Goal: Task Accomplishment & Management: Manage account settings

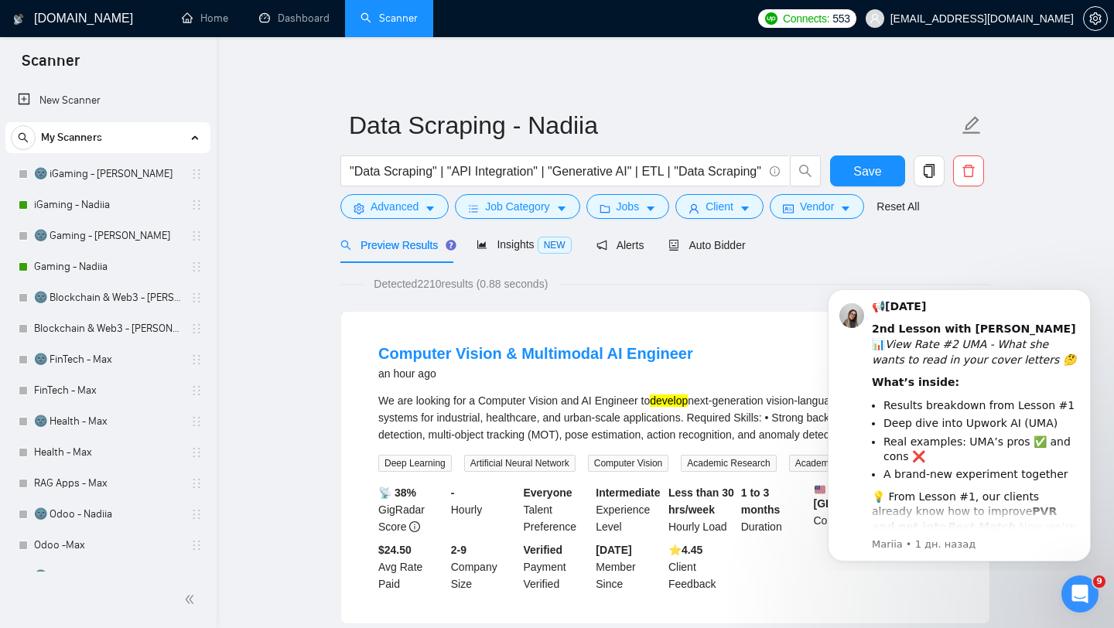
click at [1090, 290] on button "Dismiss notification" at bounding box center [1086, 293] width 16 height 16
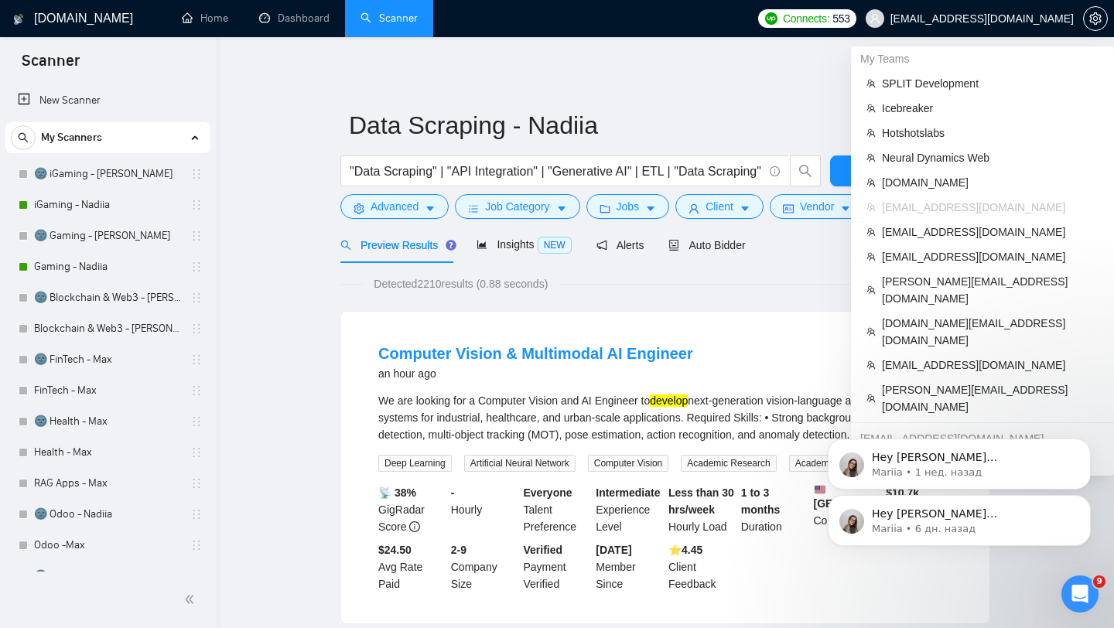
click at [993, 19] on span "[EMAIL_ADDRESS][DOMAIN_NAME]" at bounding box center [981, 19] width 183 height 0
click at [943, 315] on li "[DOMAIN_NAME][EMAIL_ADDRESS][DOMAIN_NAME]" at bounding box center [982, 332] width 251 height 42
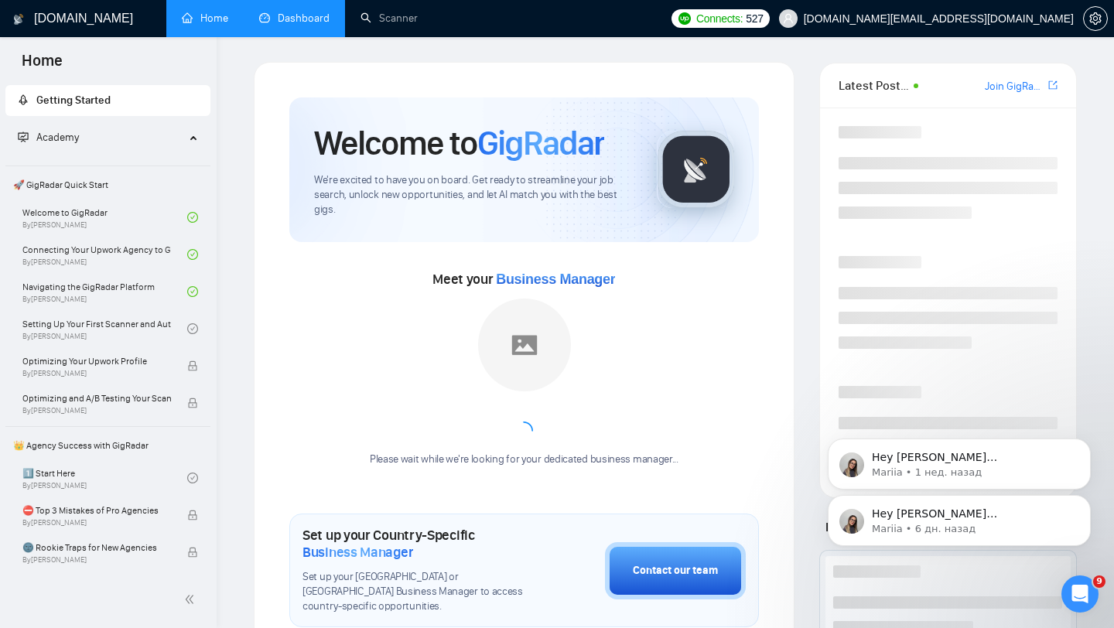
click at [284, 15] on link "Dashboard" at bounding box center [294, 18] width 70 height 13
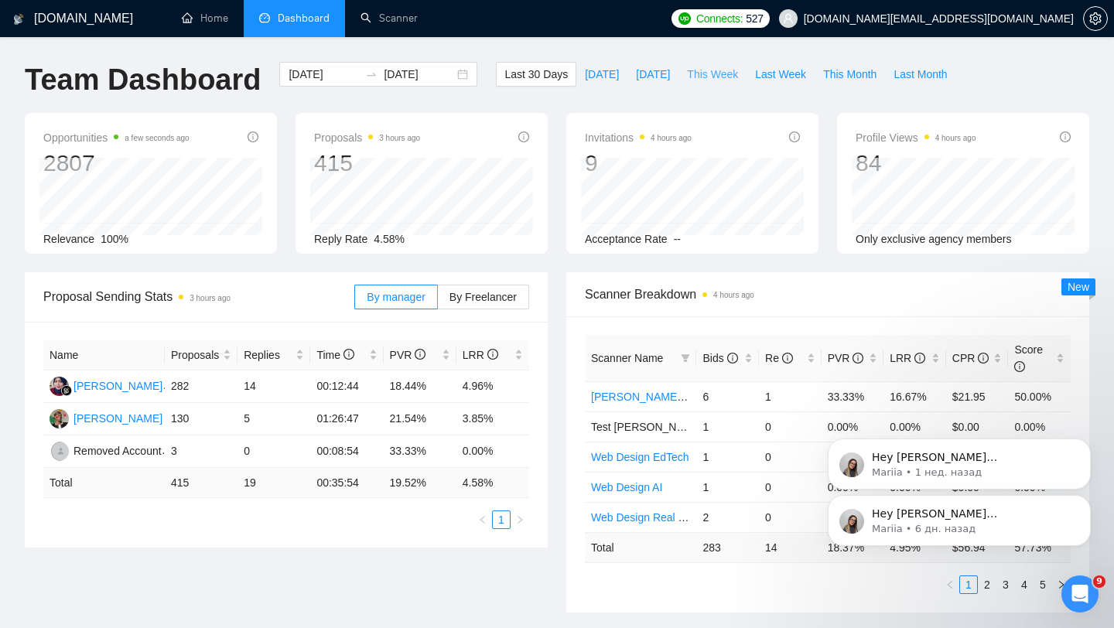
click at [708, 77] on span "This Week" at bounding box center [712, 74] width 51 height 17
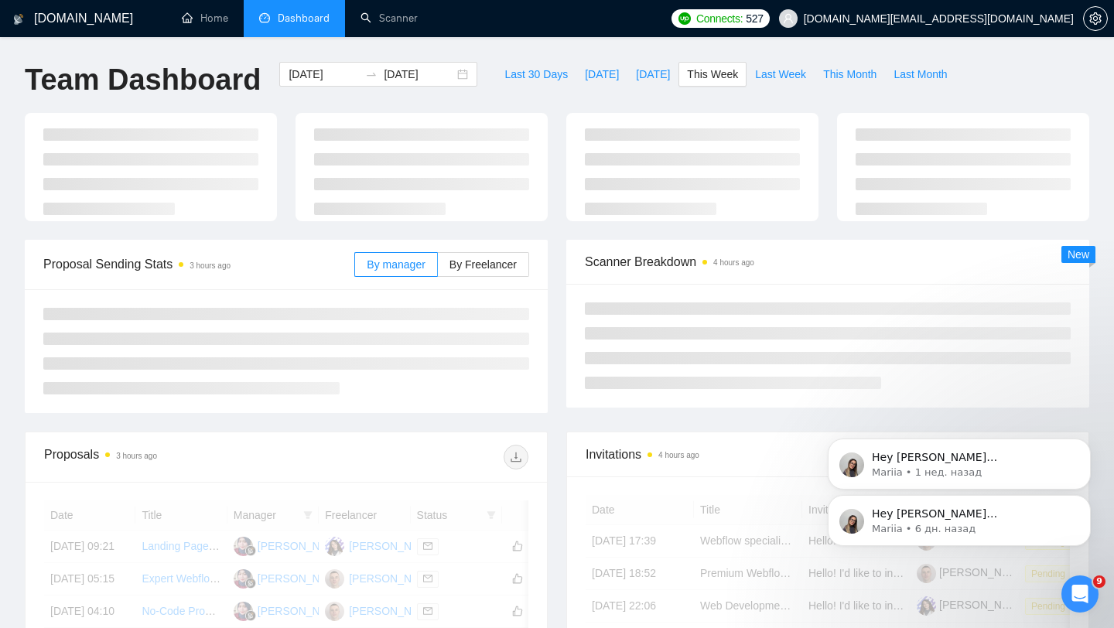
type input "[DATE]"
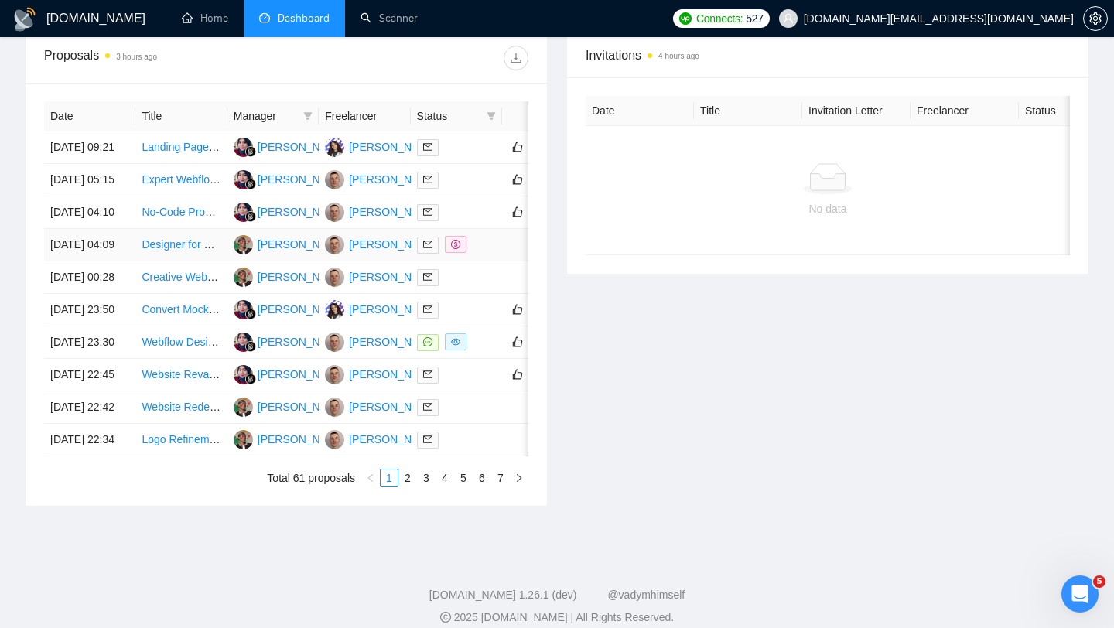
click at [486, 261] on td at bounding box center [456, 245] width 91 height 32
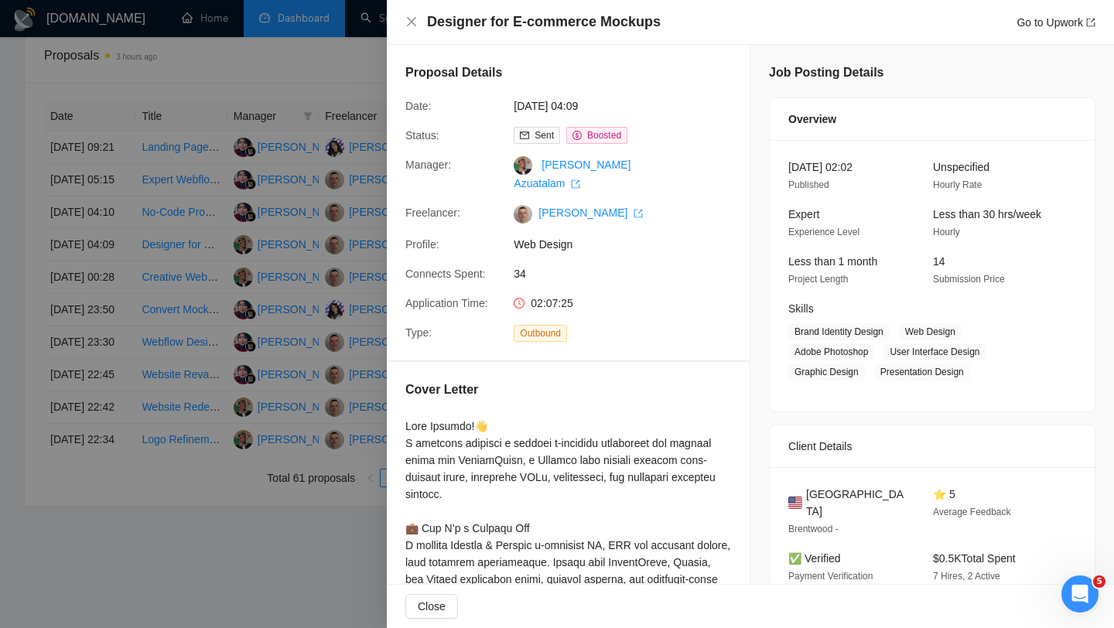
click at [287, 249] on div at bounding box center [557, 314] width 1114 height 628
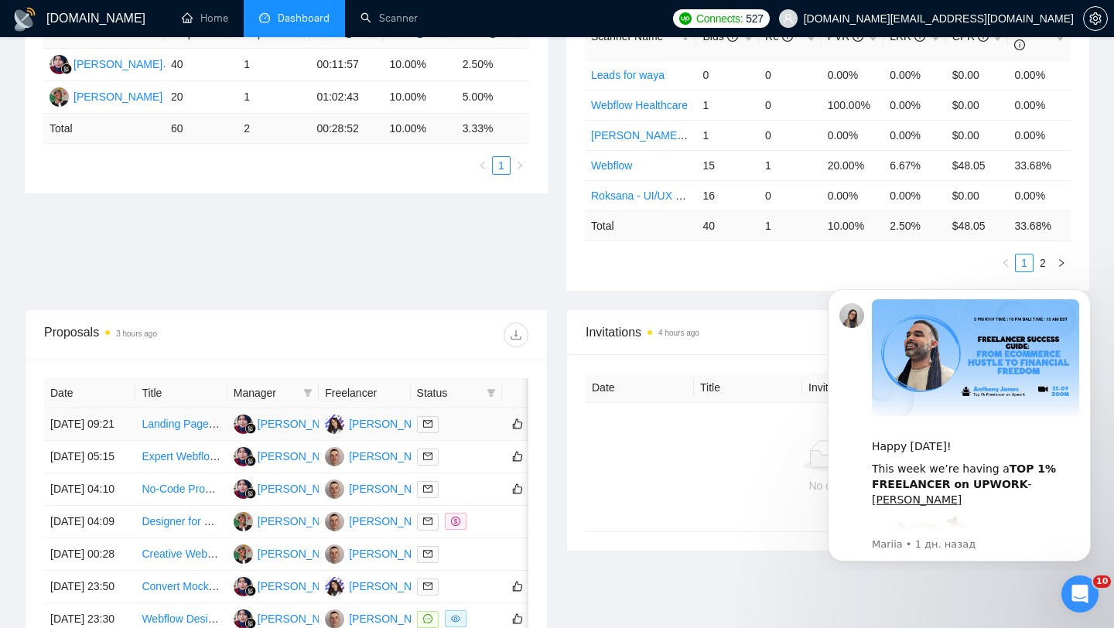
scroll to position [346, 0]
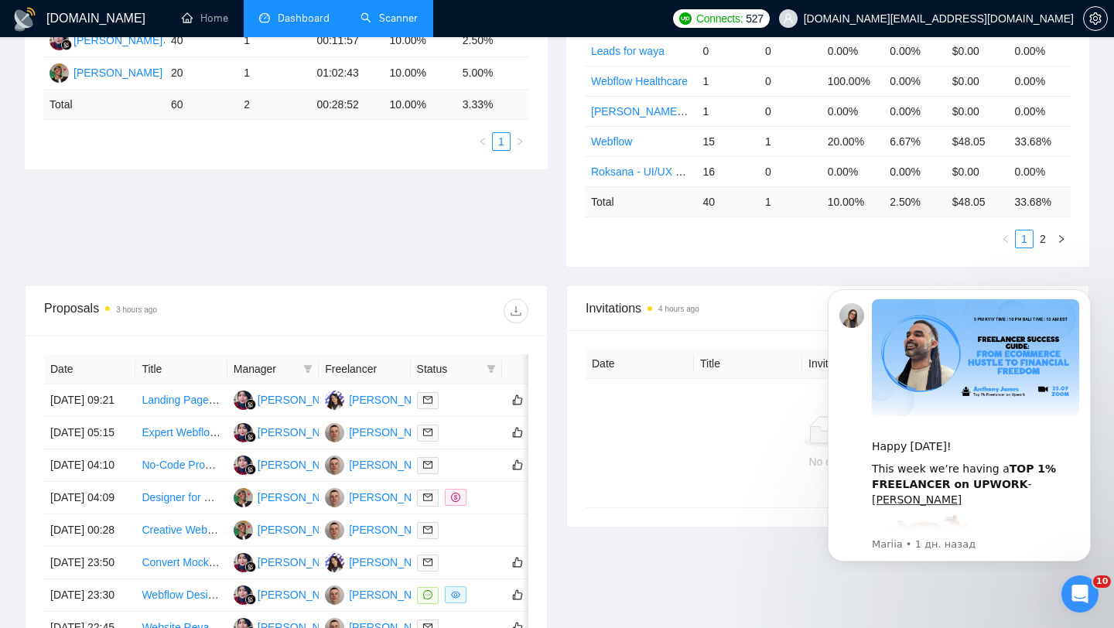
click at [367, 25] on link "Scanner" at bounding box center [388, 18] width 57 height 13
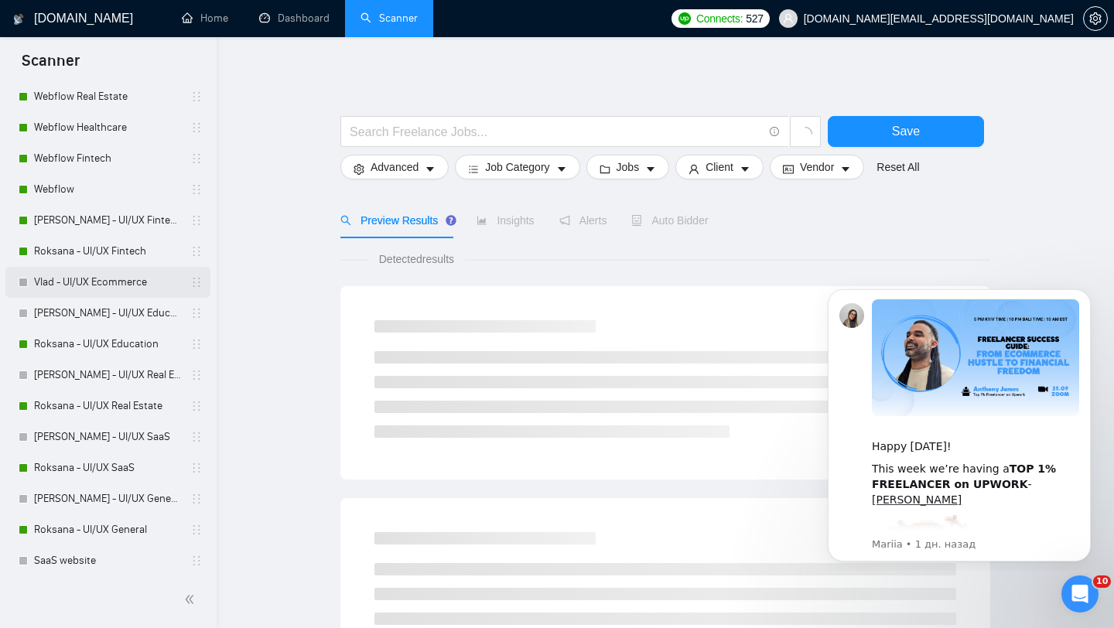
scroll to position [217, 0]
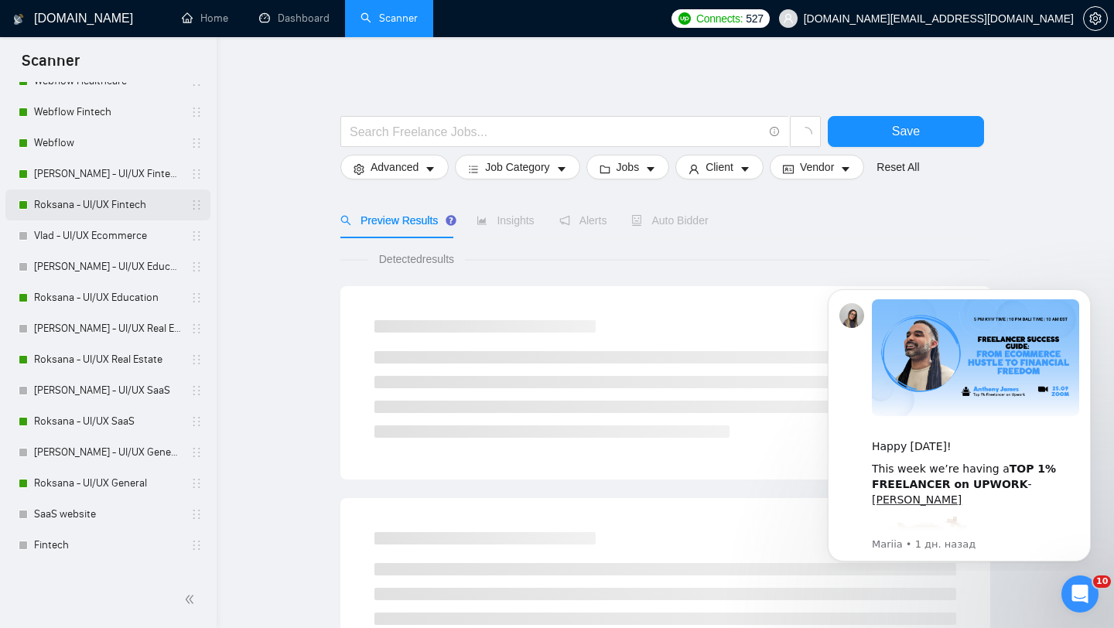
click at [96, 203] on link "Roksana - UI/UX Fintech" at bounding box center [107, 204] width 147 height 31
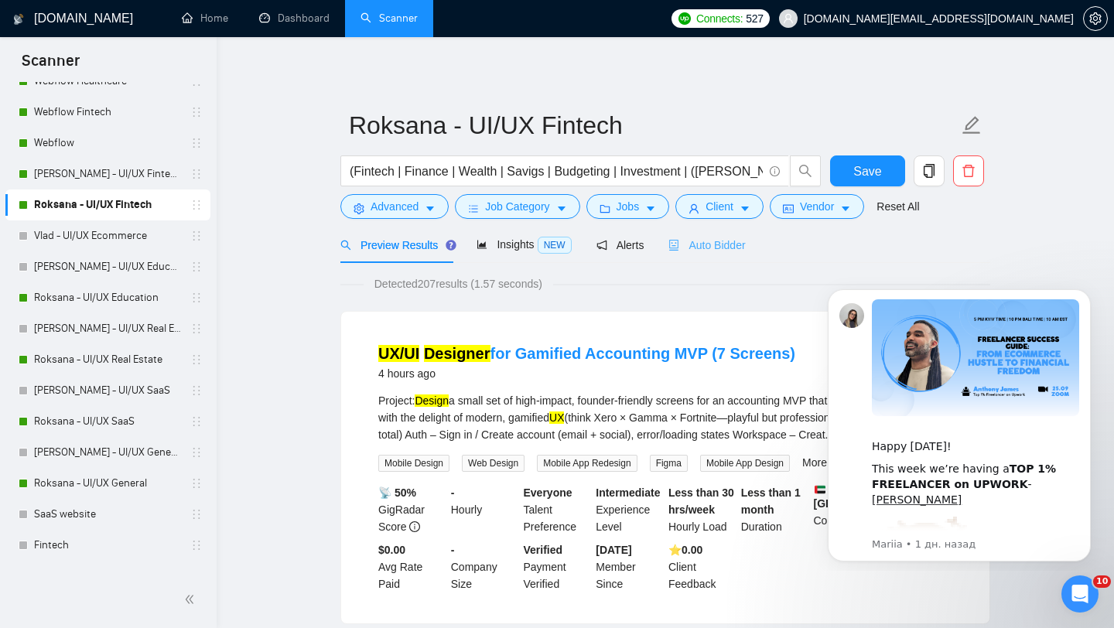
click at [707, 254] on div "Auto Bidder" at bounding box center [706, 245] width 77 height 36
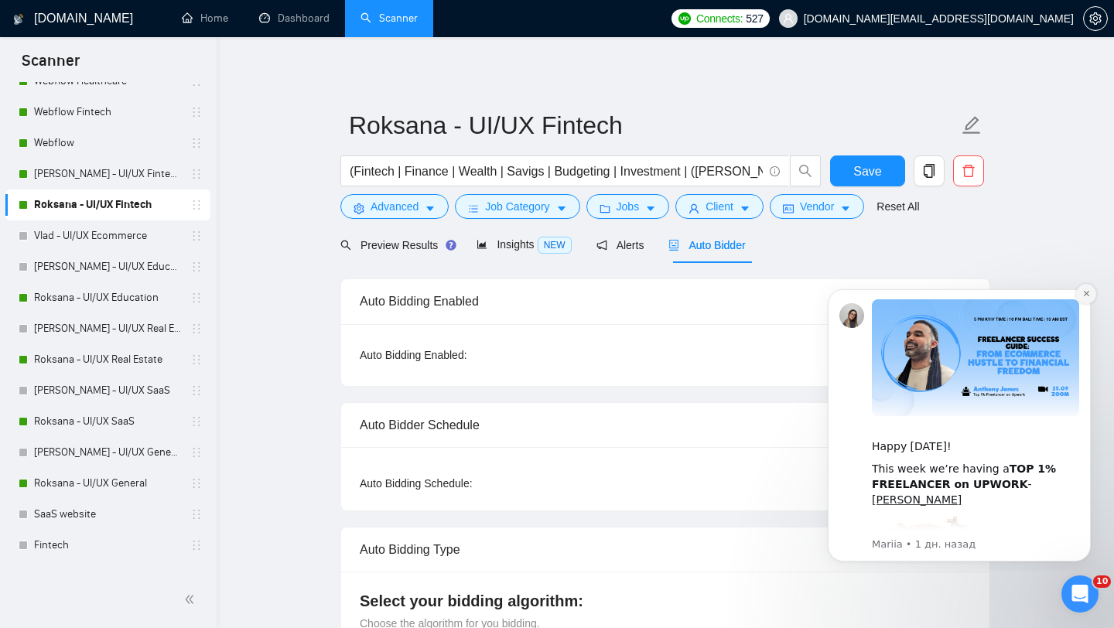
click at [1083, 292] on icon "Dismiss notification" at bounding box center [1086, 293] width 9 height 9
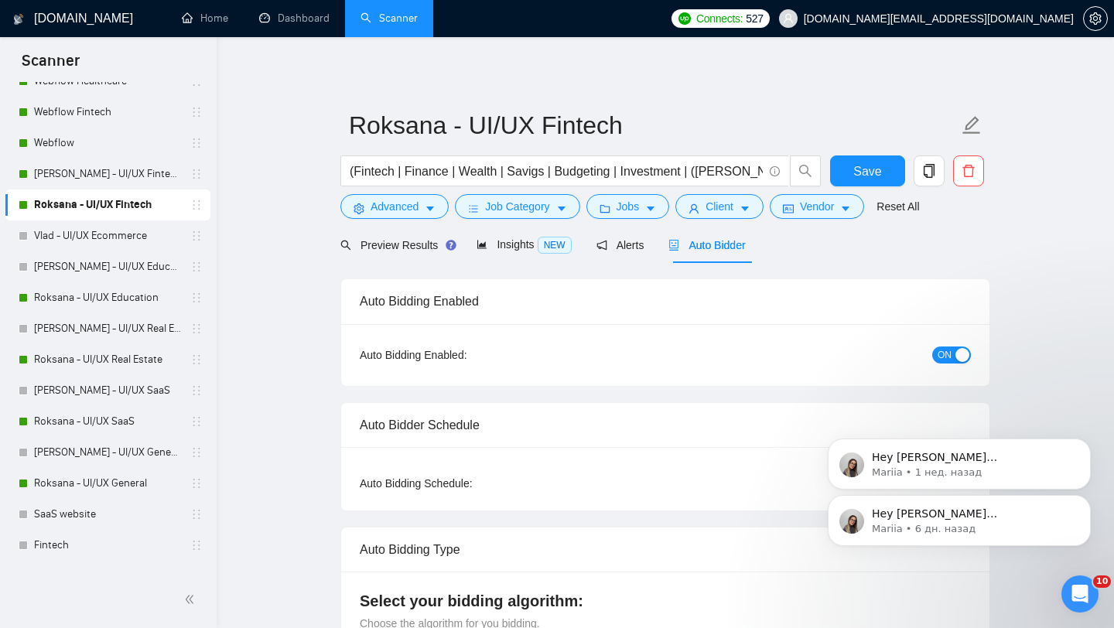
click at [941, 353] on div "Hey [PERSON_NAME][EMAIL_ADDRESS][DOMAIN_NAME], Looks like your Upwork agency To…" at bounding box center [959, 449] width 285 height 193
click at [942, 359] on div "Hey [PERSON_NAME][EMAIL_ADDRESS][DOMAIN_NAME], Looks like your Upwork agency To…" at bounding box center [959, 449] width 285 height 193
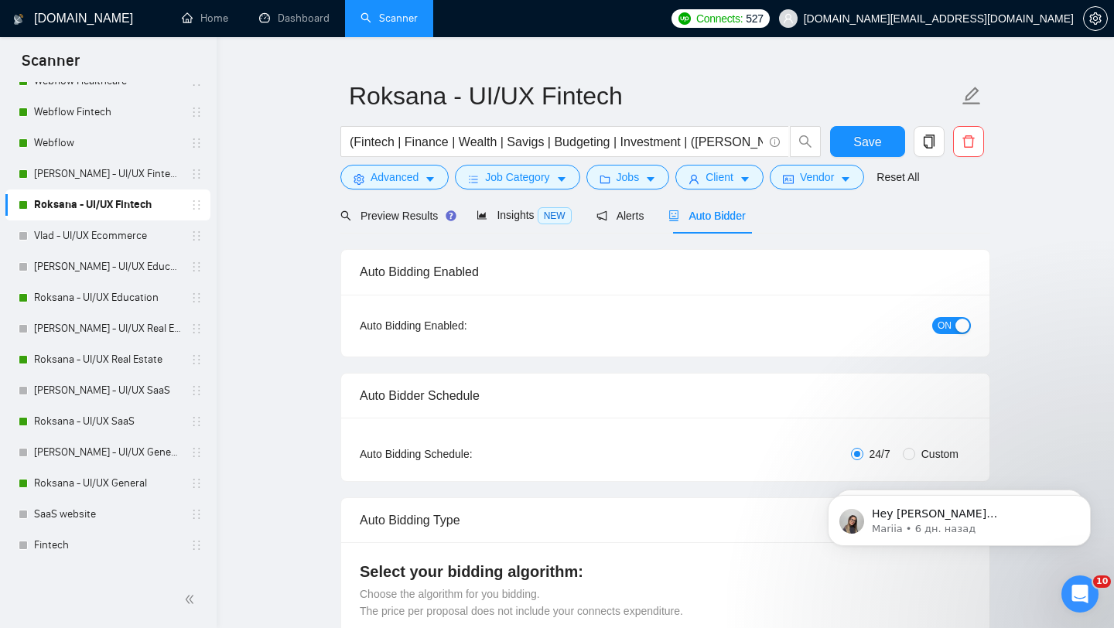
click at [957, 322] on div "button" at bounding box center [962, 326] width 14 height 14
click at [854, 146] on span "Save" at bounding box center [867, 141] width 28 height 19
click at [112, 240] on link "Vlad - UI/UX Ecommerce" at bounding box center [107, 235] width 147 height 31
click at [124, 275] on link "[PERSON_NAME] - UI/UX Education" at bounding box center [107, 266] width 147 height 31
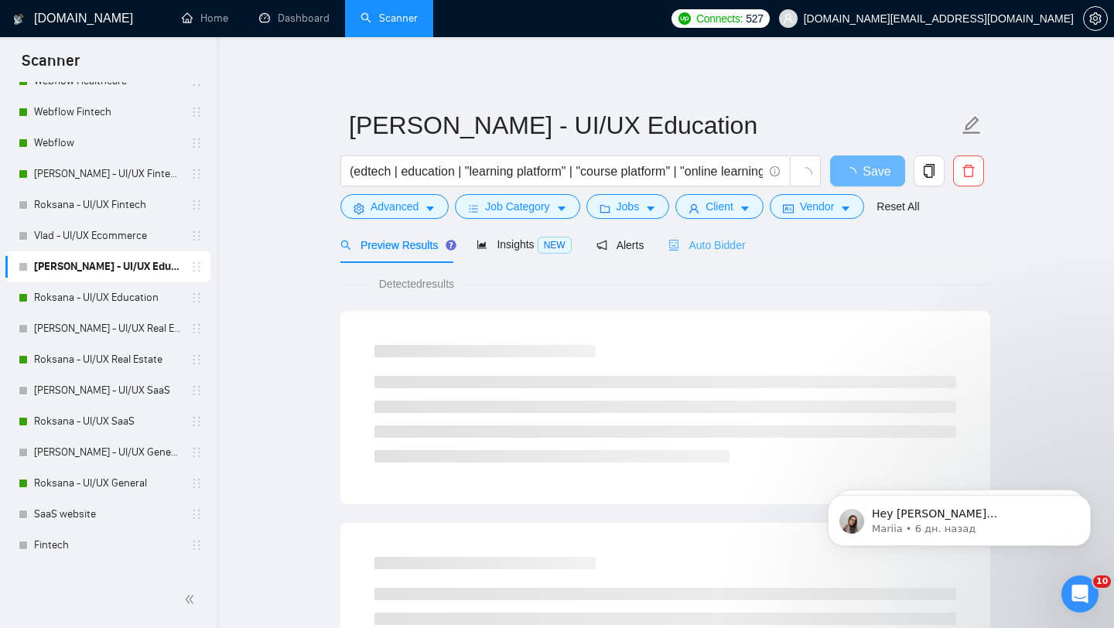
click at [713, 234] on div "Auto Bidder" at bounding box center [706, 245] width 77 height 36
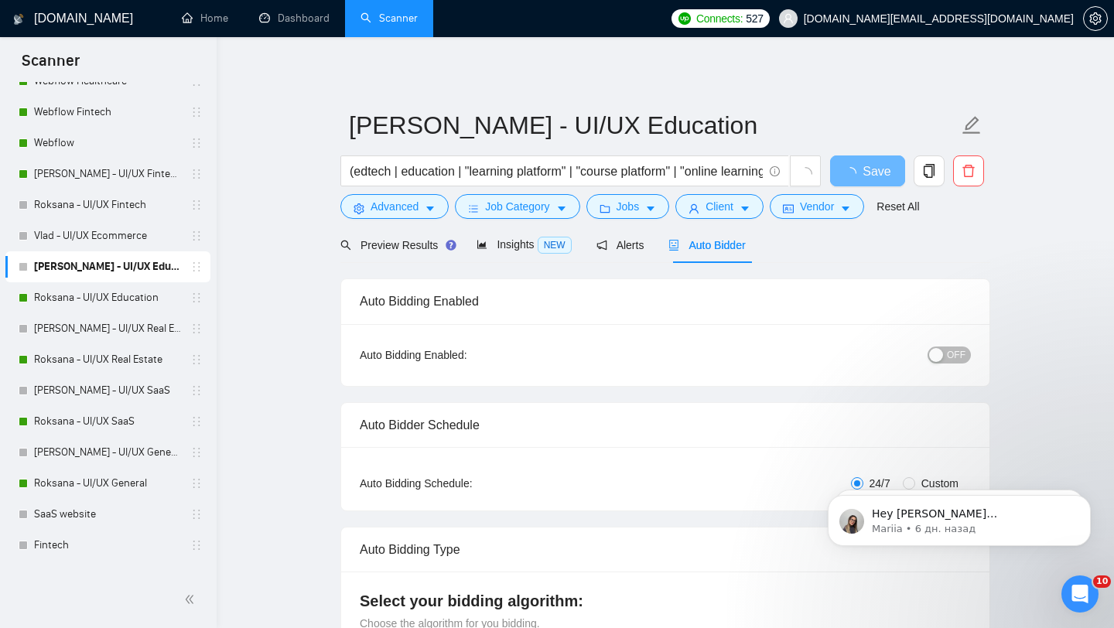
click at [949, 354] on span "OFF" at bounding box center [955, 354] width 19 height 17
click at [861, 172] on span "Save" at bounding box center [867, 171] width 28 height 19
click at [141, 299] on link "Roksana - UI/UX Education" at bounding box center [107, 297] width 147 height 31
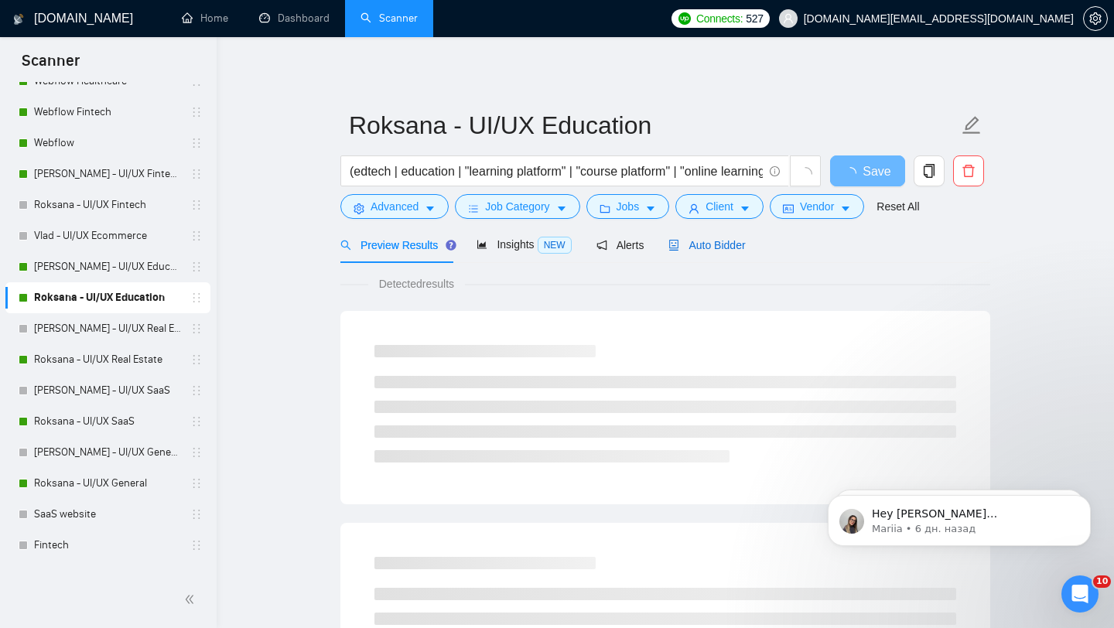
click at [728, 247] on span "Auto Bidder" at bounding box center [706, 245] width 77 height 12
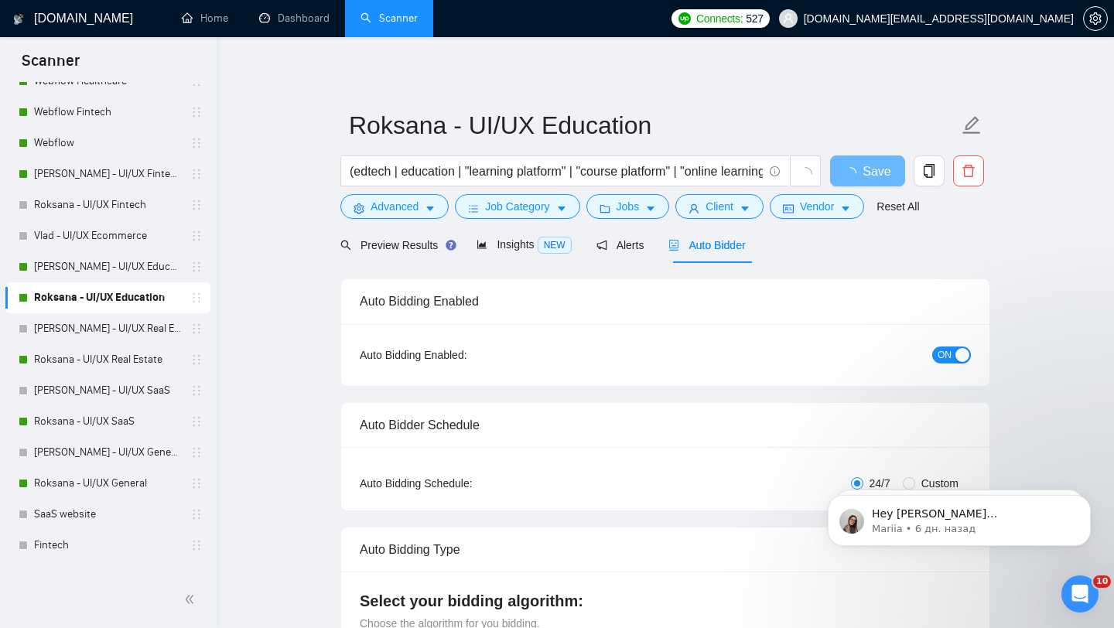
click at [960, 351] on div "button" at bounding box center [962, 355] width 14 height 14
click at [876, 180] on span "Save" at bounding box center [867, 171] width 28 height 19
click at [137, 330] on link "[PERSON_NAME] - UI/UX Real Estate" at bounding box center [107, 328] width 147 height 31
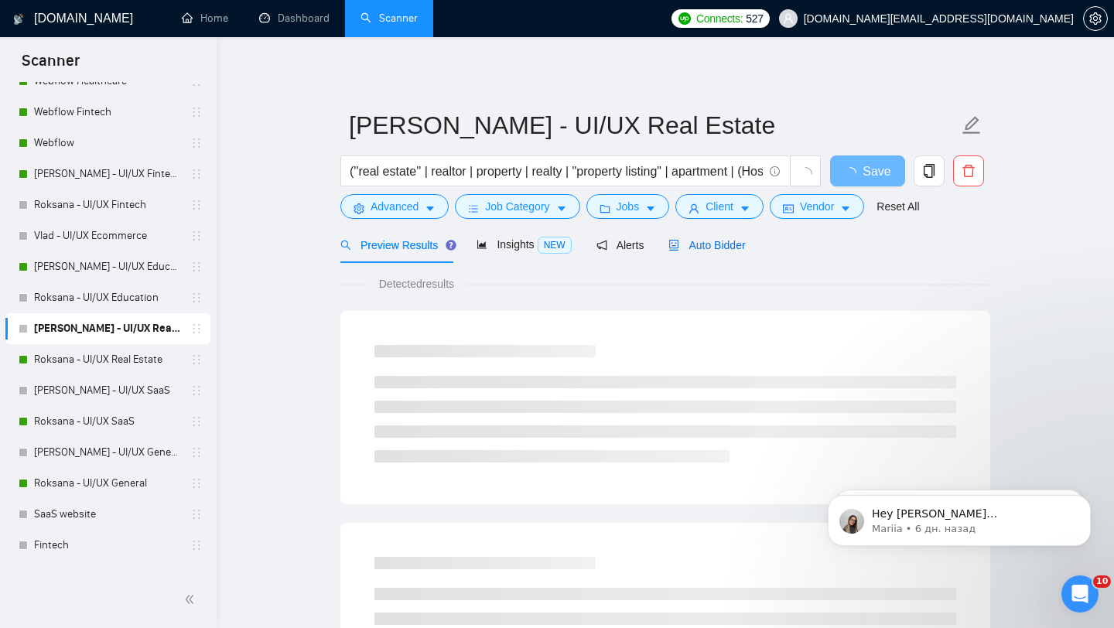
click at [729, 250] on span "Auto Bidder" at bounding box center [706, 245] width 77 height 12
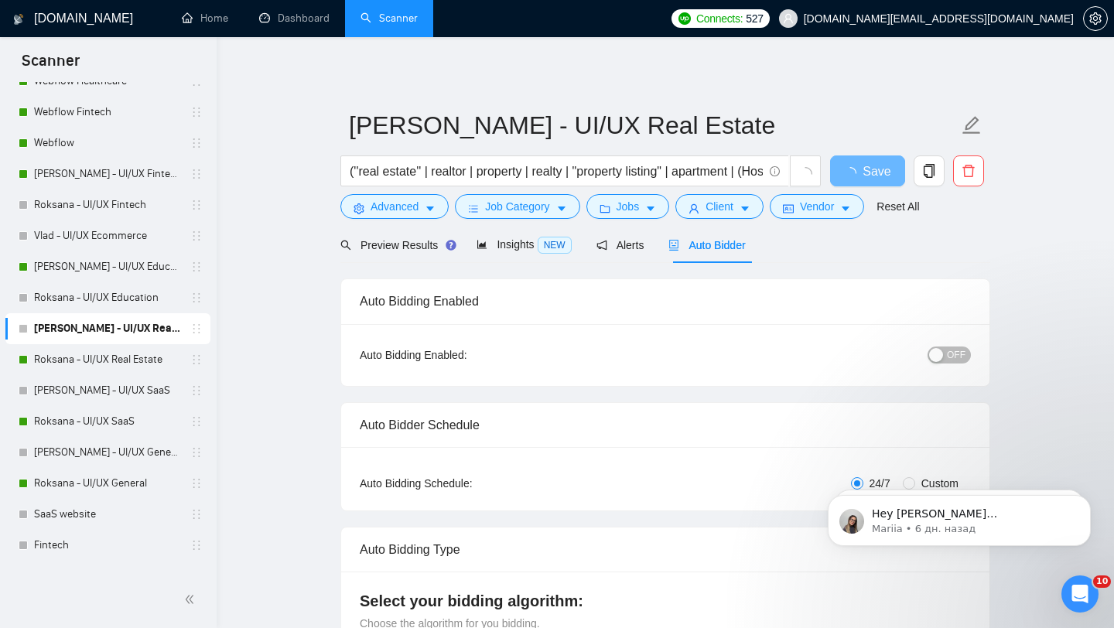
click at [957, 363] on span "OFF" at bounding box center [955, 354] width 19 height 17
click at [870, 170] on span "Save" at bounding box center [867, 171] width 28 height 19
click at [168, 367] on link "Roksana - UI/UX Real Estate" at bounding box center [107, 359] width 147 height 31
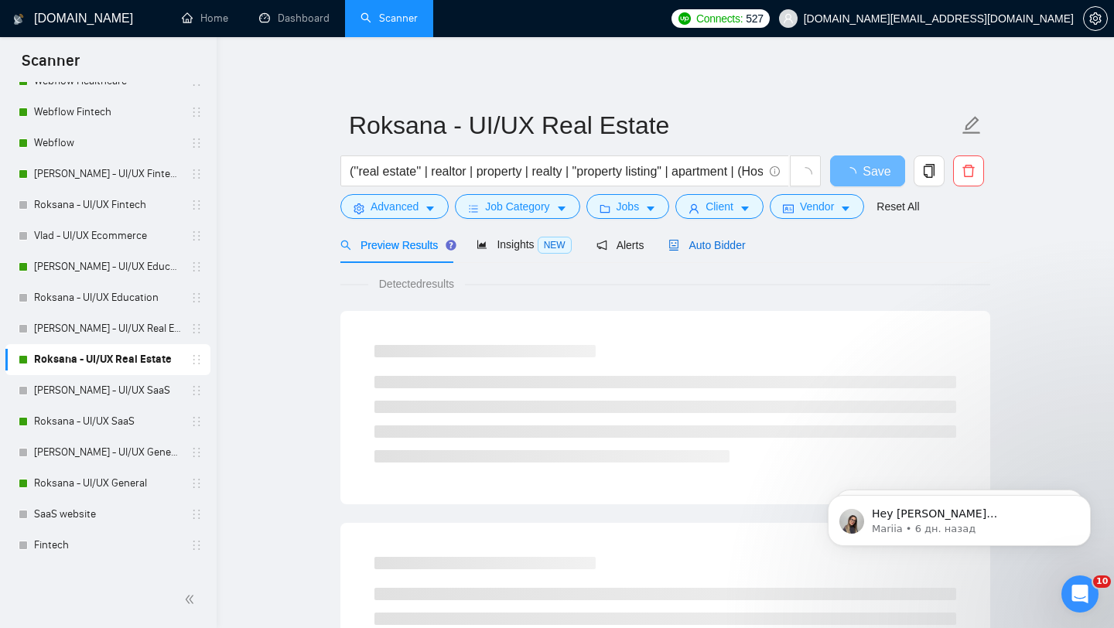
click at [724, 250] on span "Auto Bidder" at bounding box center [706, 245] width 77 height 12
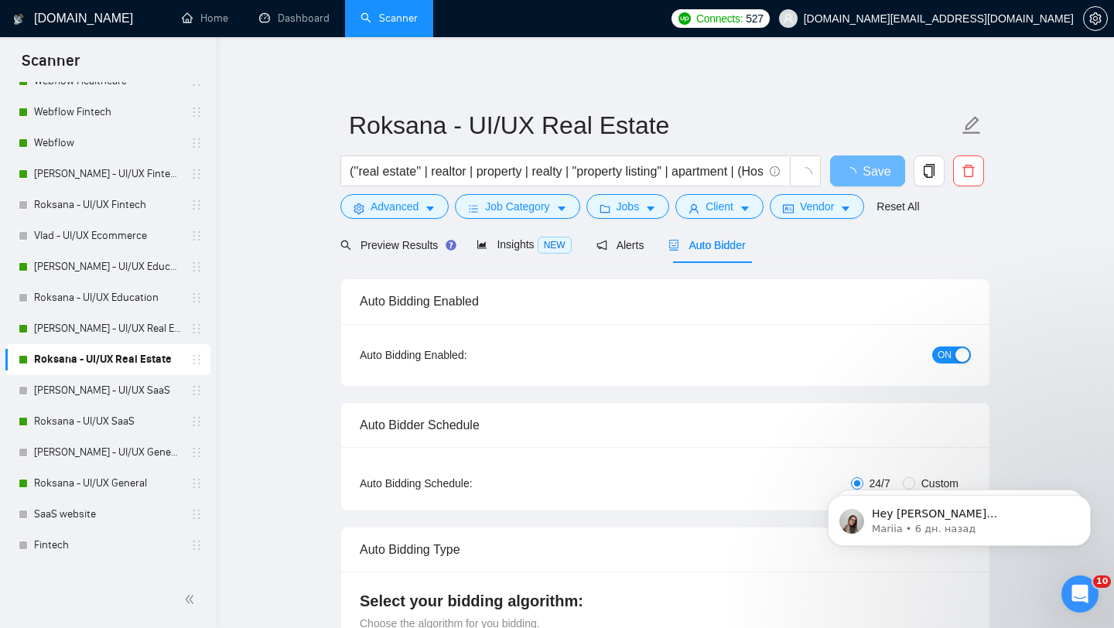
click at [958, 356] on div "button" at bounding box center [962, 355] width 14 height 14
click at [867, 165] on span "Save" at bounding box center [867, 171] width 28 height 19
click at [142, 419] on link "Roksana - UI/UX SaaS" at bounding box center [107, 421] width 147 height 31
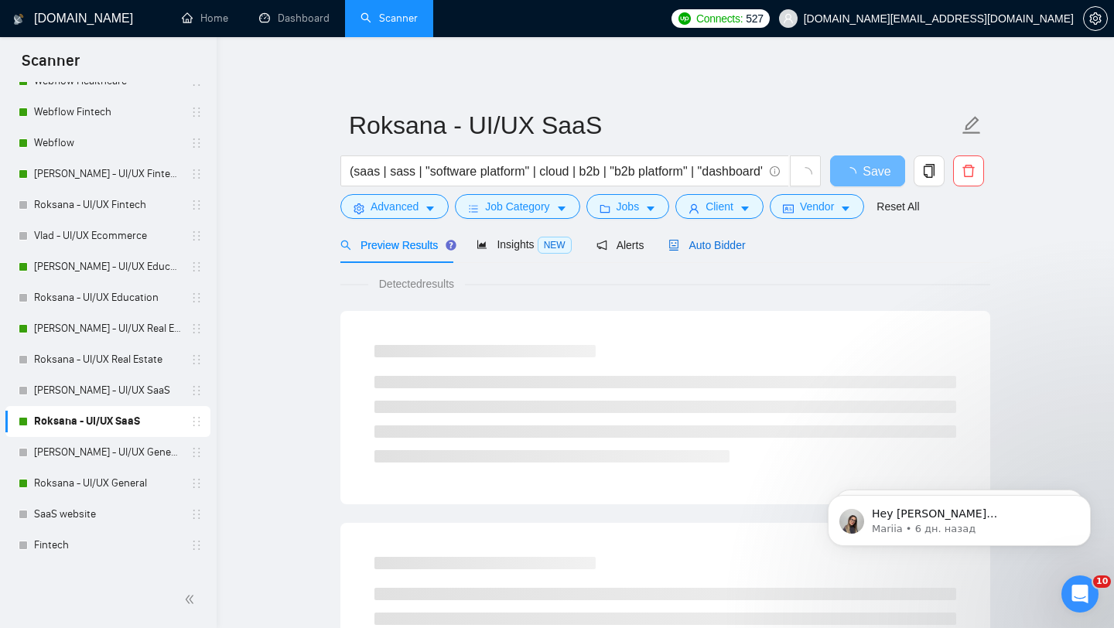
click at [745, 239] on span "Auto Bidder" at bounding box center [706, 245] width 77 height 12
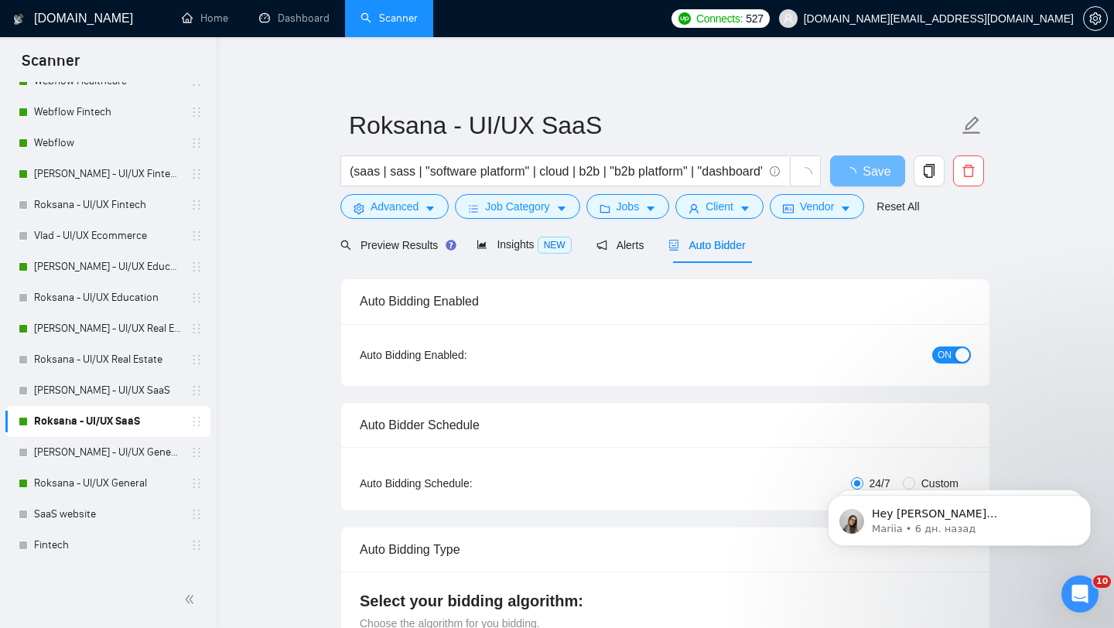
click at [943, 347] on span "ON" at bounding box center [944, 354] width 14 height 17
click at [874, 175] on span "Save" at bounding box center [867, 171] width 28 height 19
click at [174, 397] on link "[PERSON_NAME] - UI/UX SaaS" at bounding box center [107, 390] width 147 height 31
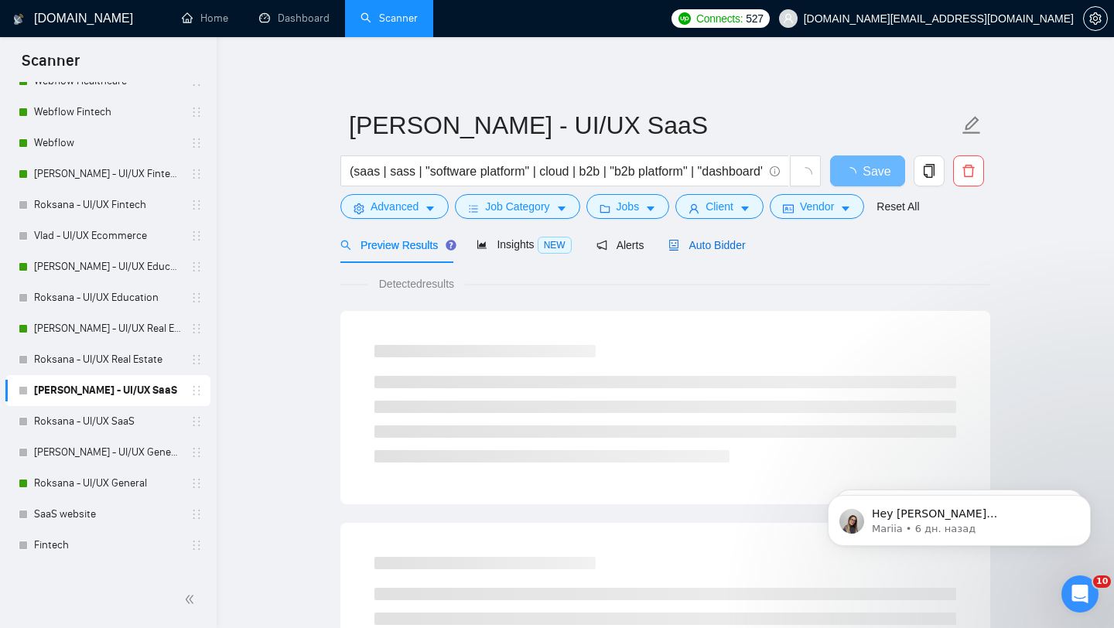
click at [727, 249] on span "Auto Bidder" at bounding box center [706, 245] width 77 height 12
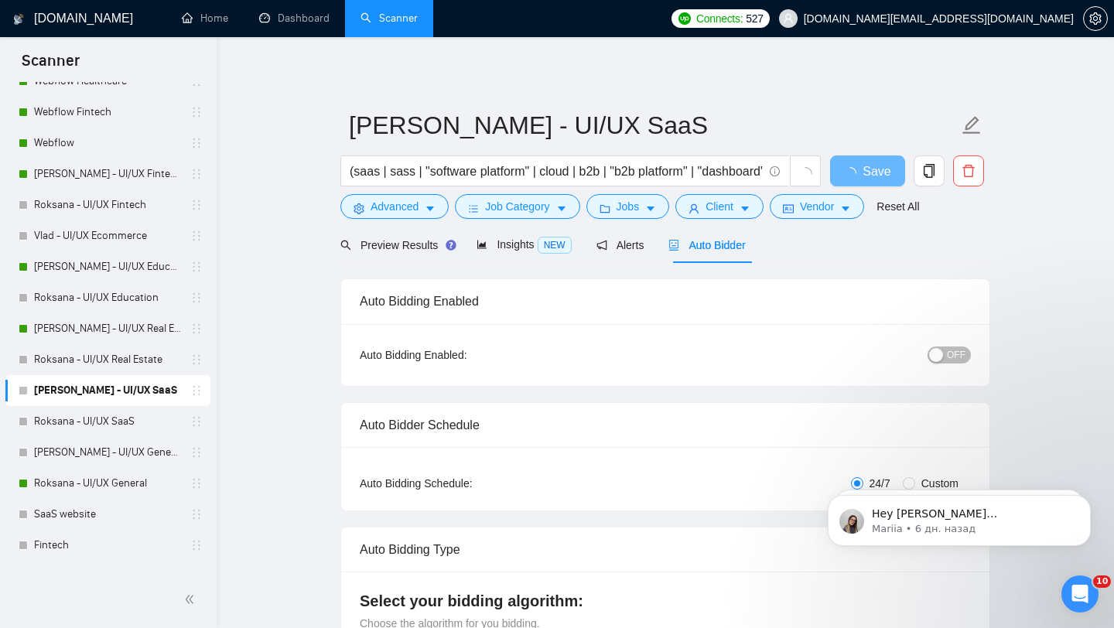
click at [952, 351] on span "OFF" at bounding box center [955, 354] width 19 height 17
click at [868, 177] on span "Save" at bounding box center [867, 171] width 28 height 19
click at [160, 445] on link "[PERSON_NAME] - UI/UX General" at bounding box center [107, 452] width 147 height 31
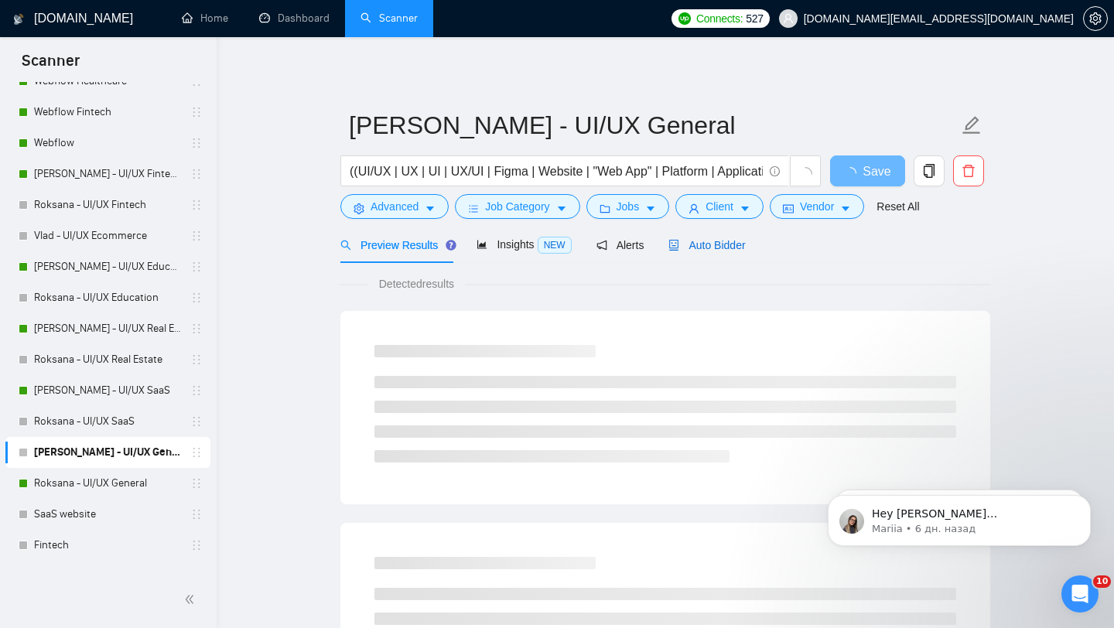
click at [723, 244] on span "Auto Bidder" at bounding box center [706, 245] width 77 height 12
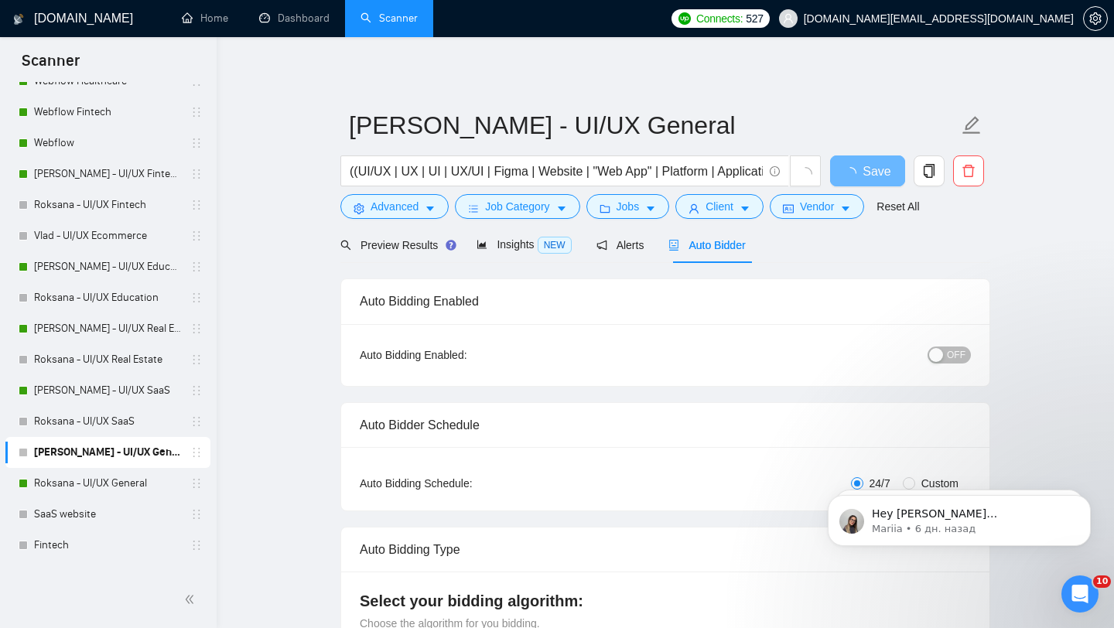
click at [945, 348] on button "OFF" at bounding box center [948, 354] width 43 height 17
click at [877, 172] on span "Save" at bounding box center [867, 171] width 28 height 19
click at [137, 477] on link "Roksana - UI/UX General" at bounding box center [107, 483] width 147 height 31
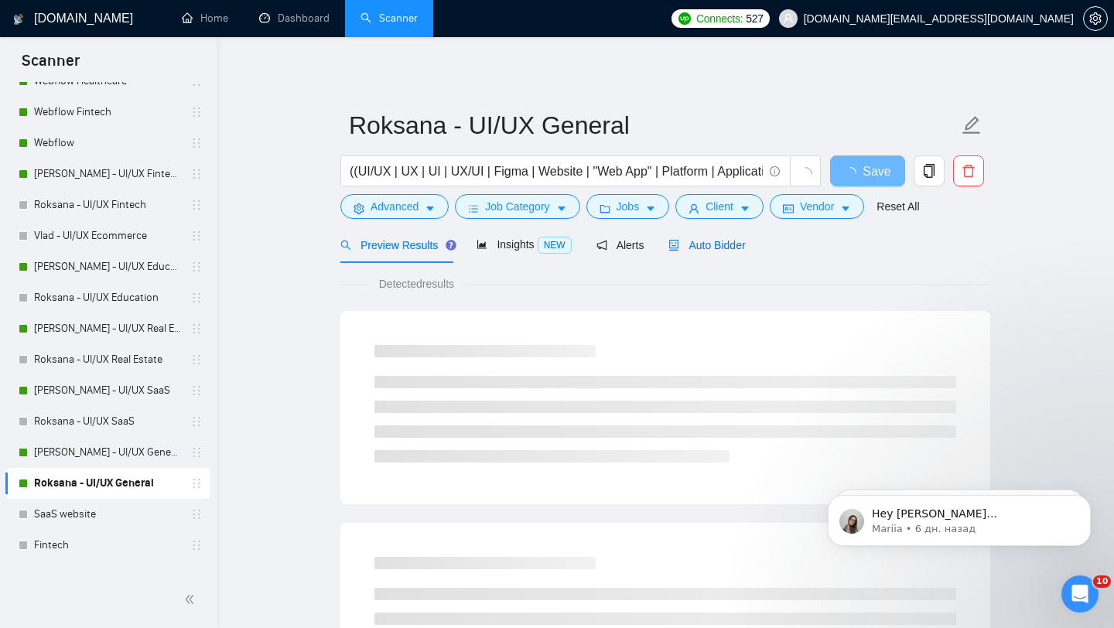
click at [706, 246] on span "Auto Bidder" at bounding box center [706, 245] width 77 height 12
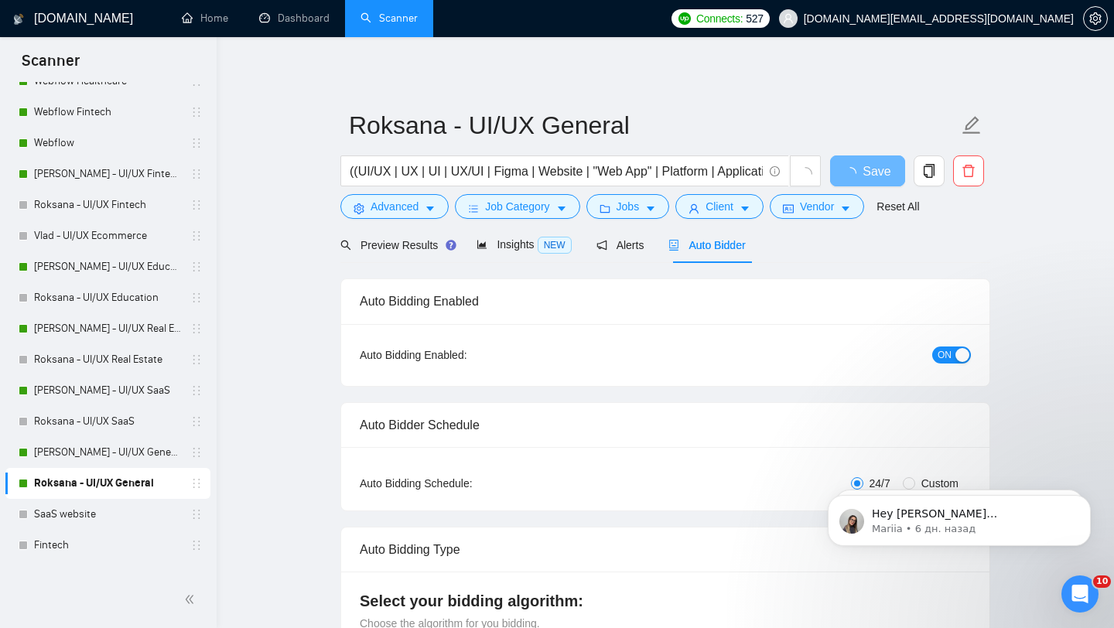
click at [947, 350] on span "ON" at bounding box center [944, 354] width 14 height 17
click at [862, 172] on span "Save" at bounding box center [867, 171] width 28 height 19
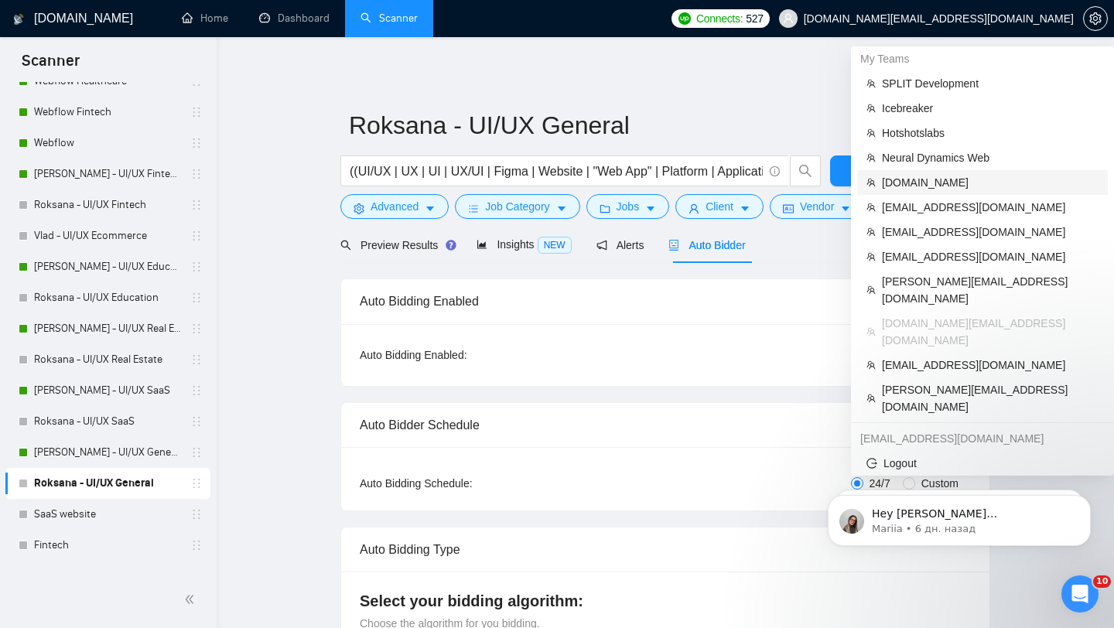
click at [929, 190] on span "[DOMAIN_NAME]" at bounding box center [990, 182] width 217 height 17
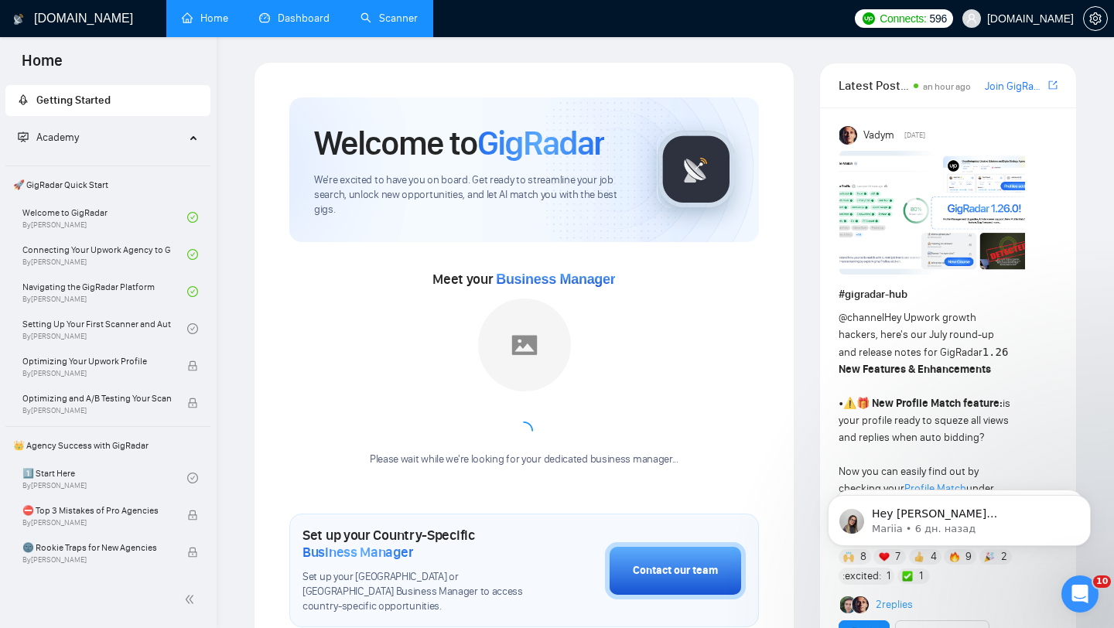
click at [305, 23] on link "Dashboard" at bounding box center [294, 18] width 70 height 13
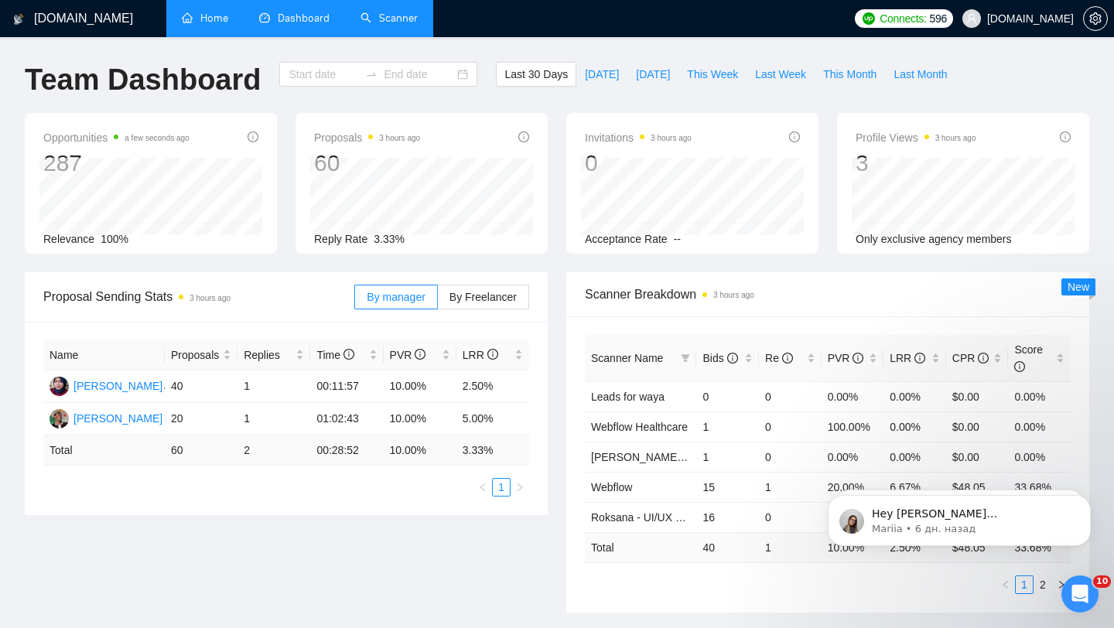
type input "[DATE]"
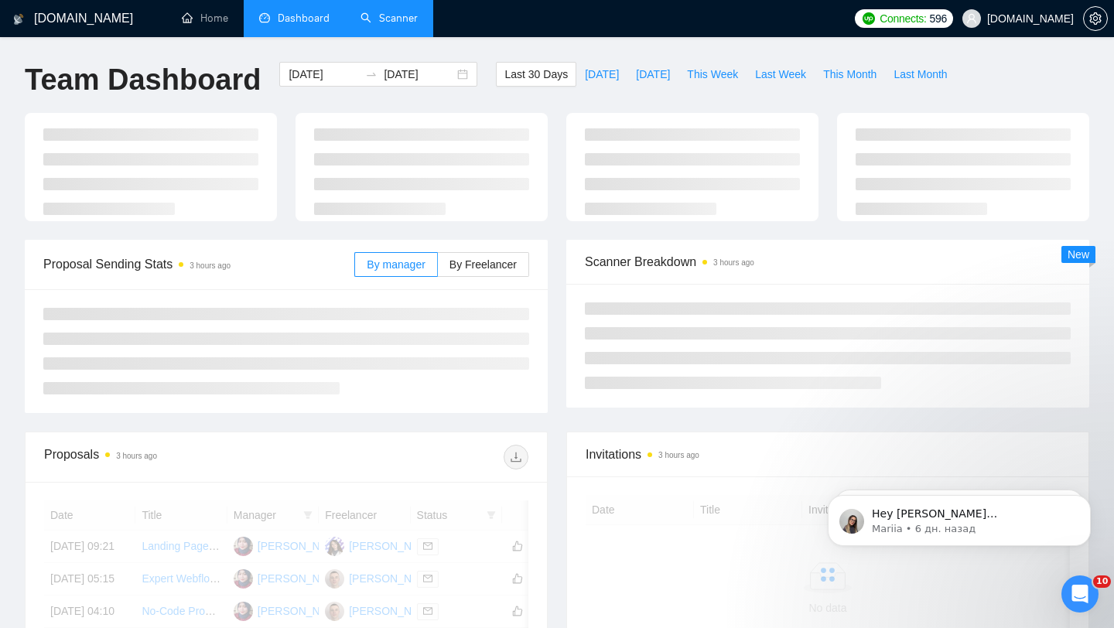
click at [398, 15] on link "Scanner" at bounding box center [388, 18] width 57 height 13
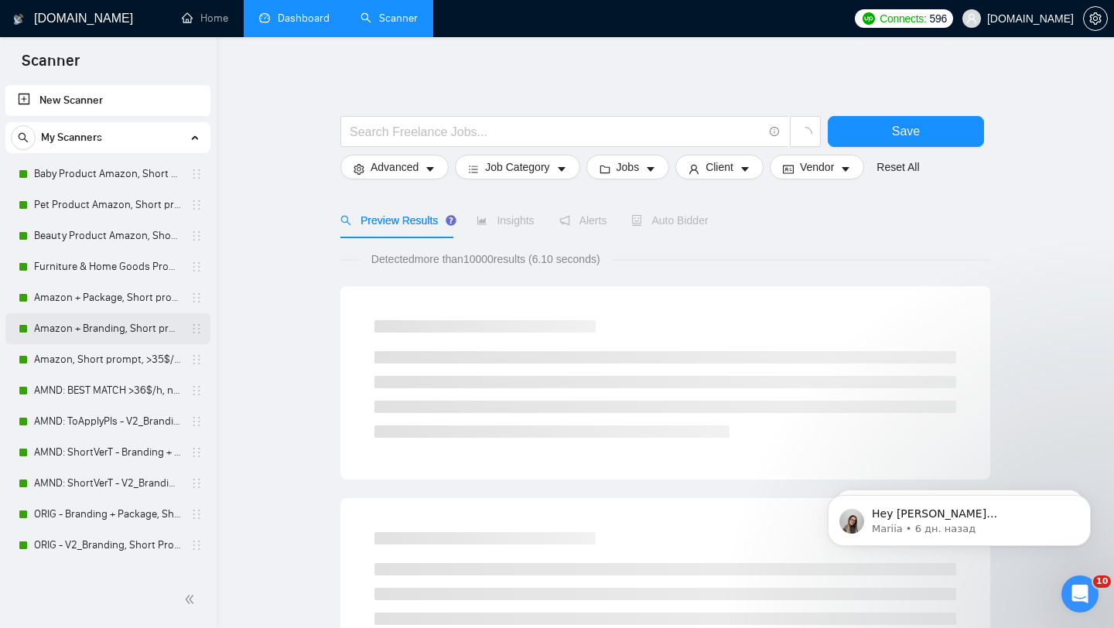
click at [152, 336] on link "Amazon + Branding, Short prompt, >35$/h, no agency" at bounding box center [107, 328] width 147 height 31
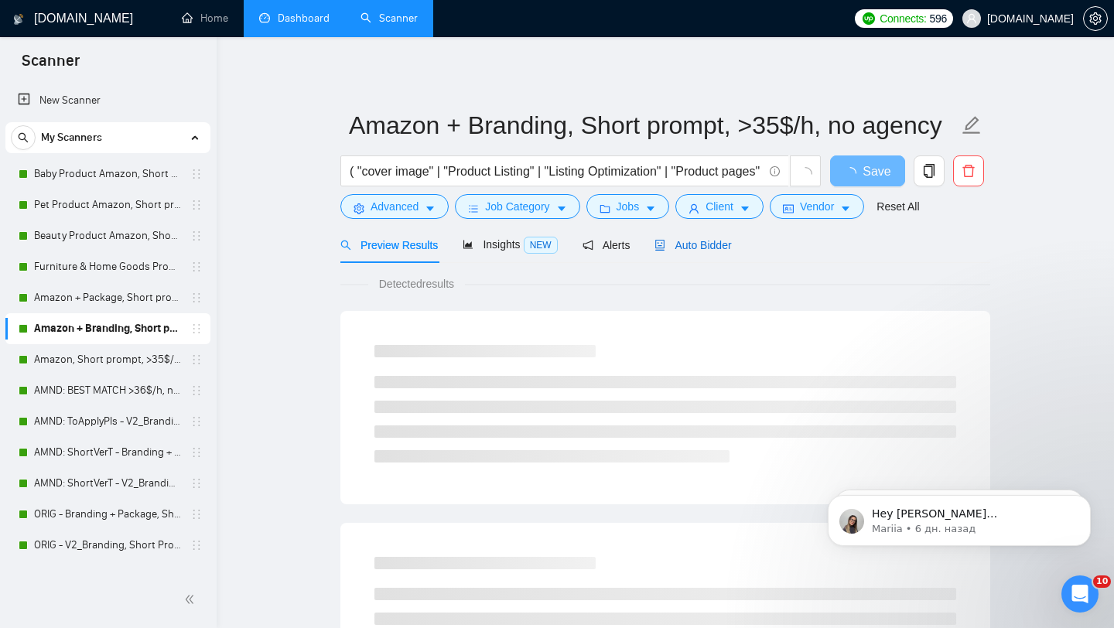
click at [682, 240] on span "Auto Bidder" at bounding box center [692, 245] width 77 height 12
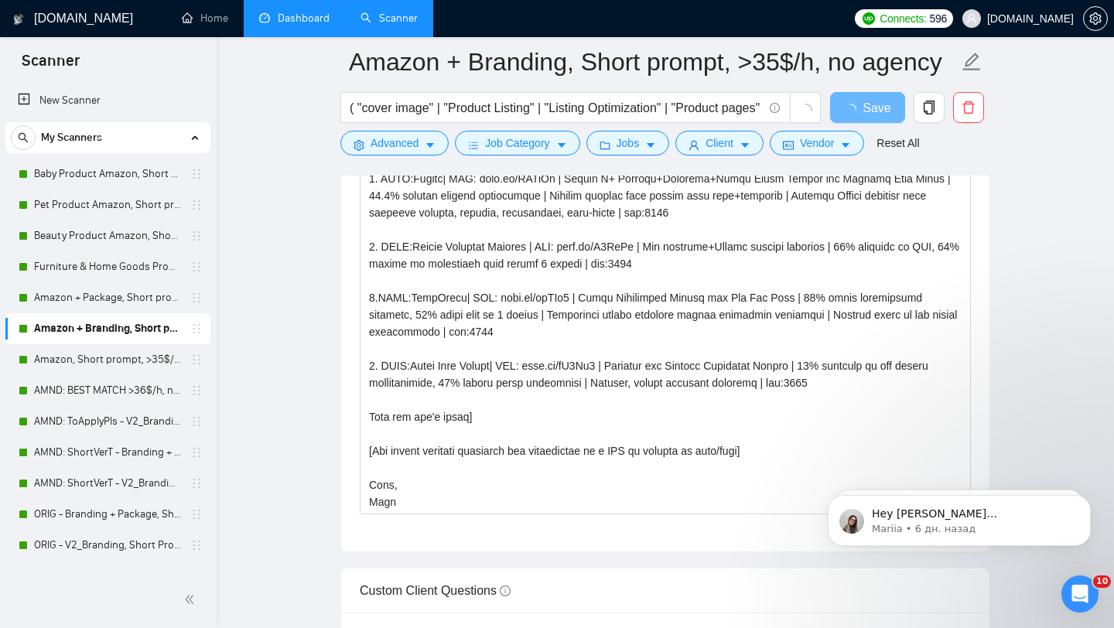
scroll to position [1939, 0]
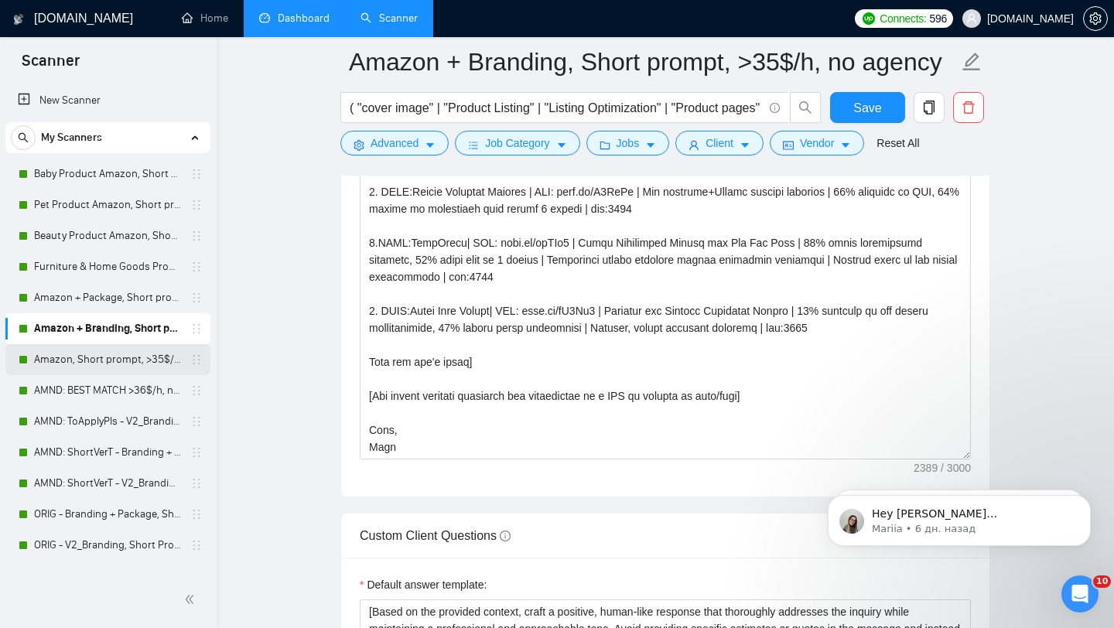
click at [126, 370] on link "Amazon, Short prompt, >35$/h, no agency" at bounding box center [107, 359] width 147 height 31
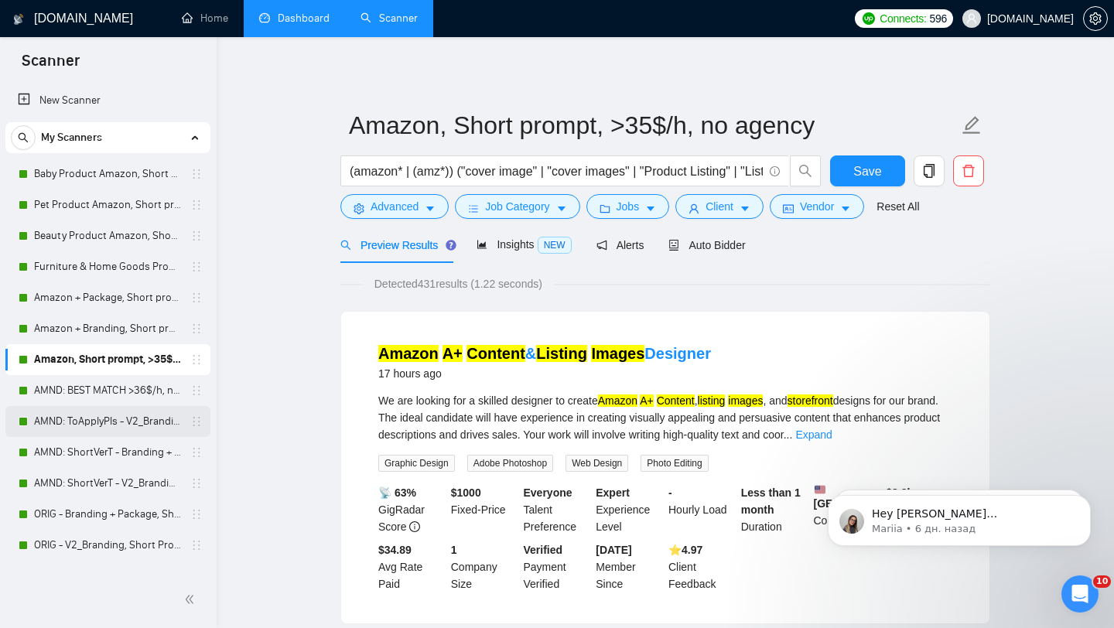
click at [160, 419] on link "AMND: ToApplyPls - V2_Branding, Short Prompt, >36$/h, no agency" at bounding box center [107, 421] width 147 height 31
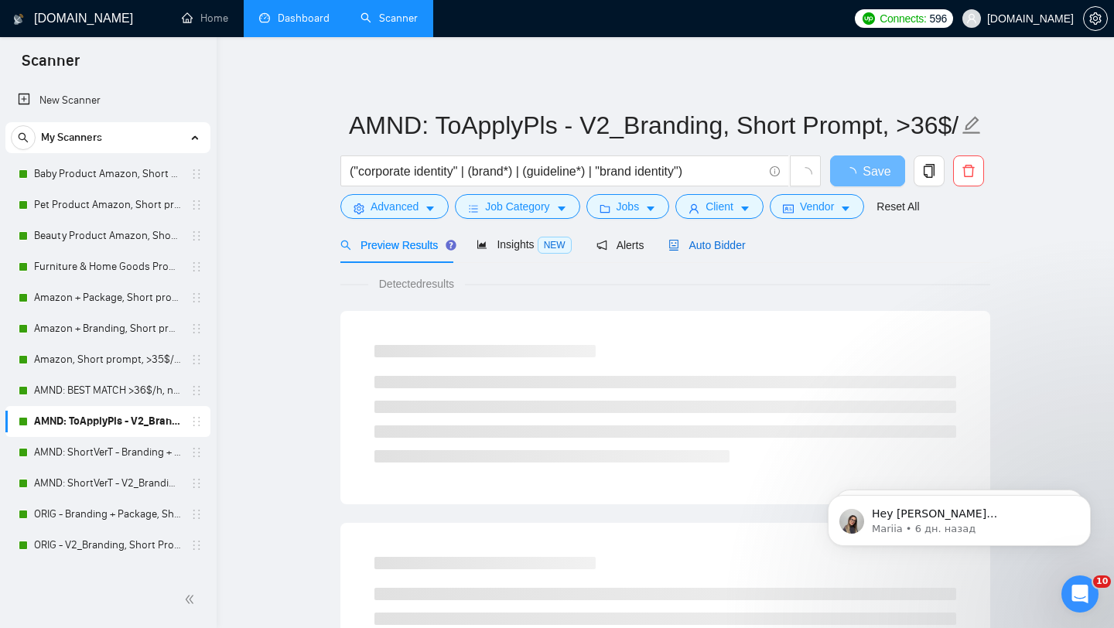
click at [720, 237] on div "Auto Bidder" at bounding box center [706, 245] width 77 height 17
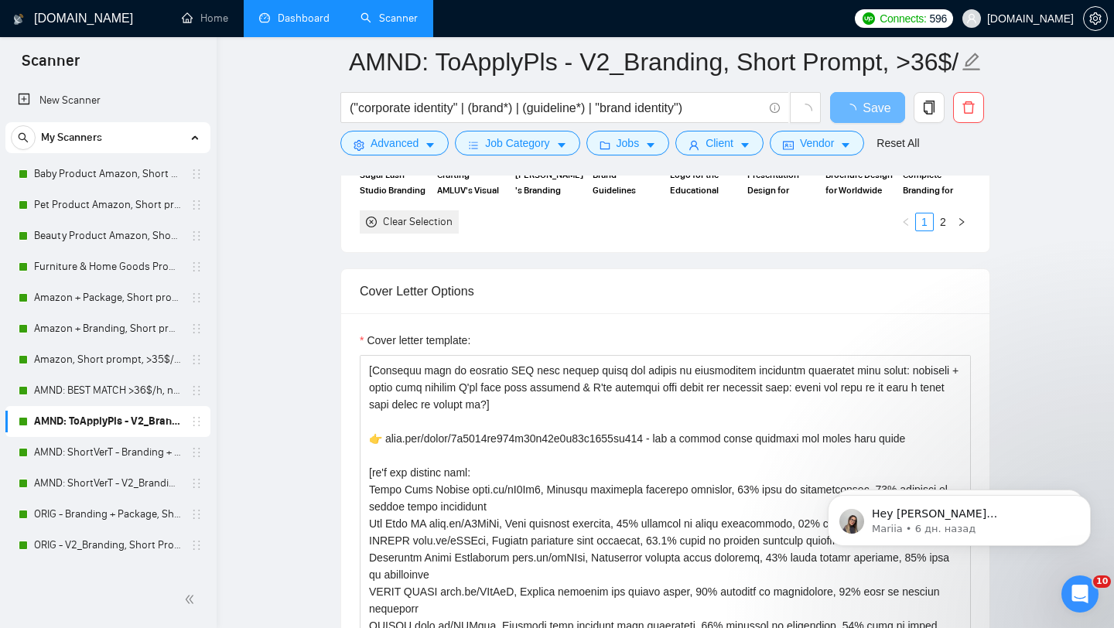
scroll to position [1625, 0]
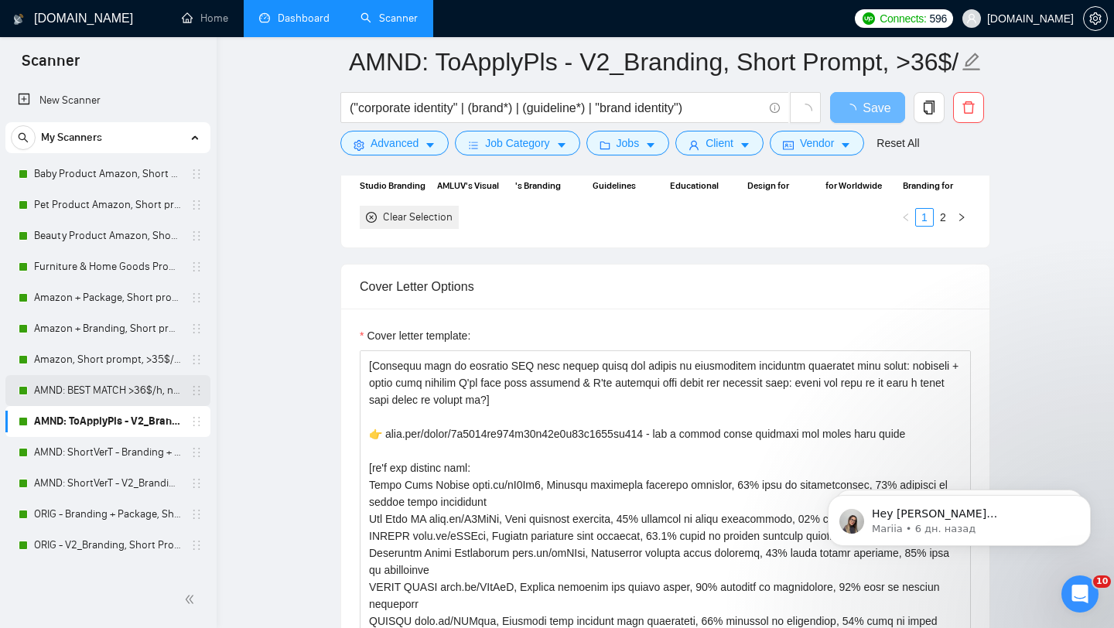
click at [97, 384] on link "AMND: BEST MATCH >36$/h, no agency" at bounding box center [107, 390] width 147 height 31
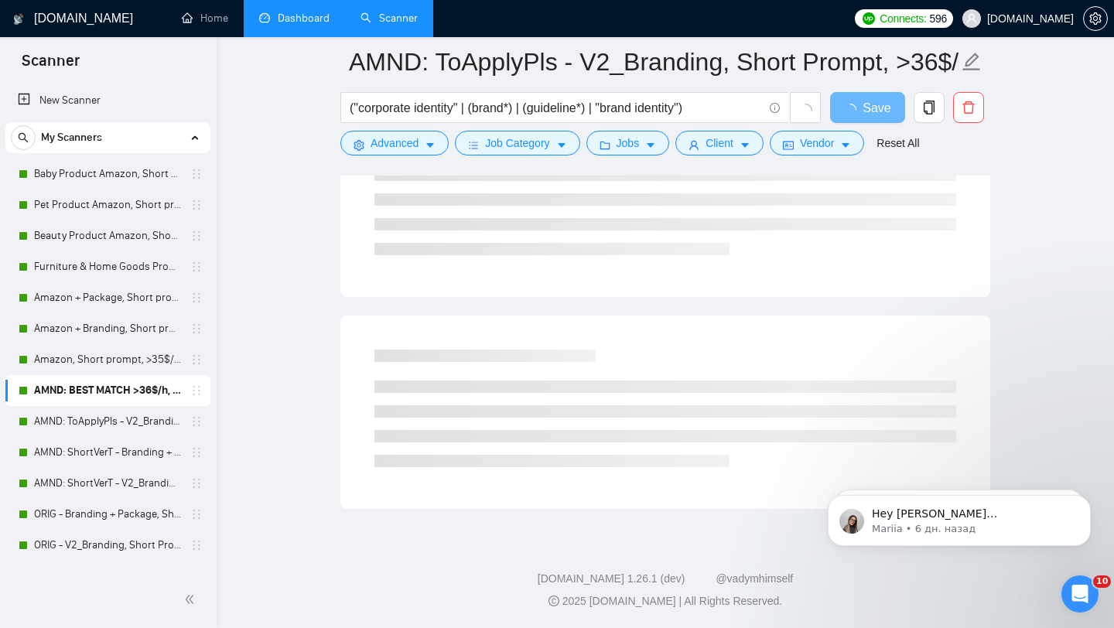
scroll to position [855, 0]
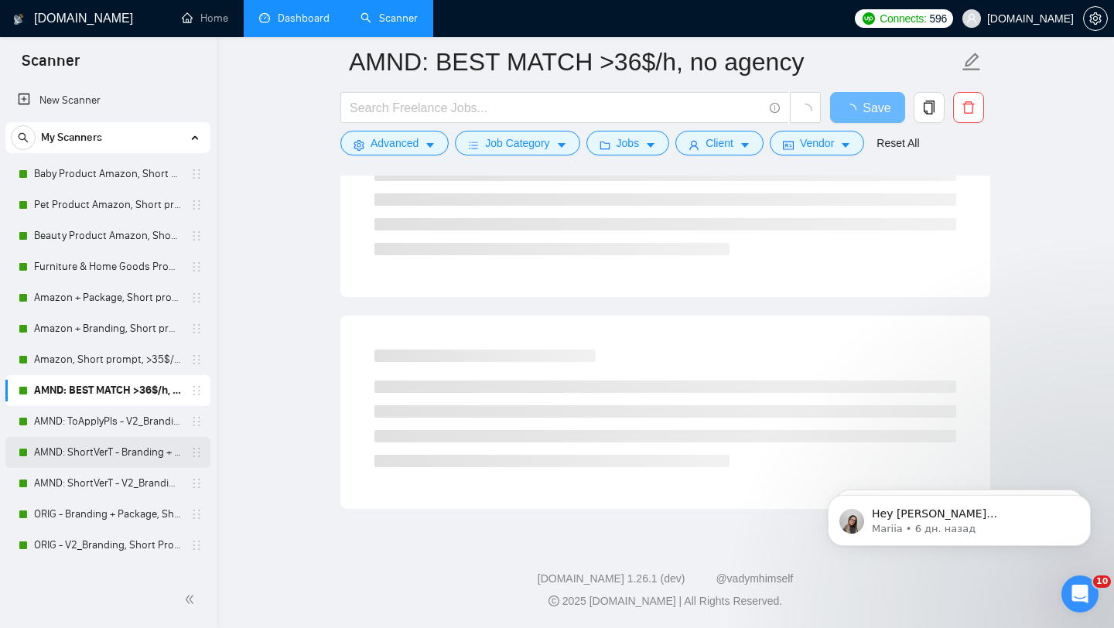
click at [131, 457] on link "AMND: ShortVerT - Branding + Package, Short Prompt, >36$/h, no agency" at bounding box center [107, 452] width 147 height 31
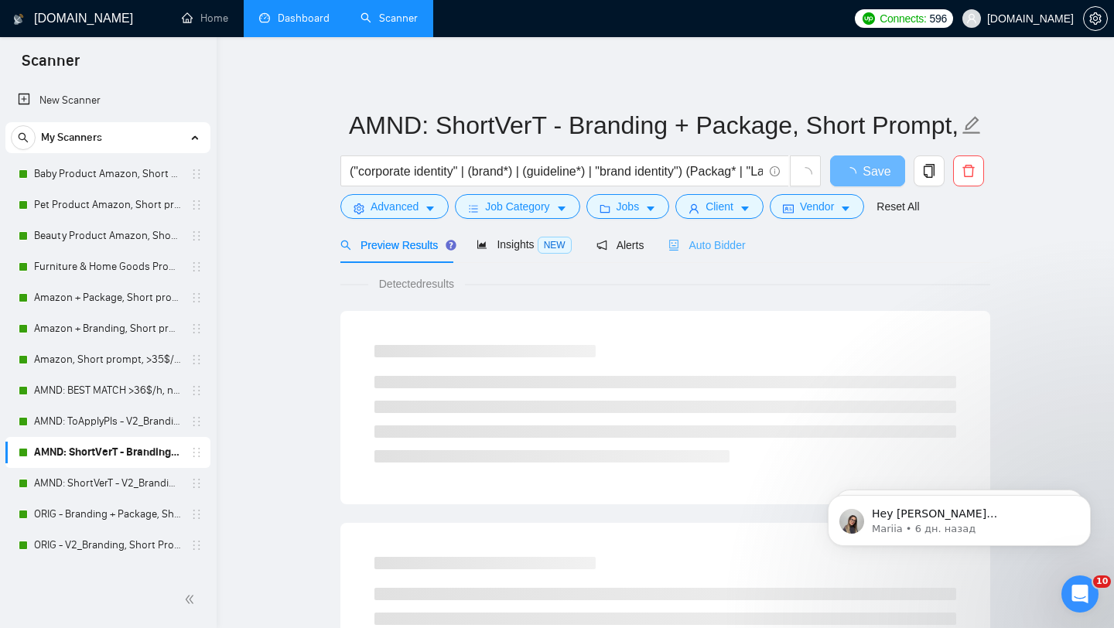
click at [745, 254] on div "Auto Bidder" at bounding box center [706, 245] width 77 height 36
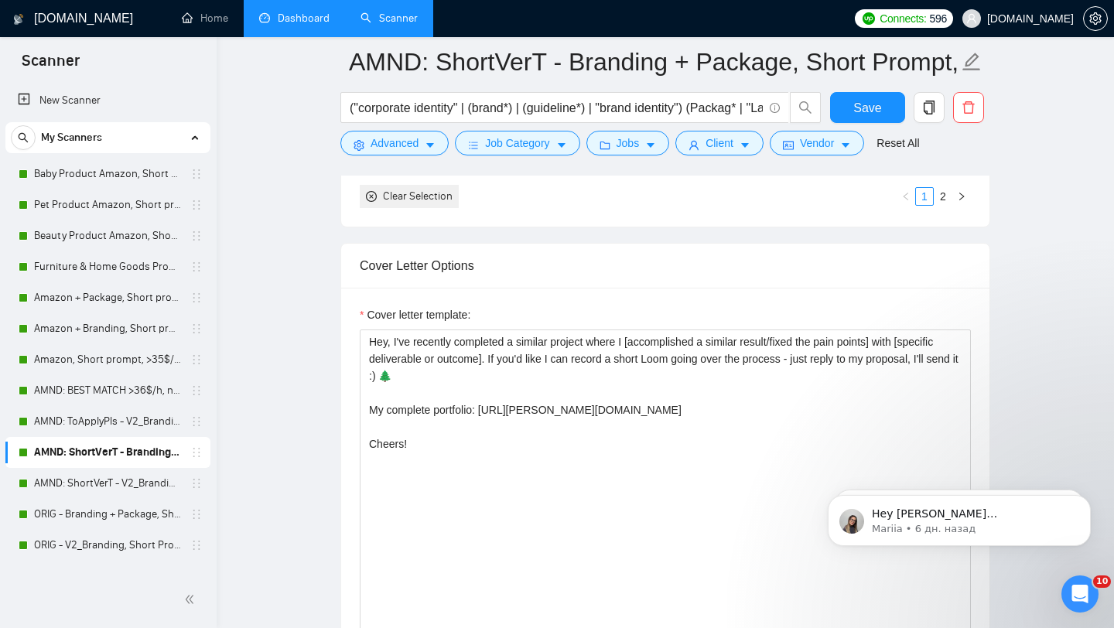
scroll to position [1693, 0]
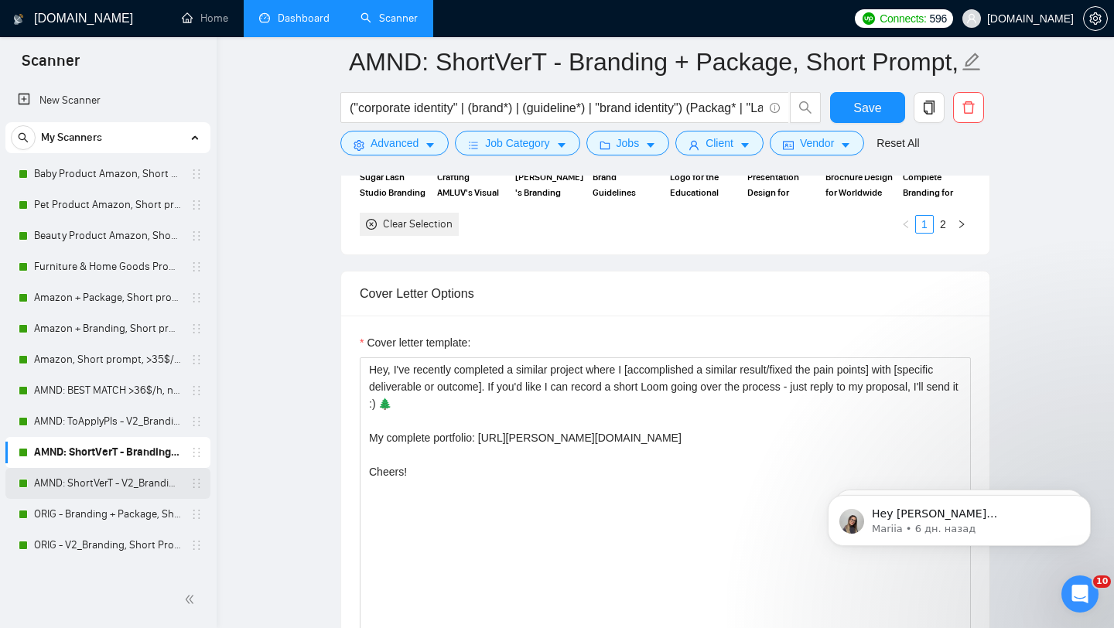
click at [139, 493] on link "AMND: ShortVerT - V2_Branding, Short Prompt, >36$/h, no agency" at bounding box center [107, 483] width 147 height 31
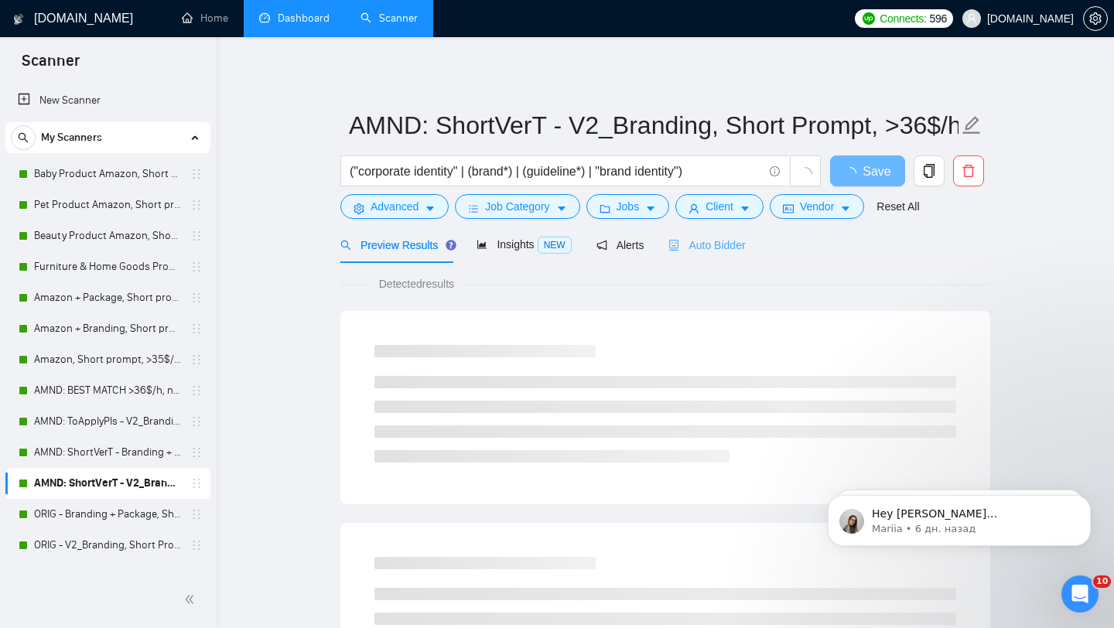
click at [701, 258] on div "Auto Bidder" at bounding box center [706, 245] width 77 height 36
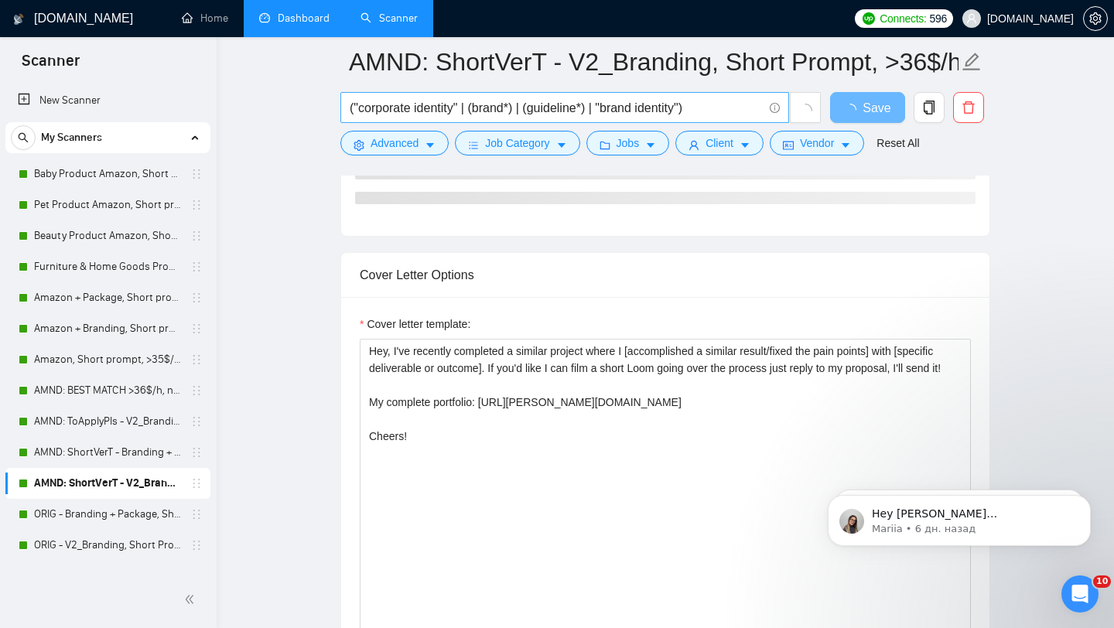
scroll to position [1496, 0]
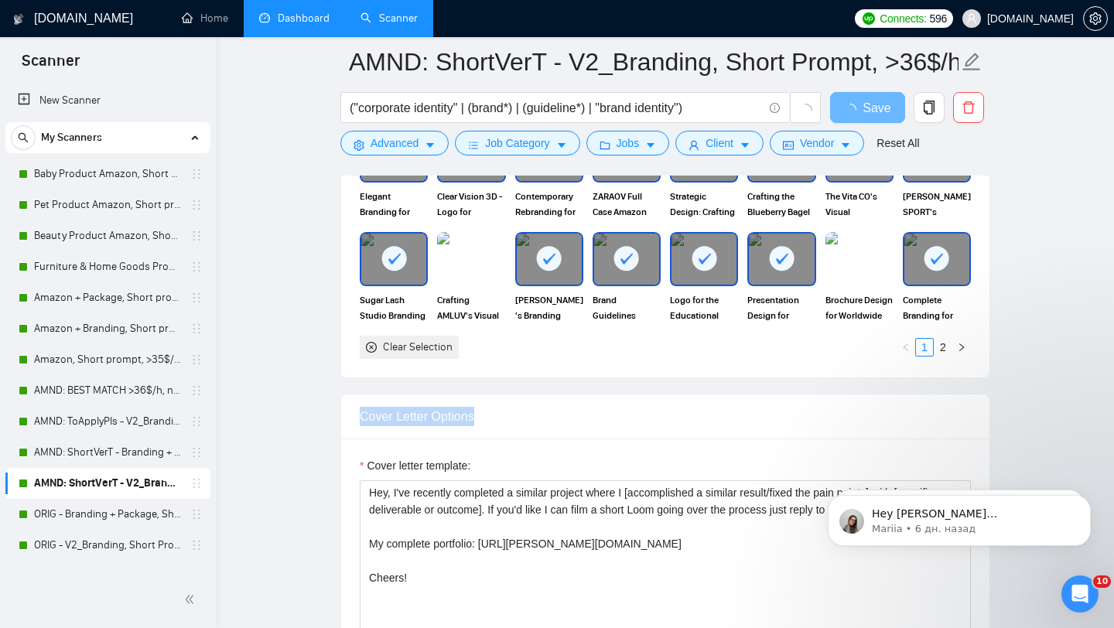
drag, startPoint x: 443, startPoint y: 449, endPoint x: 374, endPoint y: 370, distance: 105.3
click at [374, 370] on form "Auto Bidding Enabled Auto Bidding Enabled: ON Auto Bidder Schedule Auto Bidding…" at bounding box center [665, 629] width 650 height 3668
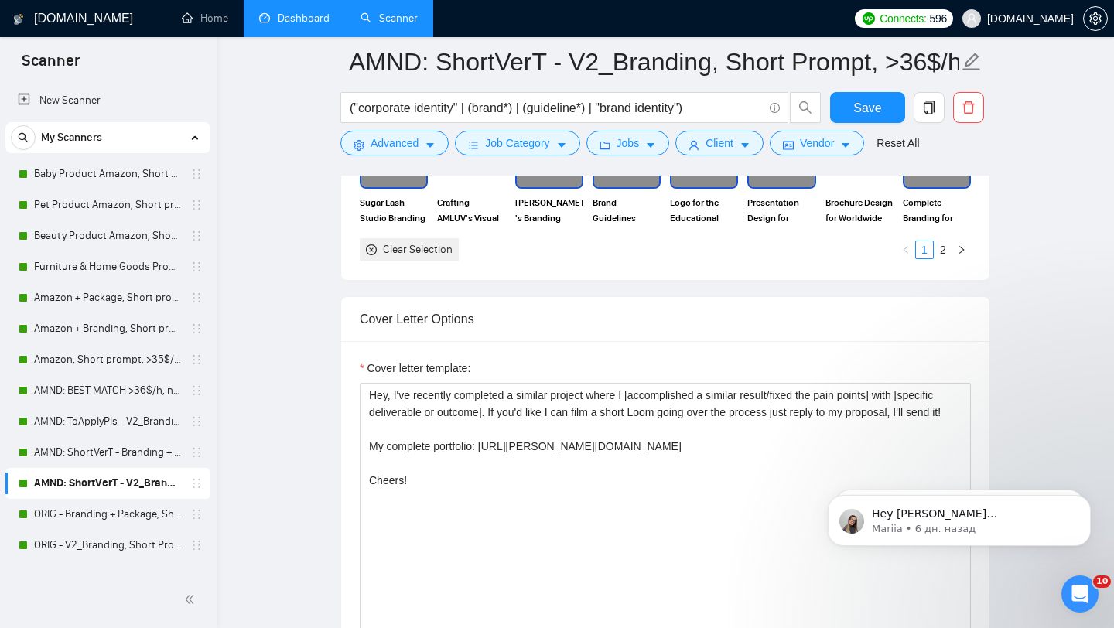
scroll to position [1742, 0]
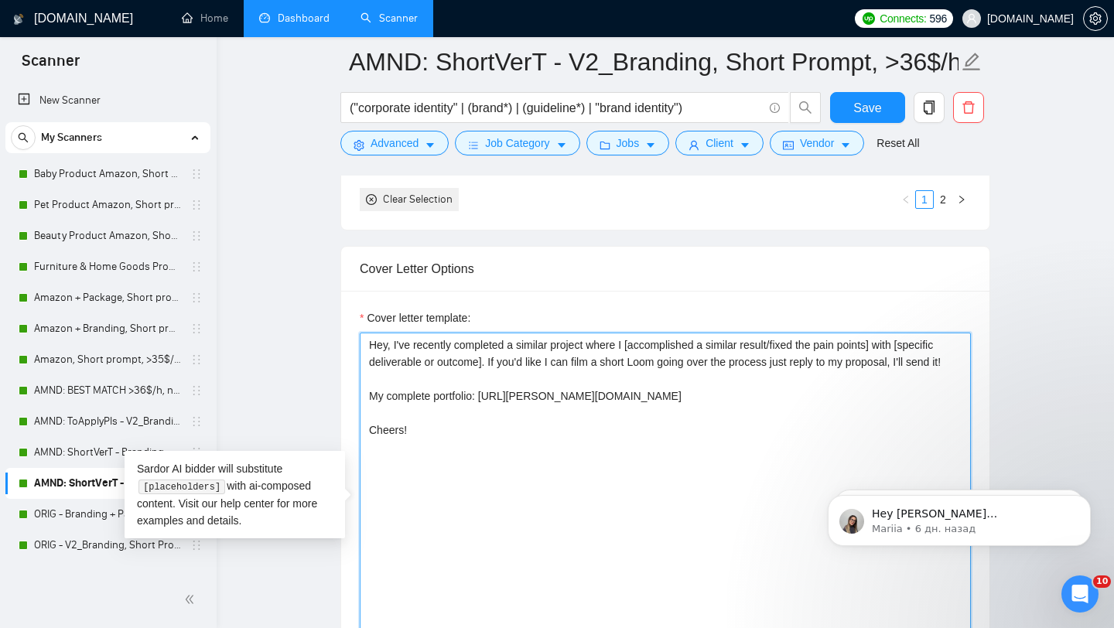
drag, startPoint x: 431, startPoint y: 460, endPoint x: 356, endPoint y: 329, distance: 151.0
click at [356, 329] on div "Cover letter template: Hey, I've recently completed a similar project where I […" at bounding box center [665, 504] width 648 height 427
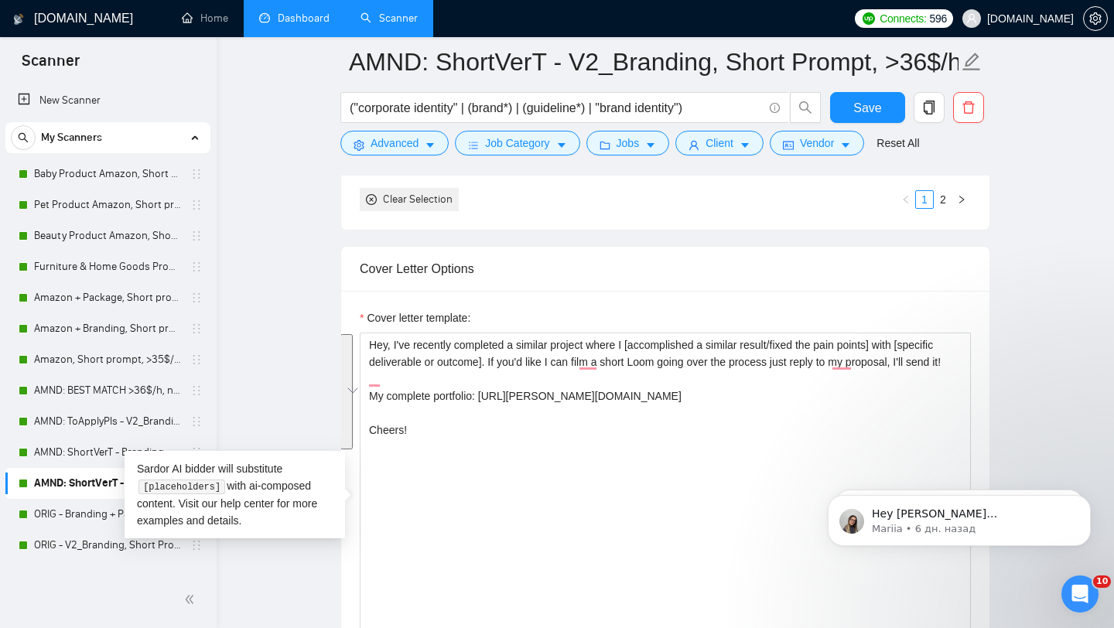
click at [612, 311] on div "Cover letter template:" at bounding box center [665, 320] width 611 height 23
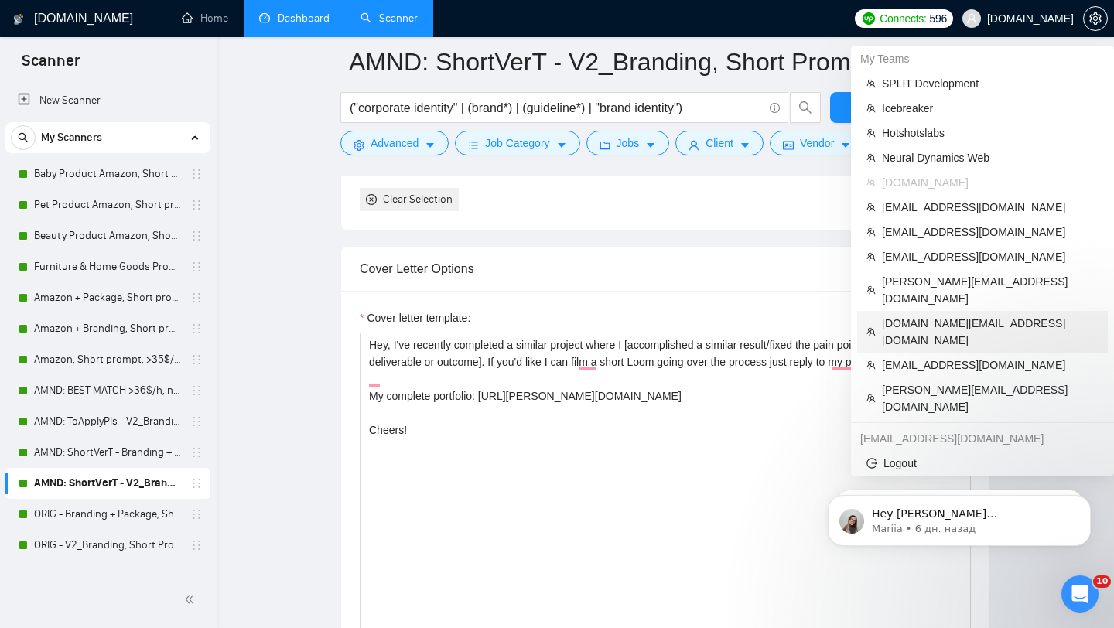
click at [950, 315] on span "[DOMAIN_NAME][EMAIL_ADDRESS][DOMAIN_NAME]" at bounding box center [990, 332] width 217 height 34
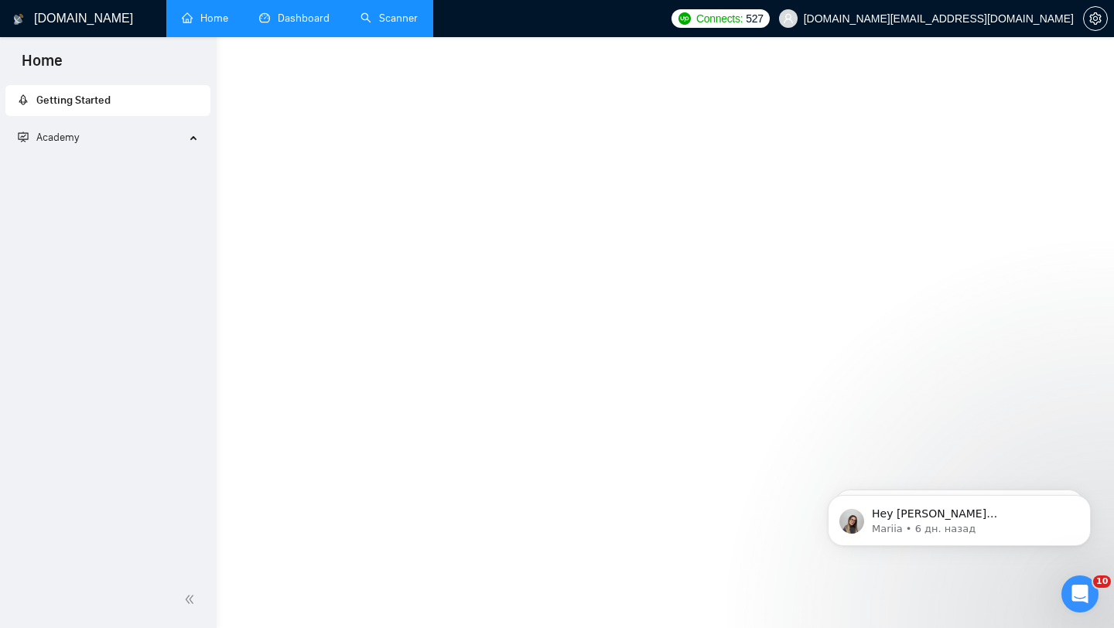
scroll to position [684, 0]
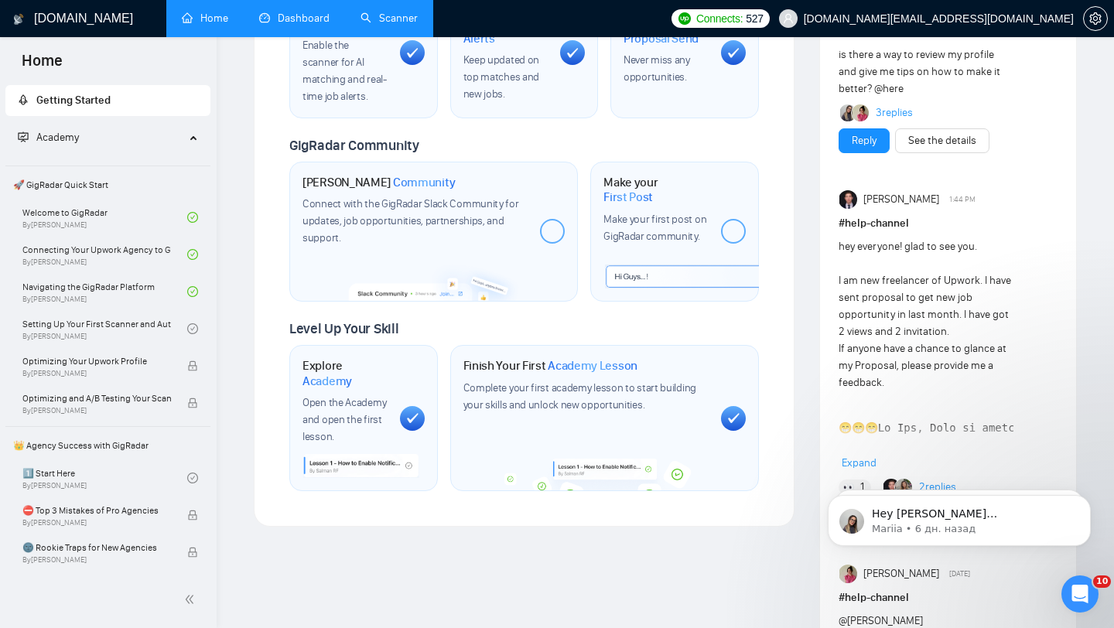
click at [305, 23] on link "Dashboard" at bounding box center [294, 18] width 70 height 13
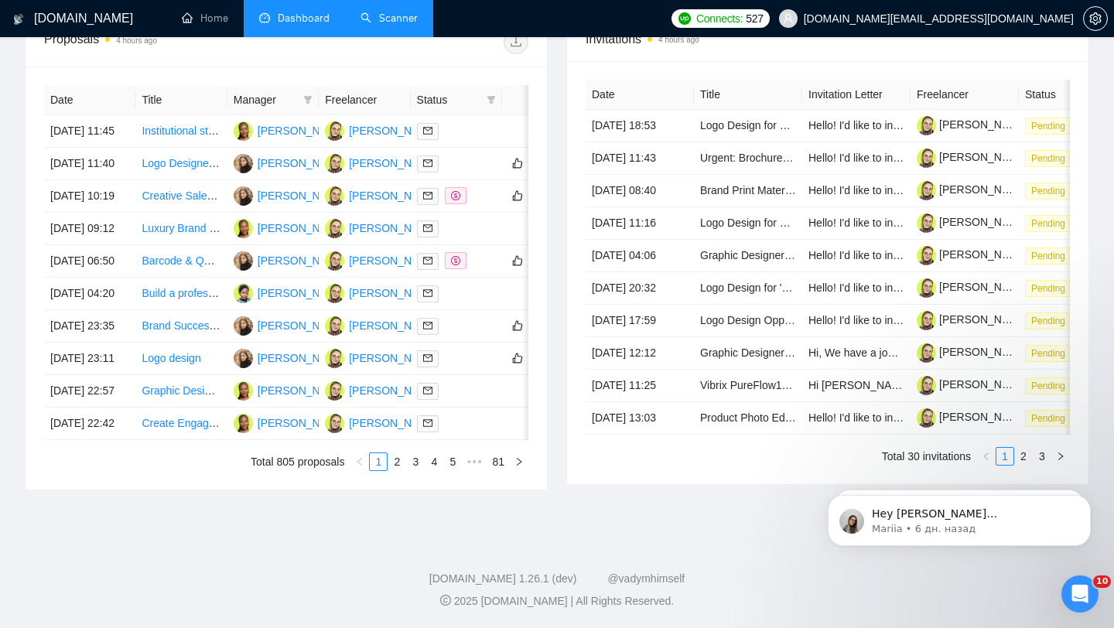
scroll to position [561, 0]
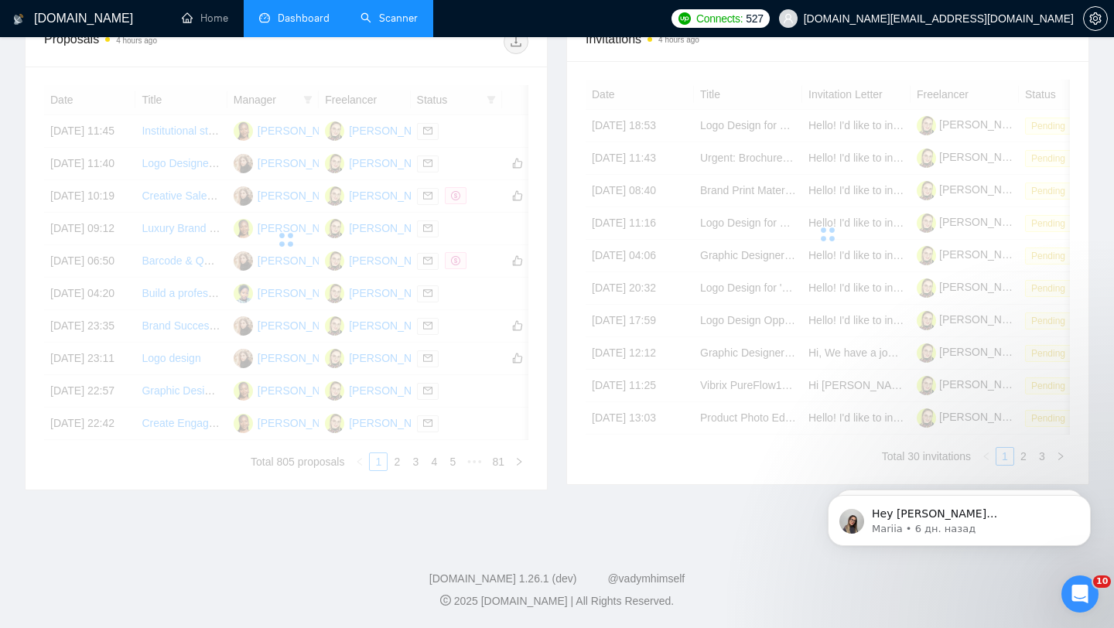
click at [384, 13] on link "Scanner" at bounding box center [388, 18] width 57 height 13
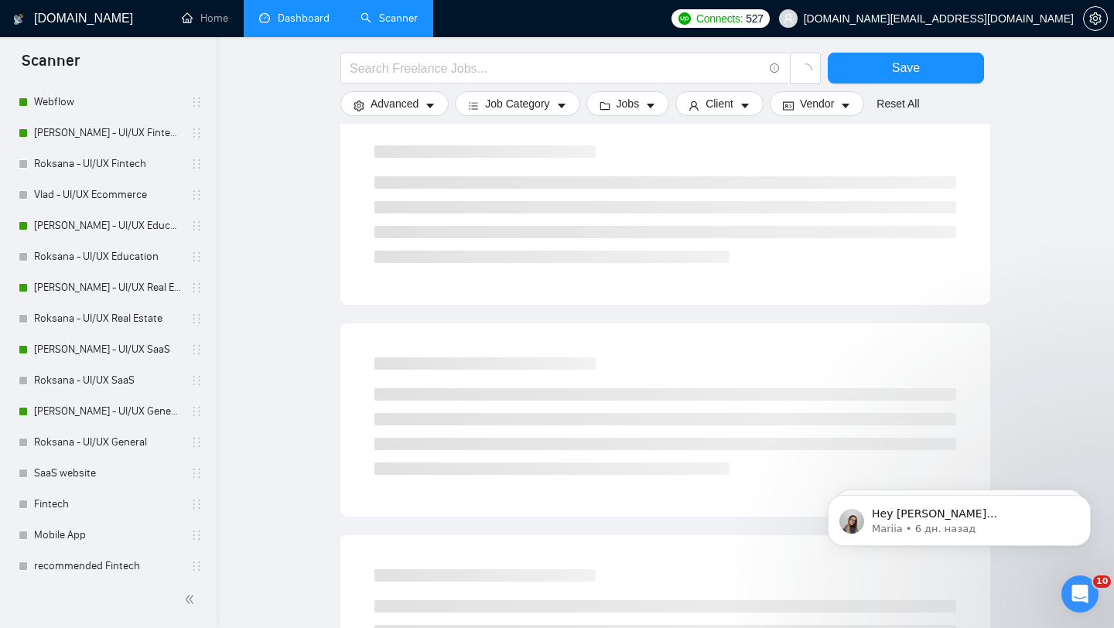
scroll to position [270, 0]
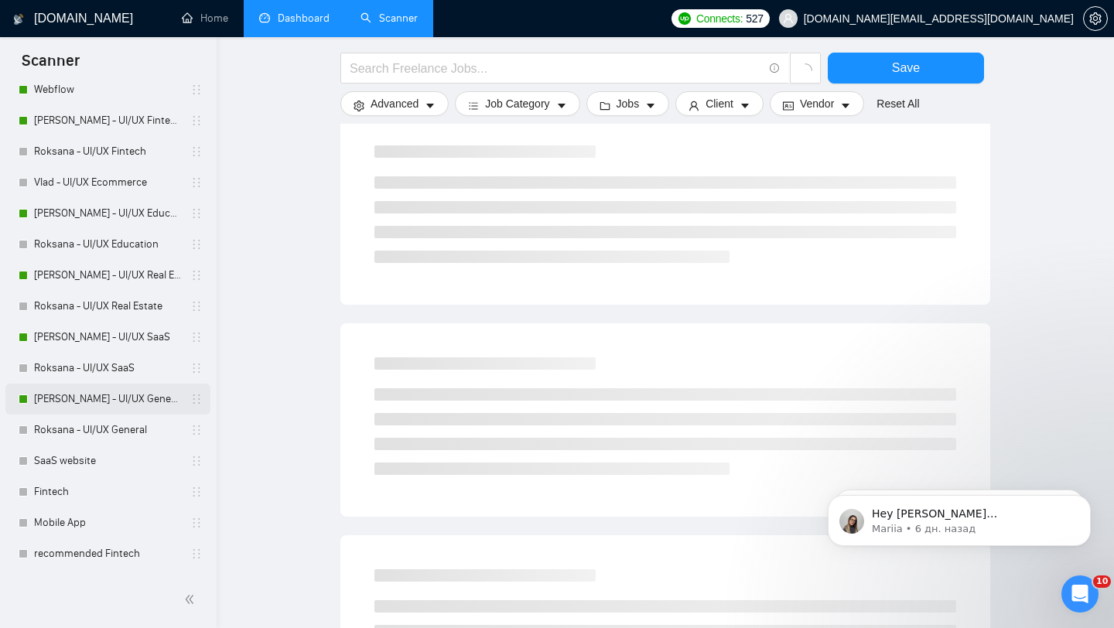
click at [145, 394] on link "[PERSON_NAME] - UI/UX General" at bounding box center [107, 399] width 147 height 31
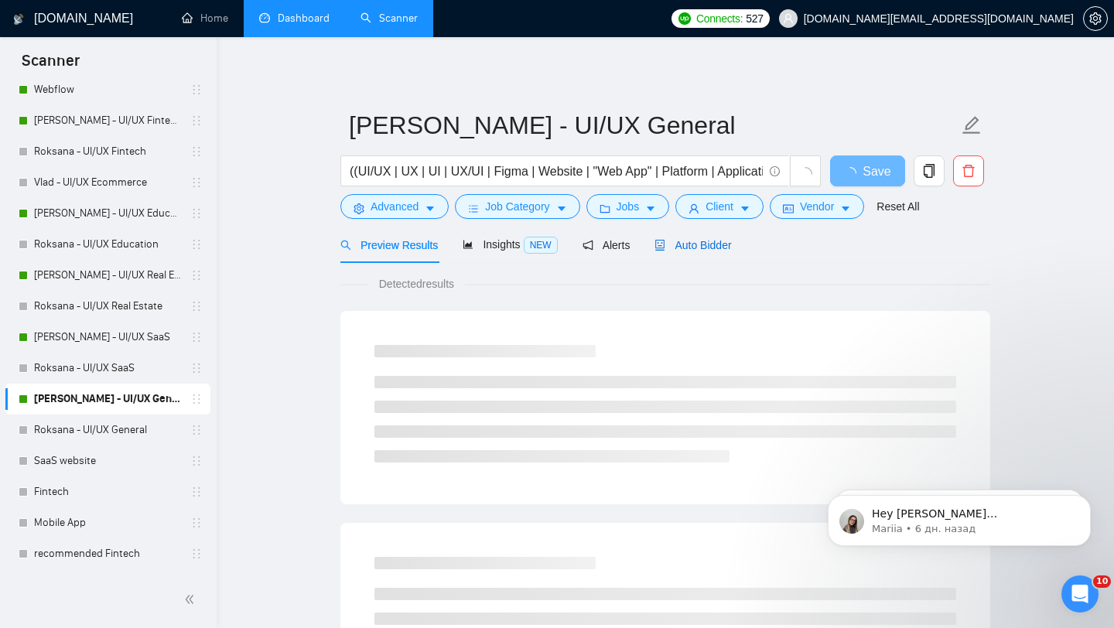
click at [725, 249] on span "Auto Bidder" at bounding box center [692, 245] width 77 height 12
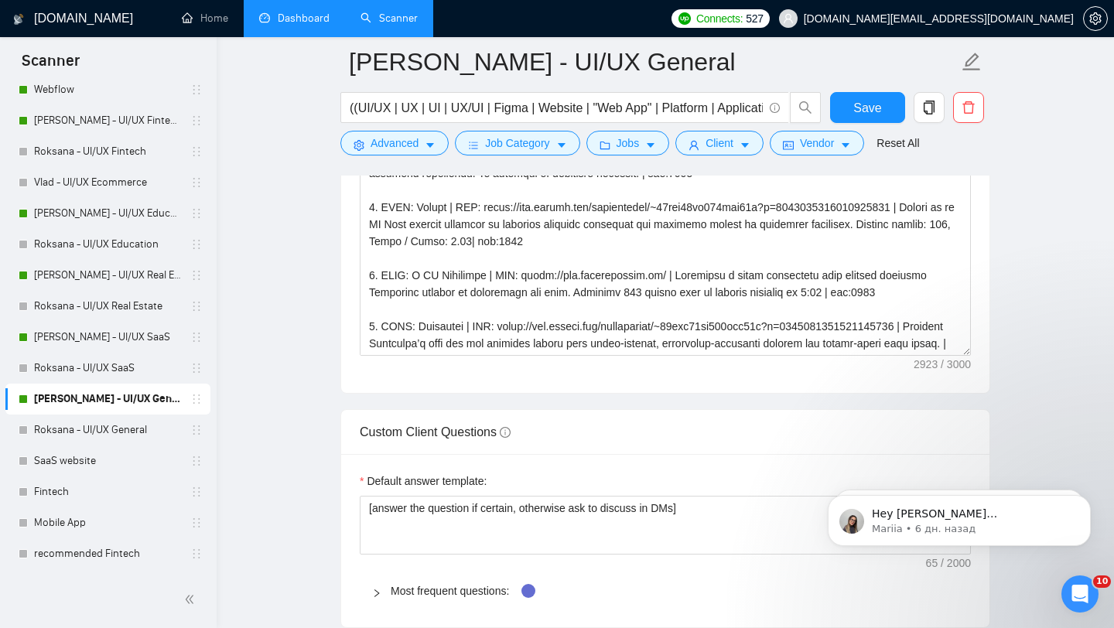
scroll to position [1939, 0]
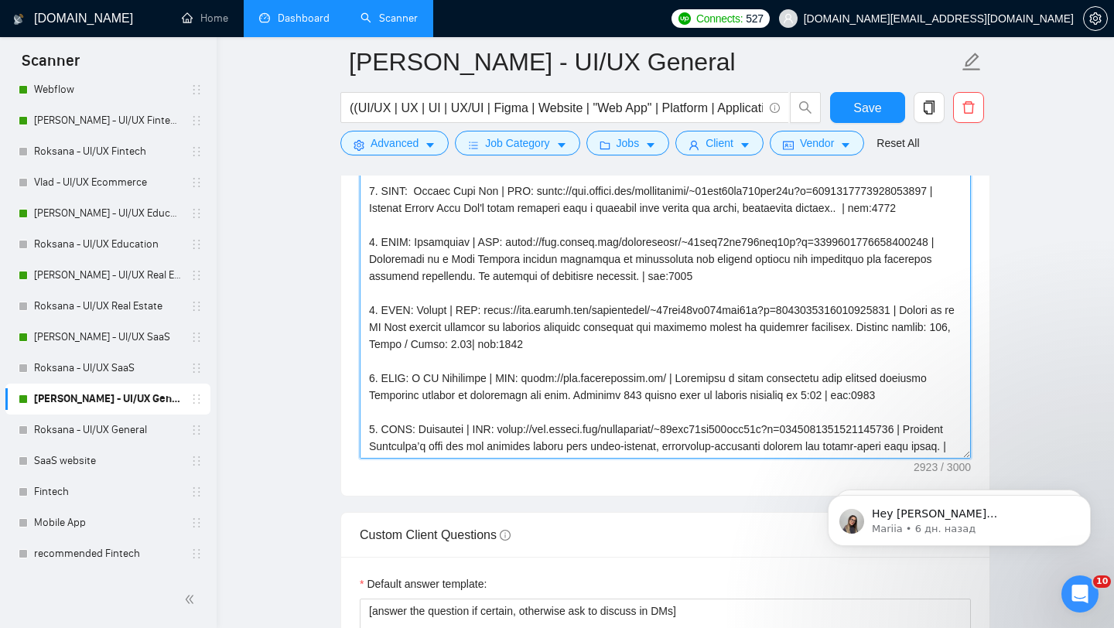
click at [604, 382] on textarea "Cover letter template:" at bounding box center [665, 285] width 611 height 348
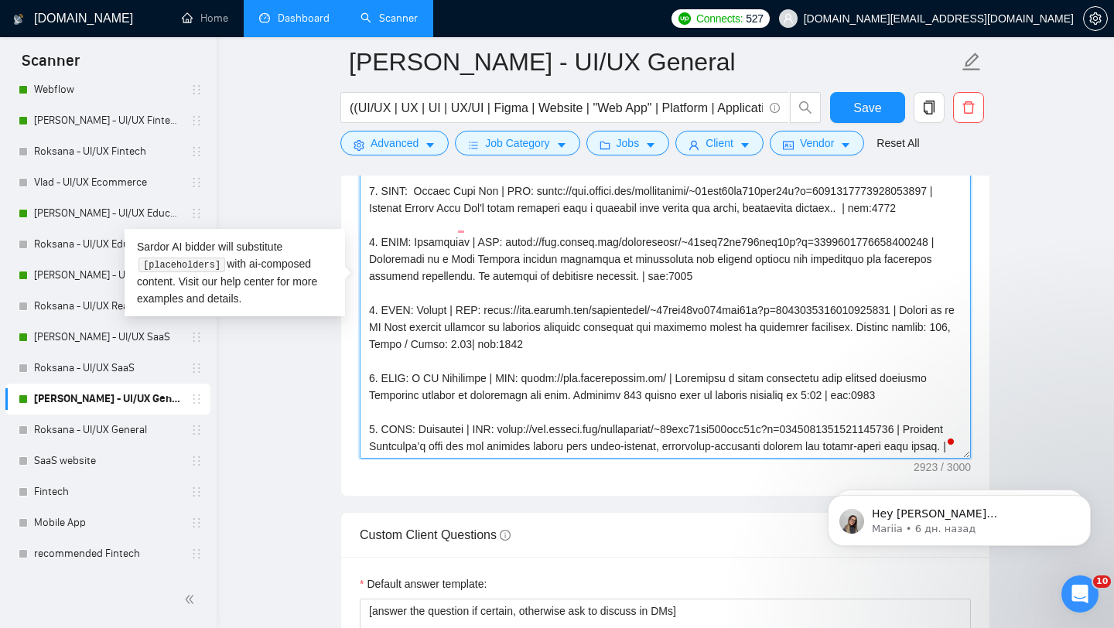
paste textarea "Hey, I've recently completed a similar project where I [accomplished a similar …"
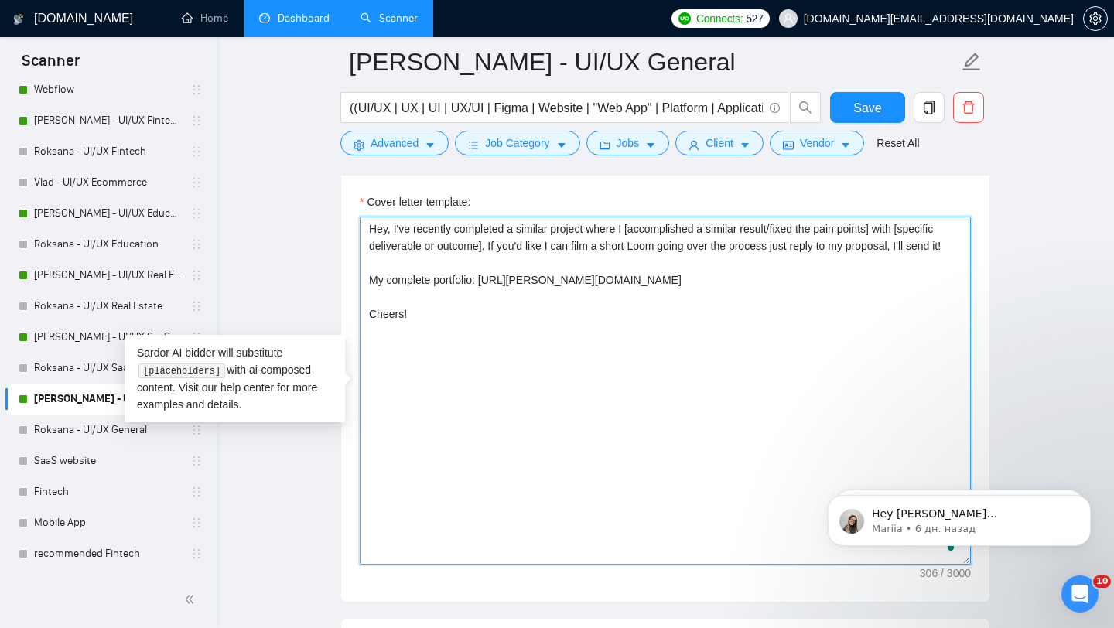
scroll to position [1814, 0]
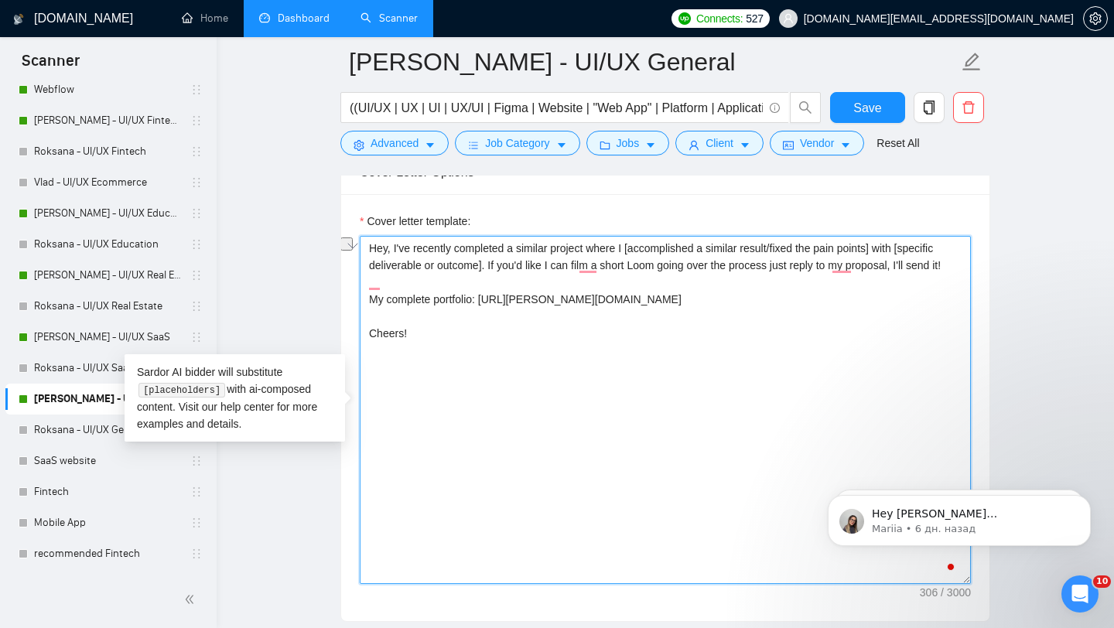
drag, startPoint x: 619, startPoint y: 321, endPoint x: 319, endPoint y: 322, distance: 300.8
click at [319, 322] on main "Vlad - UI/UX General ((UI/UX | UX | UI | UX/UI | Figma | Website | "Web App" | …" at bounding box center [665, 529] width 848 height 4562
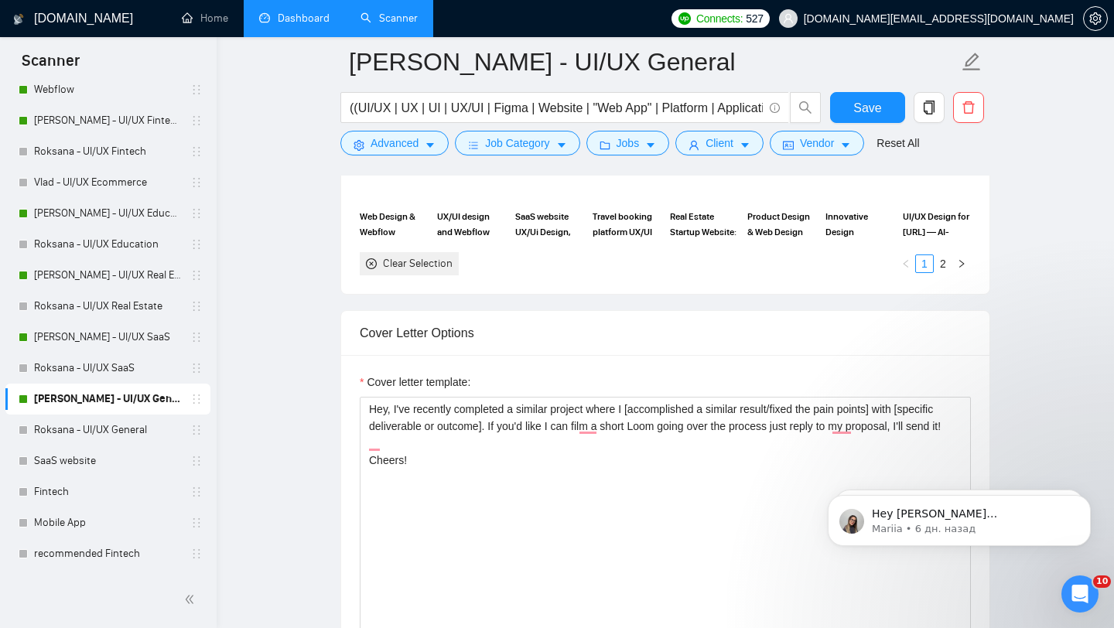
click at [572, 367] on div "Cover letter template: Hey, I've recently completed a similar project where I […" at bounding box center [665, 568] width 648 height 427
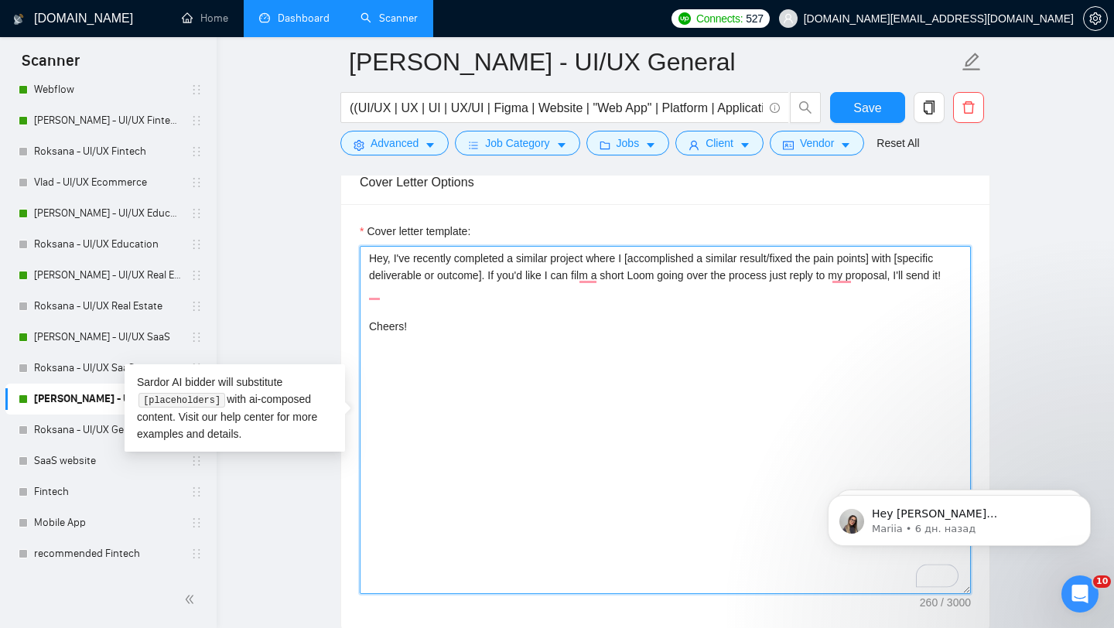
scroll to position [1815, 0]
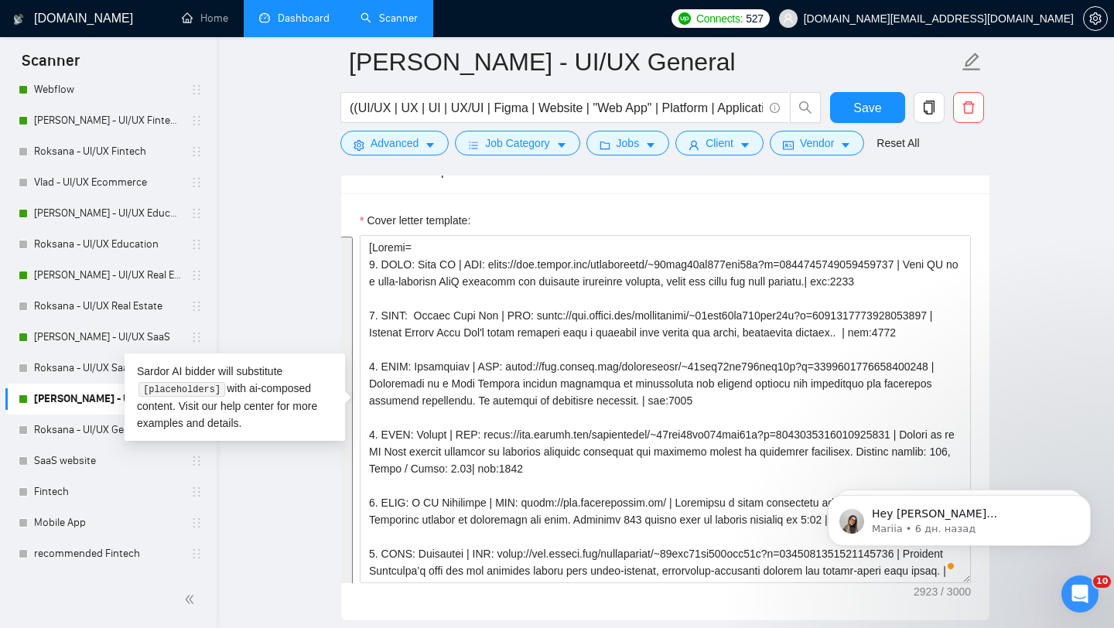
click at [631, 212] on div "Cover letter template:" at bounding box center [665, 223] width 611 height 23
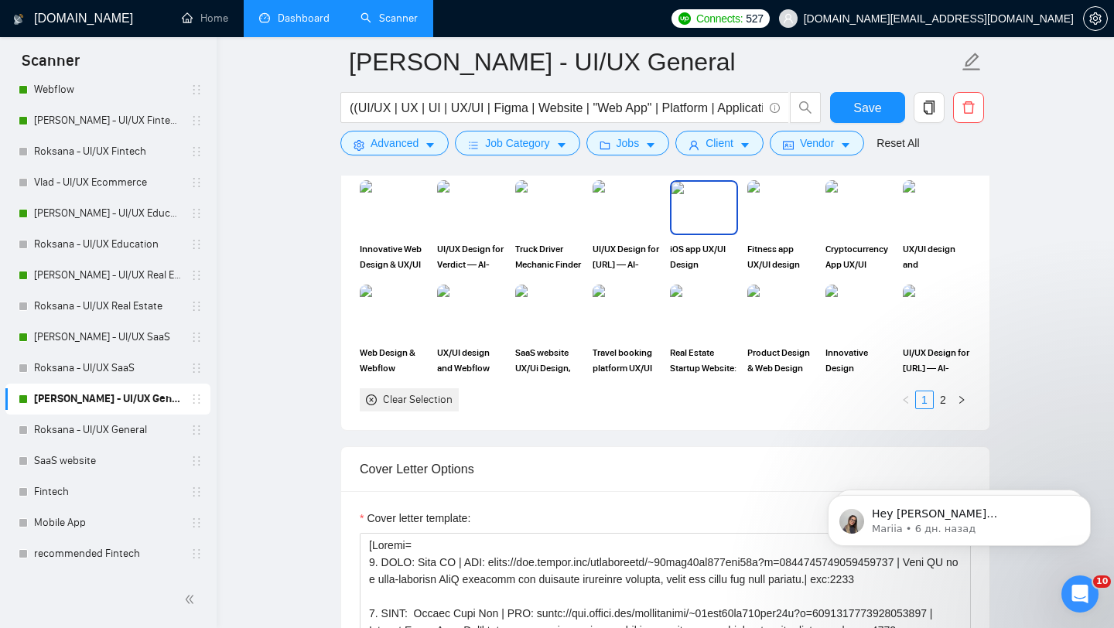
scroll to position [1459, 0]
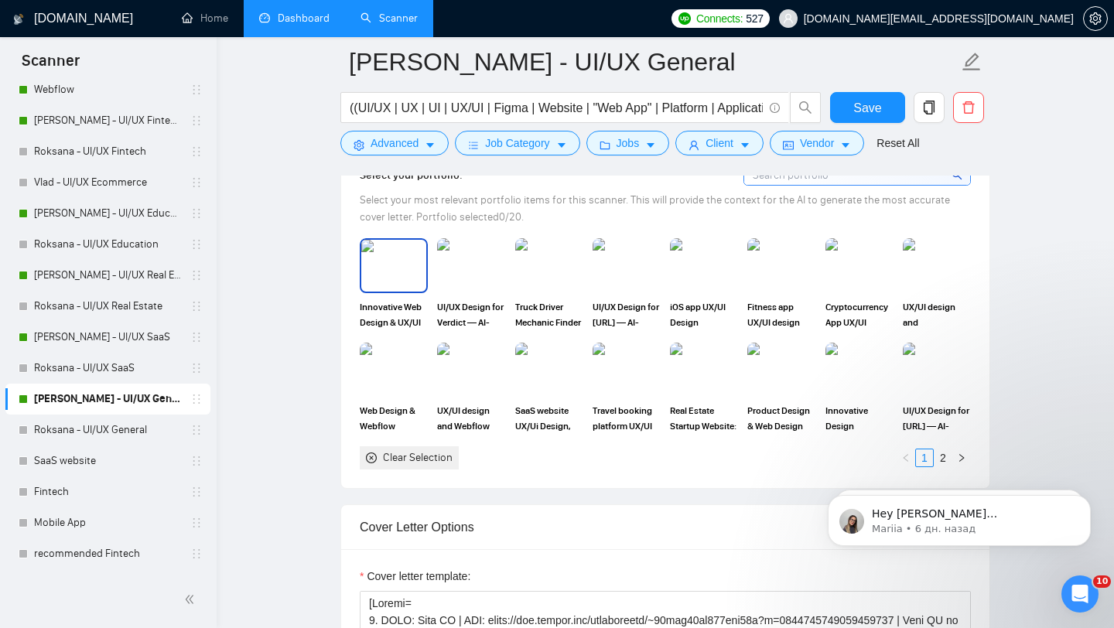
click at [401, 252] on img at bounding box center [393, 265] width 65 height 51
click at [410, 363] on img at bounding box center [393, 369] width 65 height 51
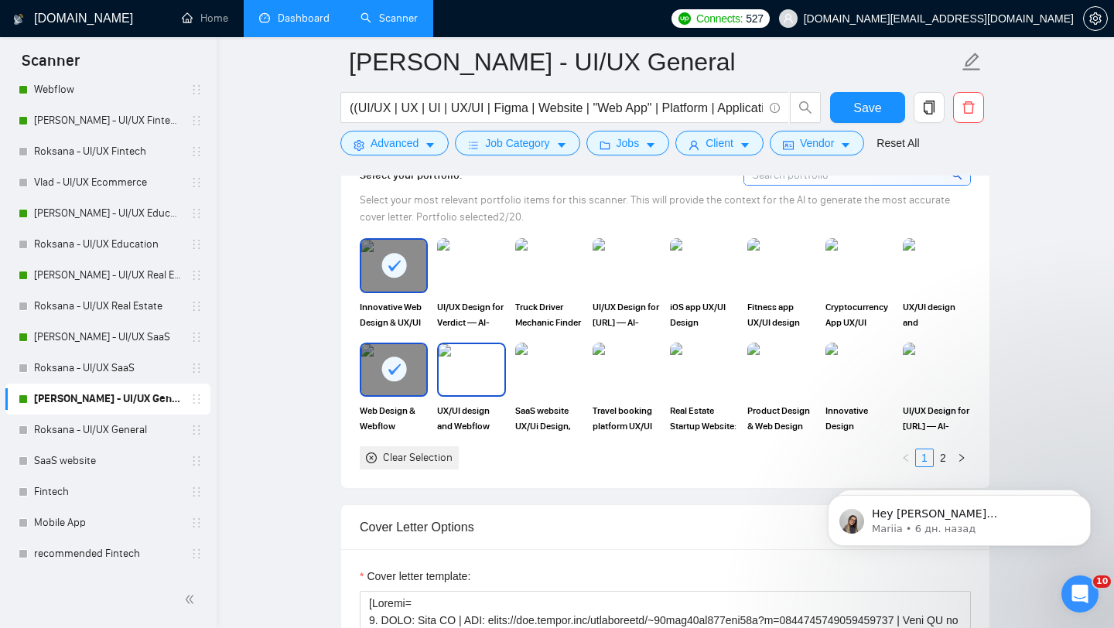
click at [482, 386] on img at bounding box center [470, 369] width 65 height 51
click at [482, 296] on div "UI/UX Design for Verdict — AI-Powered Debate & Trivia Mobile App" at bounding box center [471, 283] width 68 height 91
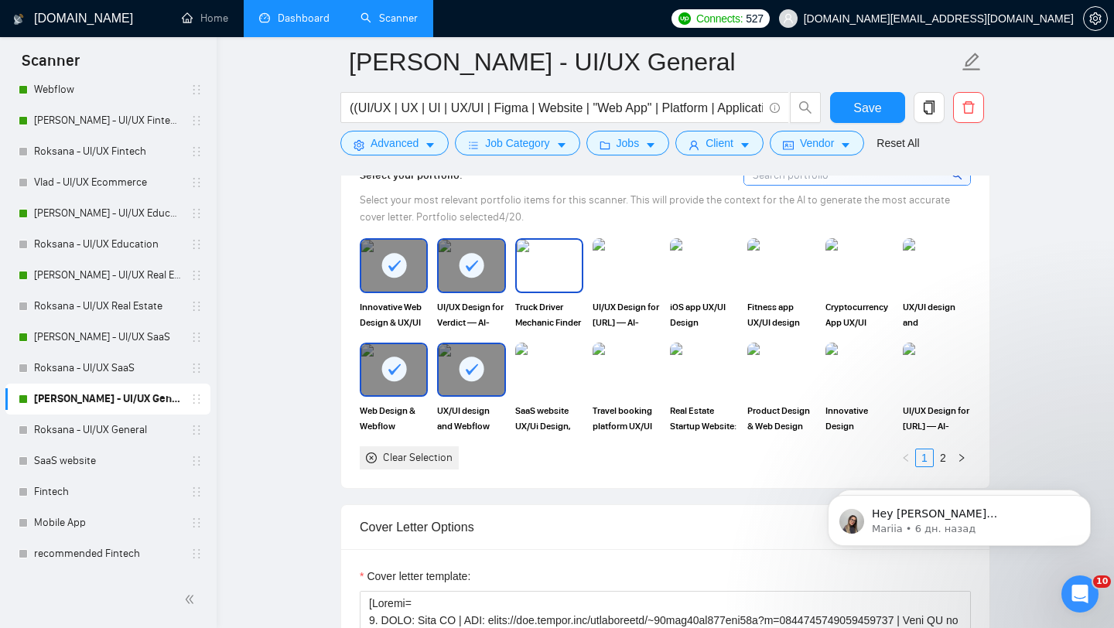
click at [565, 257] on img at bounding box center [549, 265] width 65 height 51
click at [554, 426] on span "SaaS website UX/Ui Design, Webflow developing" at bounding box center [549, 418] width 68 height 31
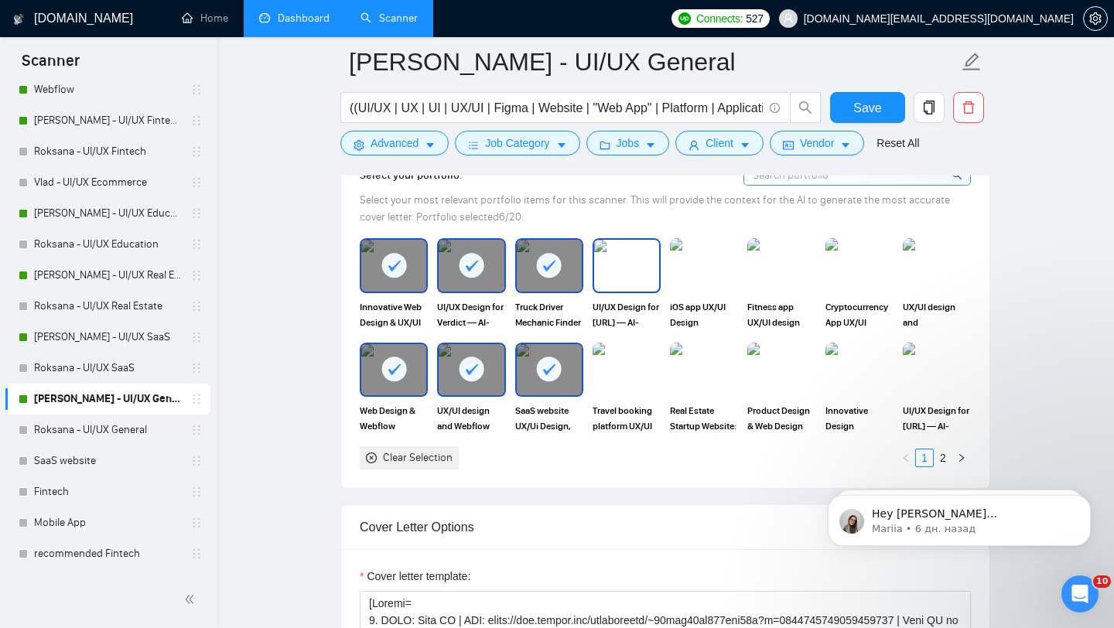
click at [629, 257] on img at bounding box center [626, 265] width 65 height 51
click at [628, 386] on img at bounding box center [626, 369] width 65 height 51
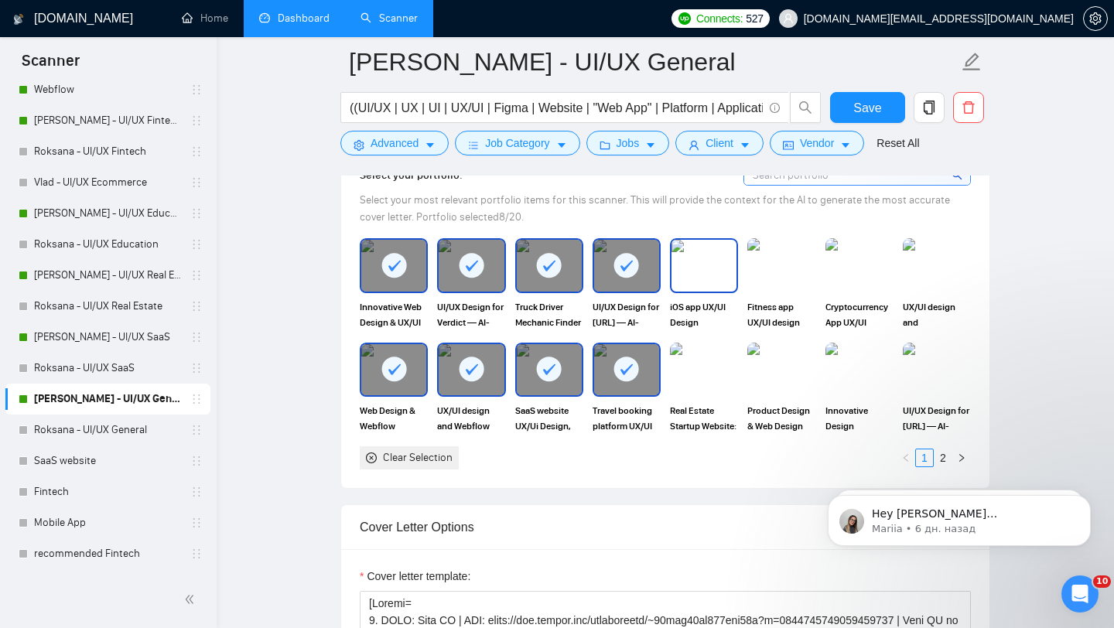
click at [702, 264] on img at bounding box center [703, 265] width 65 height 51
click at [702, 373] on img at bounding box center [703, 369] width 65 height 51
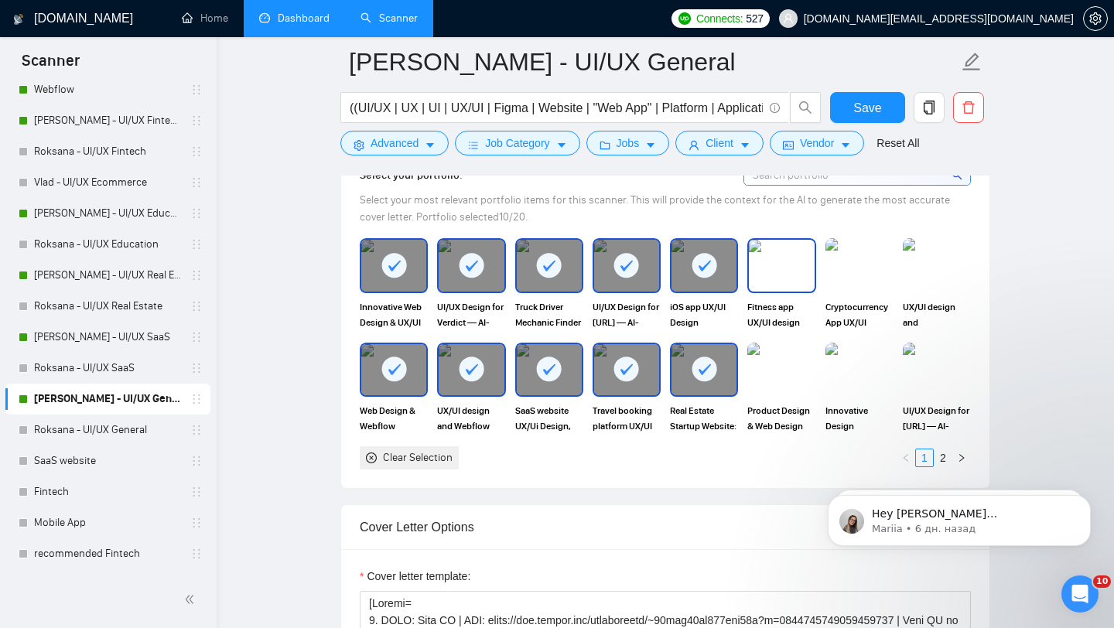
click at [752, 285] on img at bounding box center [781, 265] width 65 height 51
click at [762, 397] on div "Product Design & Web Design for SaaS Platform – OpLevel" at bounding box center [781, 388] width 68 height 91
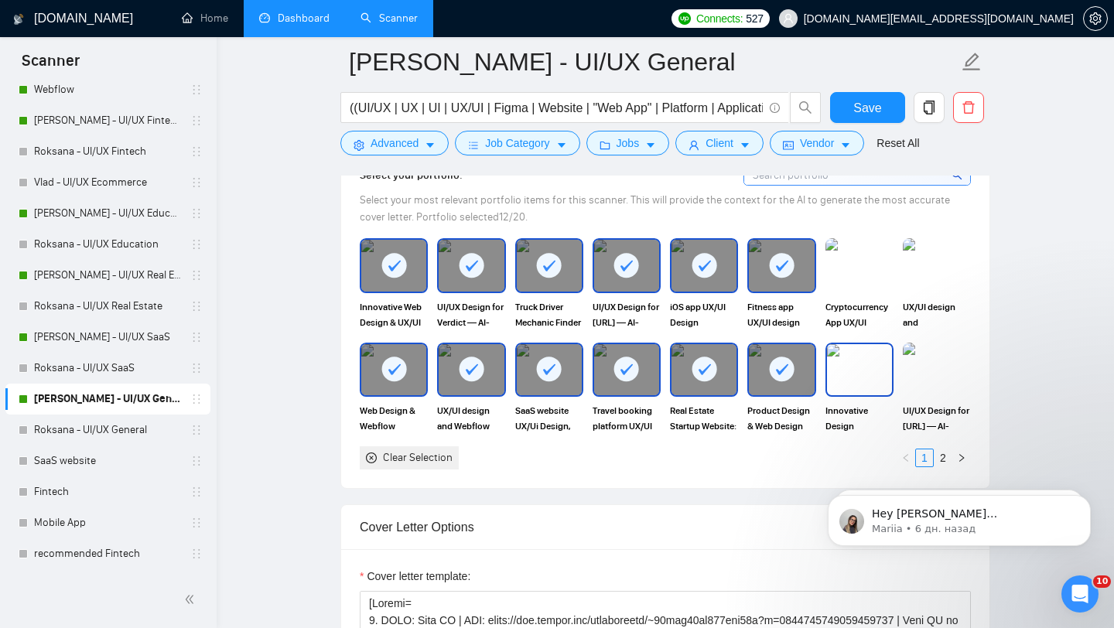
click at [868, 356] on img at bounding box center [859, 369] width 65 height 51
click at [871, 292] on div "Cryptocurrency App UX/UI Design" at bounding box center [859, 283] width 68 height 91
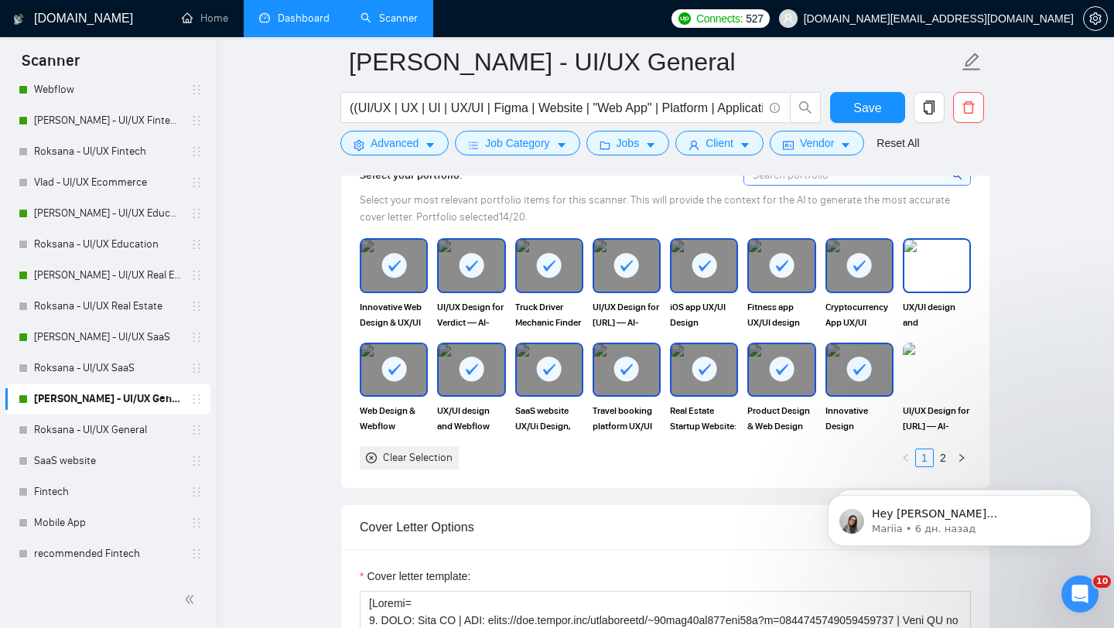
click at [947, 275] on img at bounding box center [936, 265] width 65 height 51
click at [943, 387] on img at bounding box center [936, 369] width 65 height 51
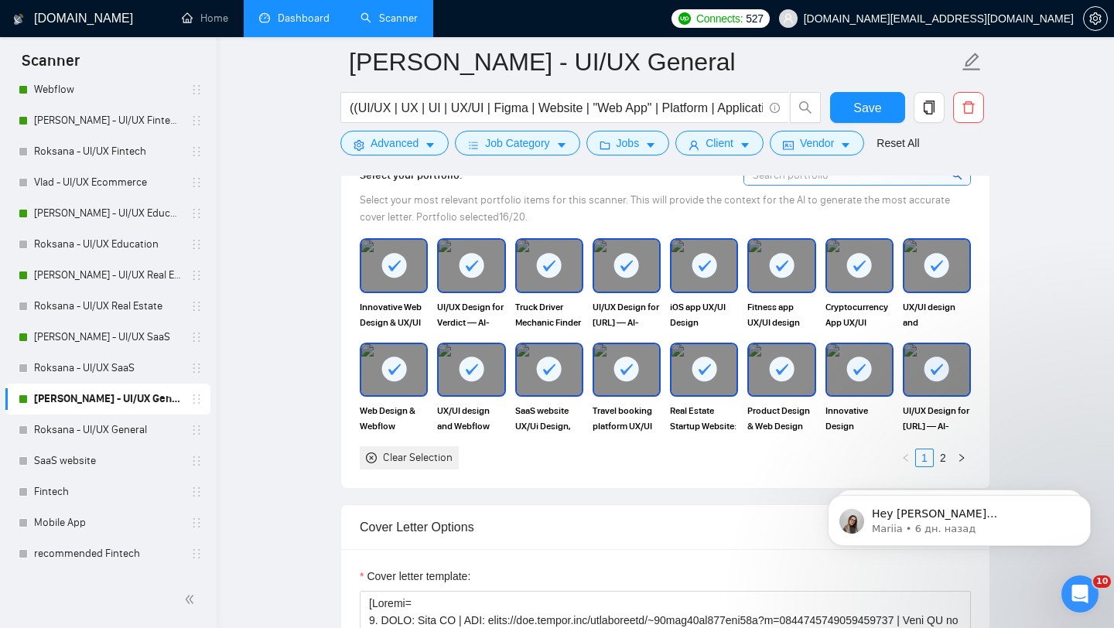
click at [942, 462] on iframe "To enrich screen reader interactions, please activate Accessibility in Grammarl…" at bounding box center [958, 516] width 309 height 108
click at [943, 458] on link "2" at bounding box center [942, 457] width 17 height 17
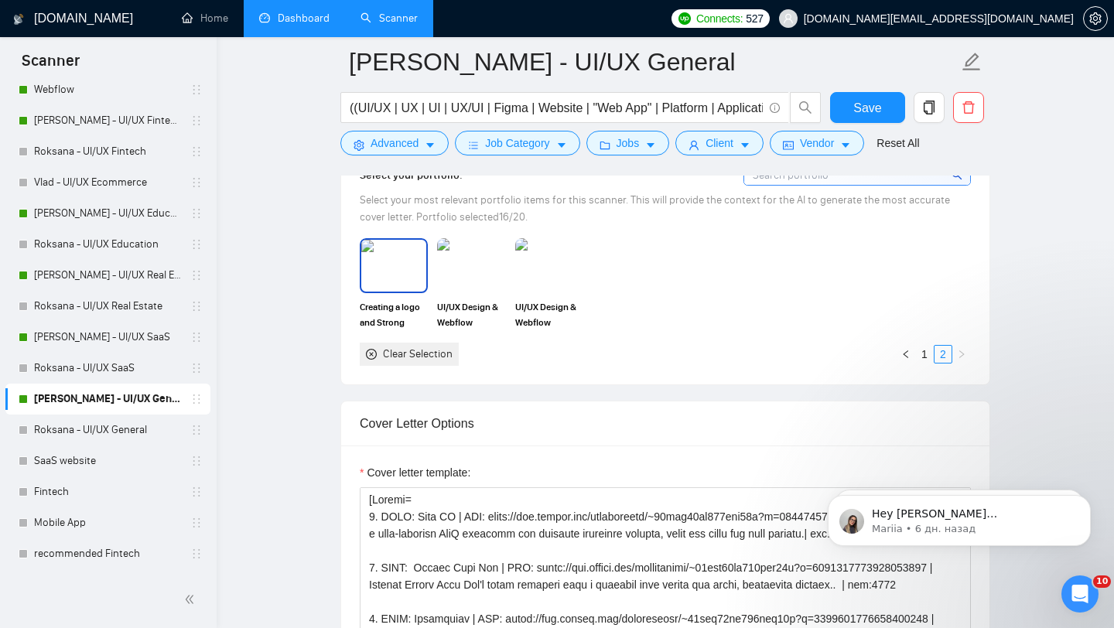
click at [386, 269] on img at bounding box center [393, 265] width 65 height 51
click at [479, 273] on img at bounding box center [470, 265] width 65 height 51
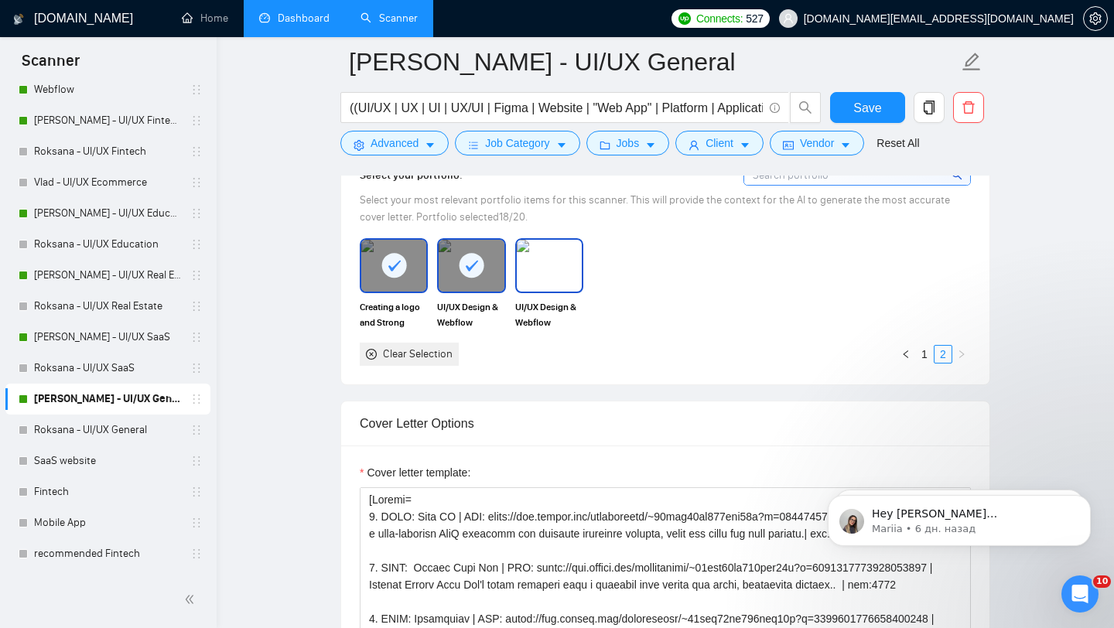
click at [560, 273] on img at bounding box center [549, 265] width 65 height 51
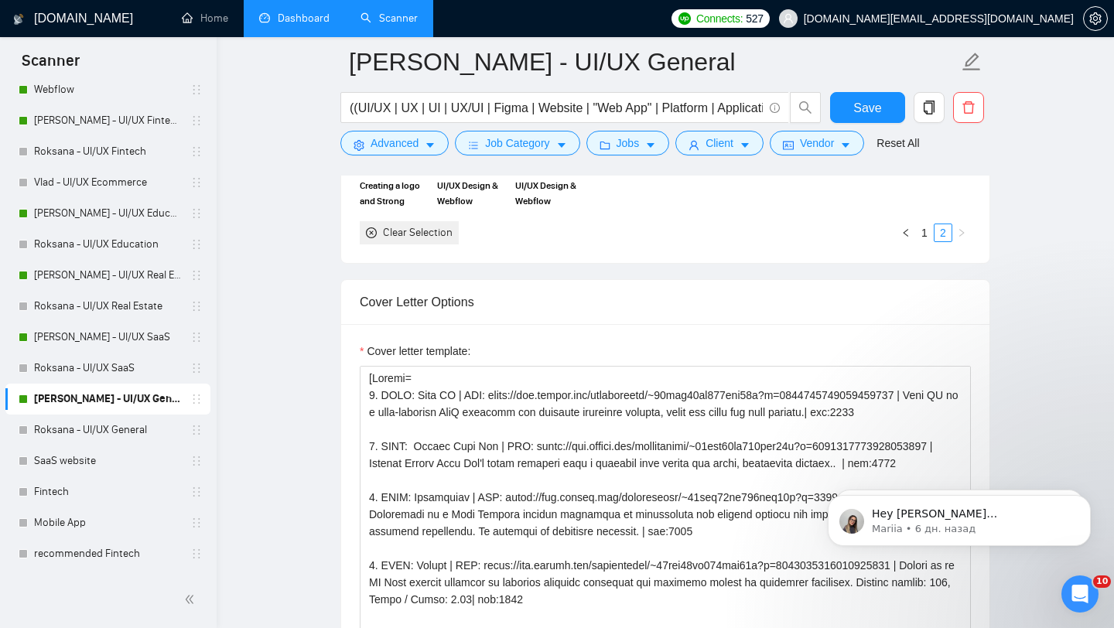
scroll to position [1768, 0]
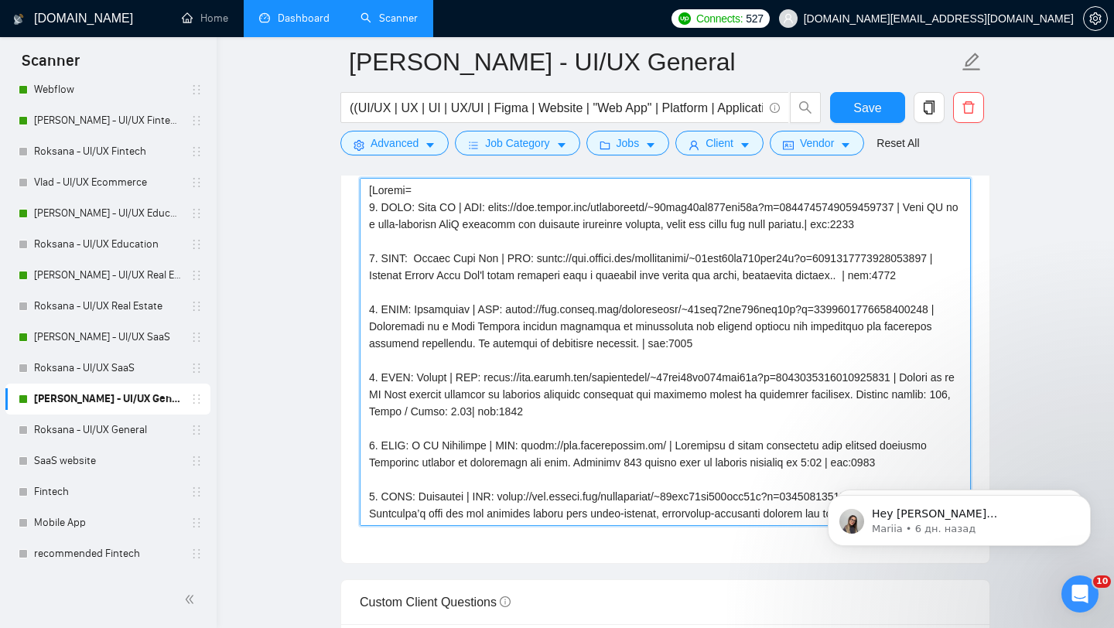
click at [608, 481] on textarea "Cover letter template:" at bounding box center [665, 352] width 611 height 348
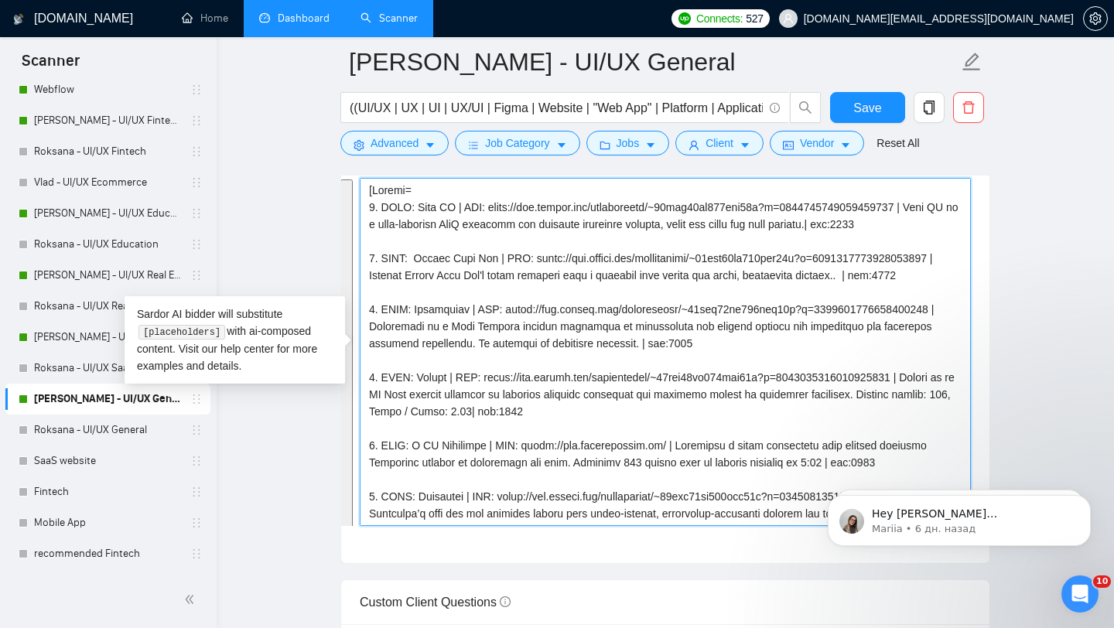
paste textarea "Hey, I've recently completed a similar project where I [accomplished a similar …"
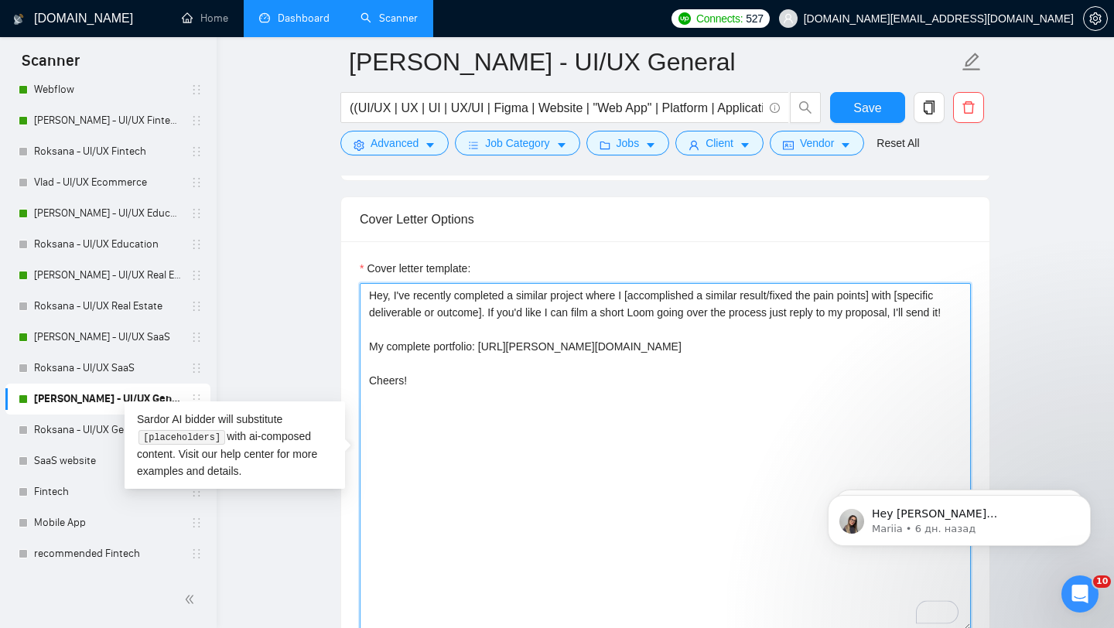
scroll to position [1652, 0]
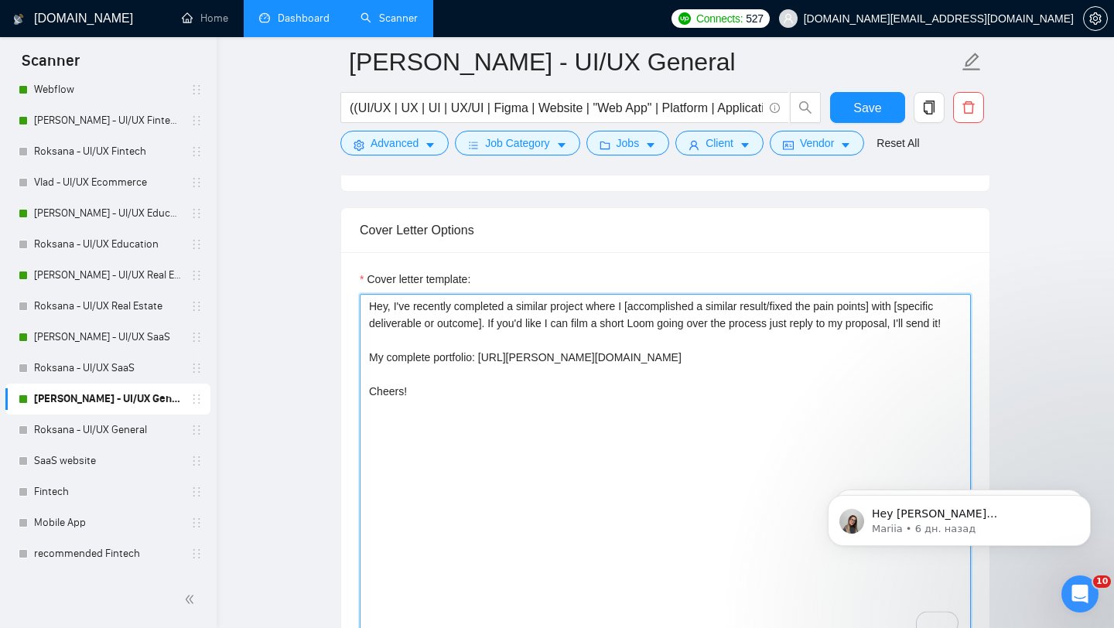
drag, startPoint x: 625, startPoint y: 369, endPoint x: 332, endPoint y: 370, distance: 293.1
click at [332, 370] on main "Vlad - UI/UX General ((UI/UX | UX | UI | UX/UI | Figma | Website | "Web App" | …" at bounding box center [665, 638] width 848 height 4458
type textarea "Hey, I've recently completed a similar project where I [accomplished a similar …"
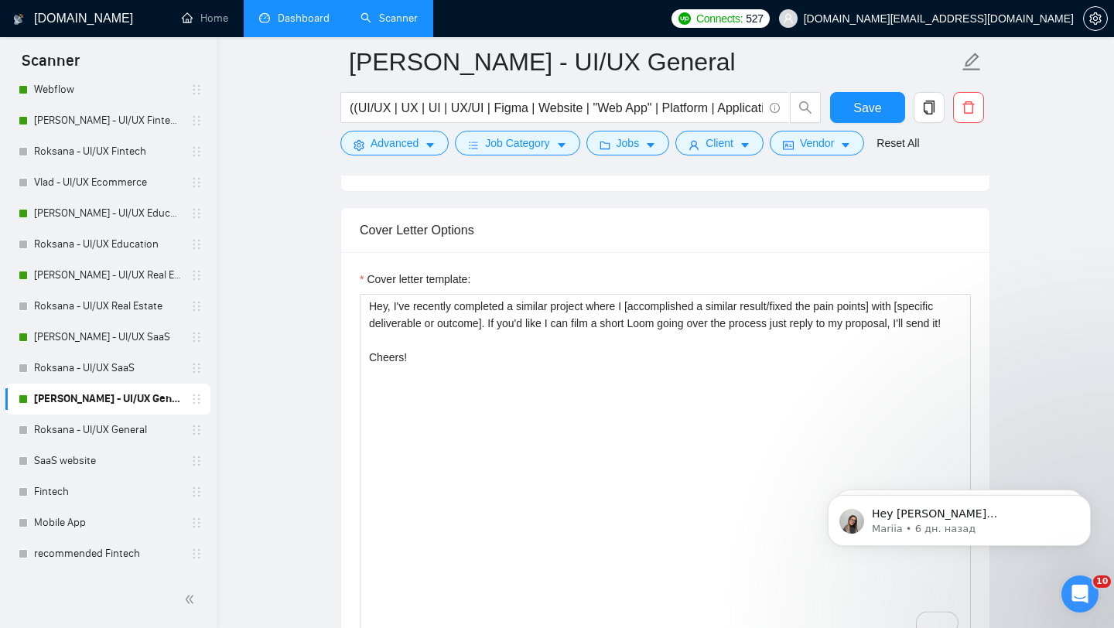
click at [658, 203] on form "Auto Bidding Enabled Auto Bidding Enabled: ON Auto Bidder Schedule Auto Bidding…" at bounding box center [665, 508] width 650 height 3740
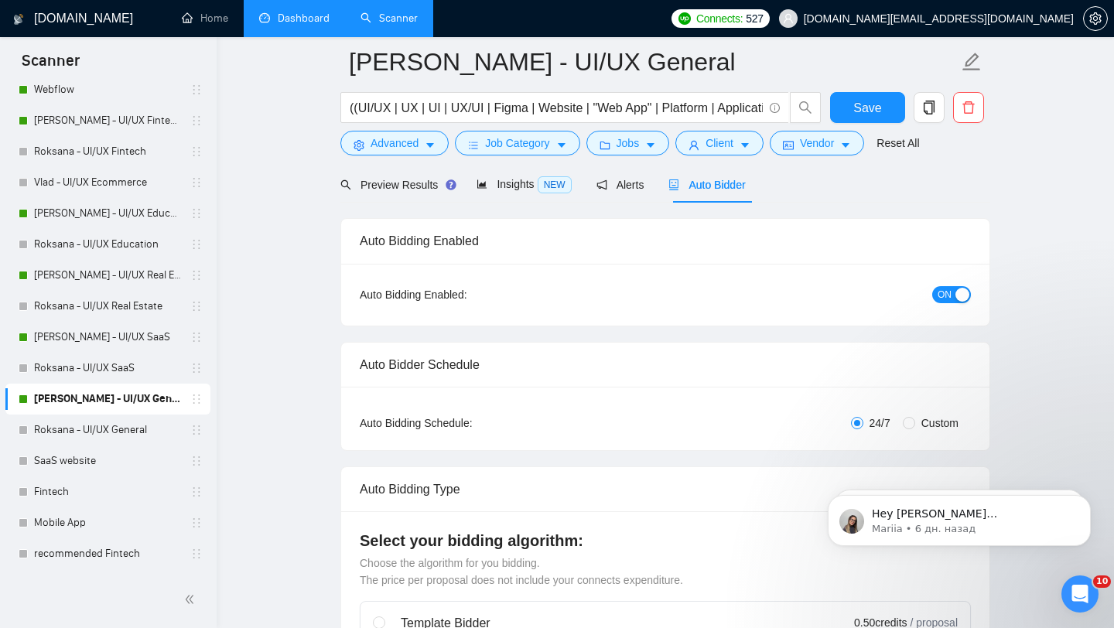
scroll to position [0, 0]
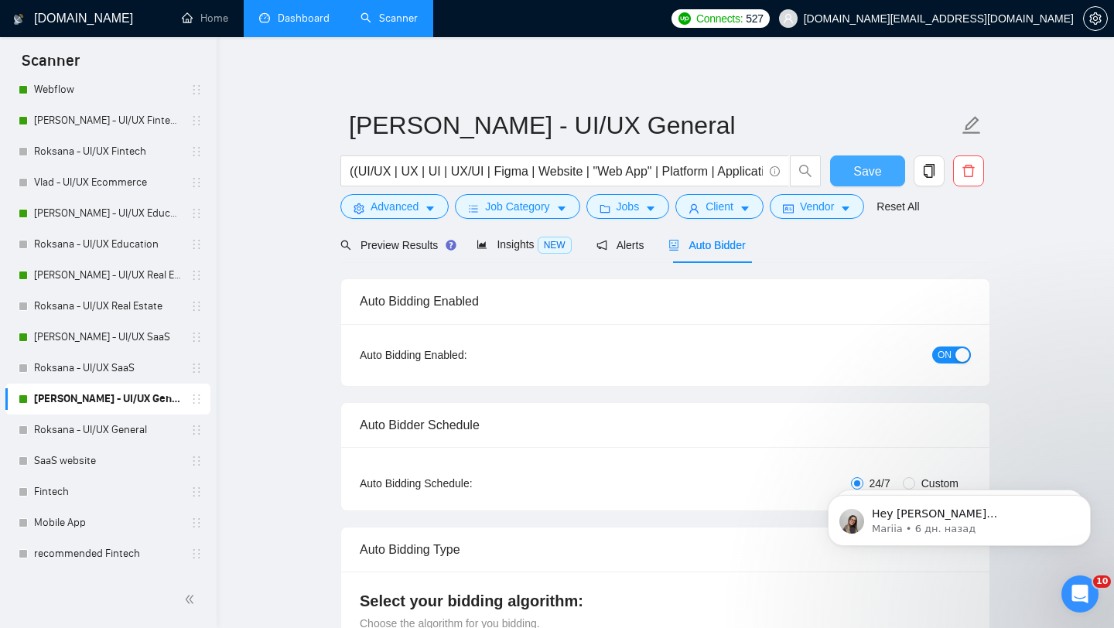
drag, startPoint x: 875, startPoint y: 176, endPoint x: 606, endPoint y: 401, distance: 350.8
click at [875, 176] on span "Save" at bounding box center [867, 171] width 28 height 19
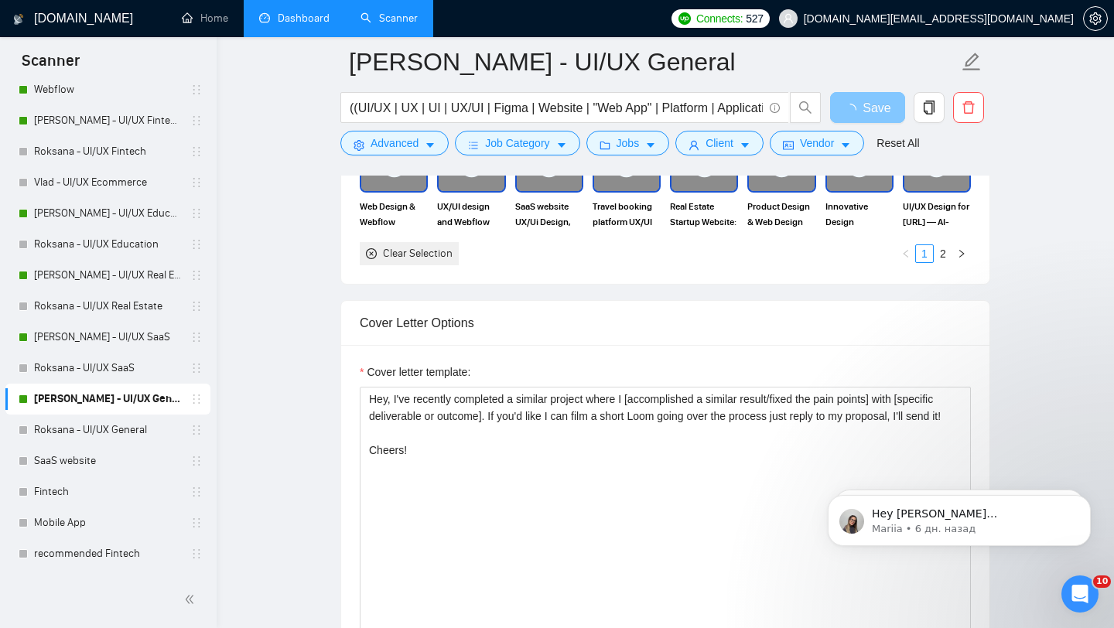
scroll to position [1709, 0]
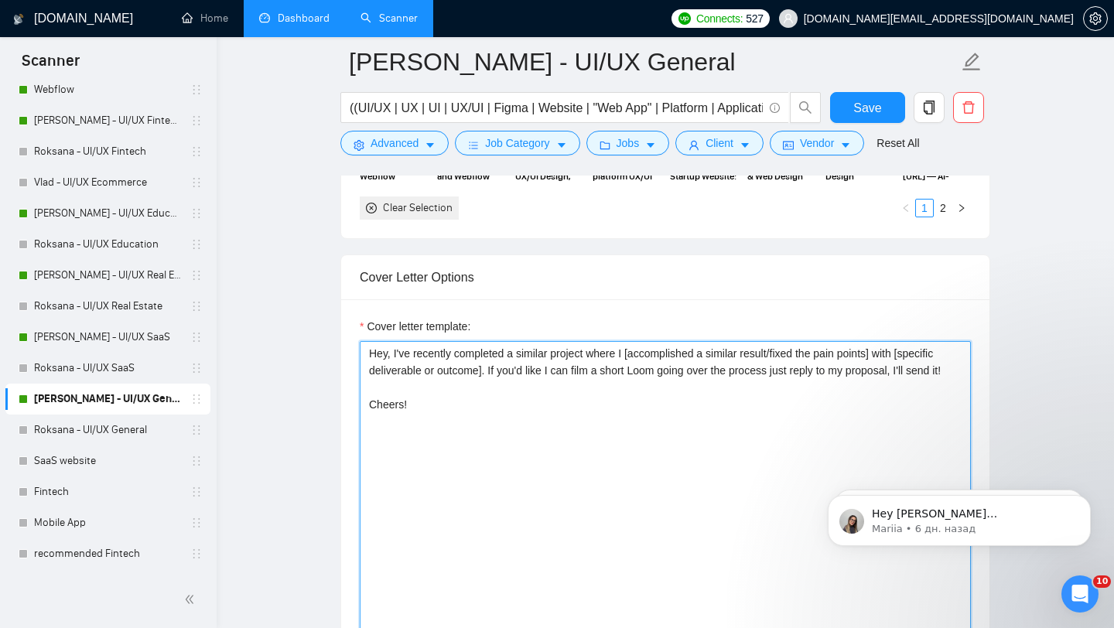
click at [405, 411] on textarea "Hey, I've recently completed a similar project where I [accomplished a similar …" at bounding box center [665, 515] width 611 height 348
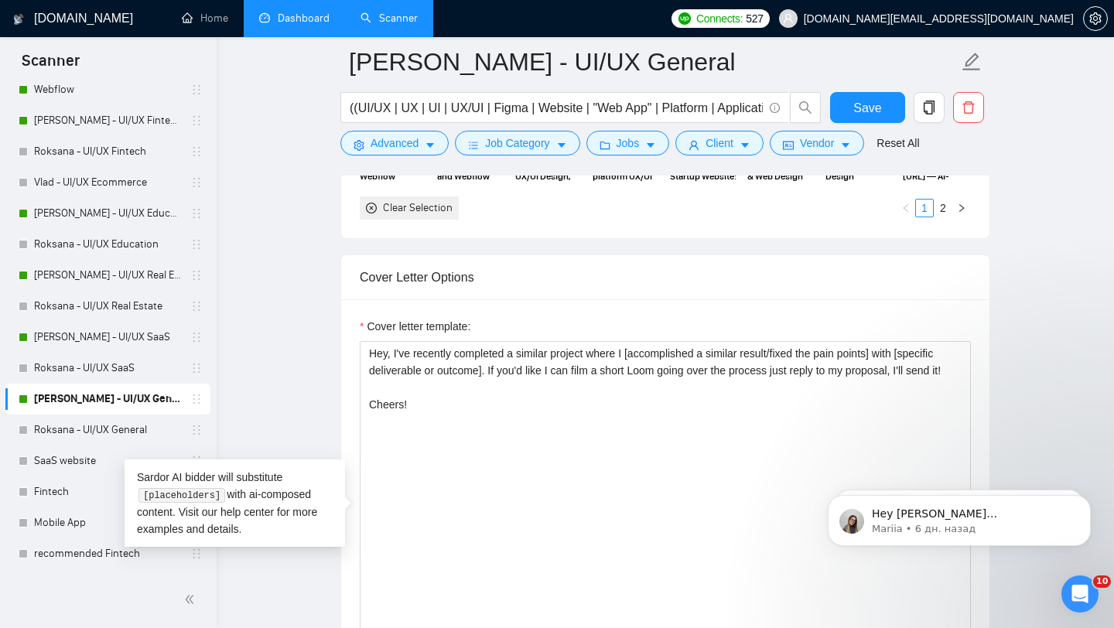
click at [309, 396] on main "Vlad - UI/UX General ((UI/UX | UX | UI | UX/UI | Figma | Website | "Web App" | …" at bounding box center [665, 634] width 848 height 4562
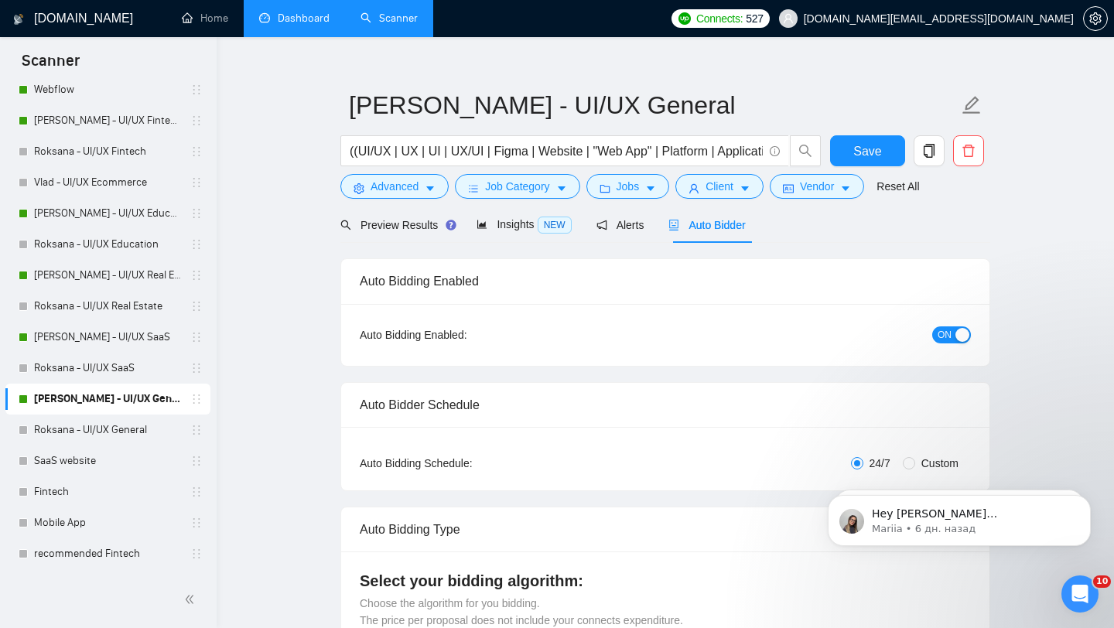
scroll to position [22, 0]
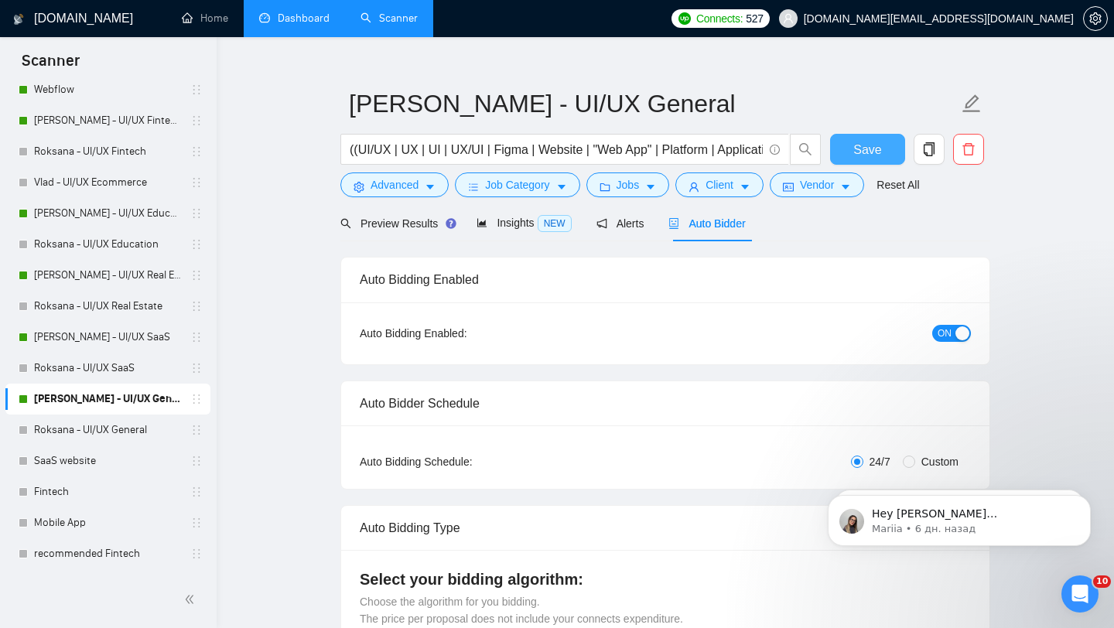
click at [883, 146] on button "Save" at bounding box center [867, 149] width 75 height 31
click at [119, 339] on link "[PERSON_NAME] - UI/UX SaaS" at bounding box center [107, 337] width 147 height 31
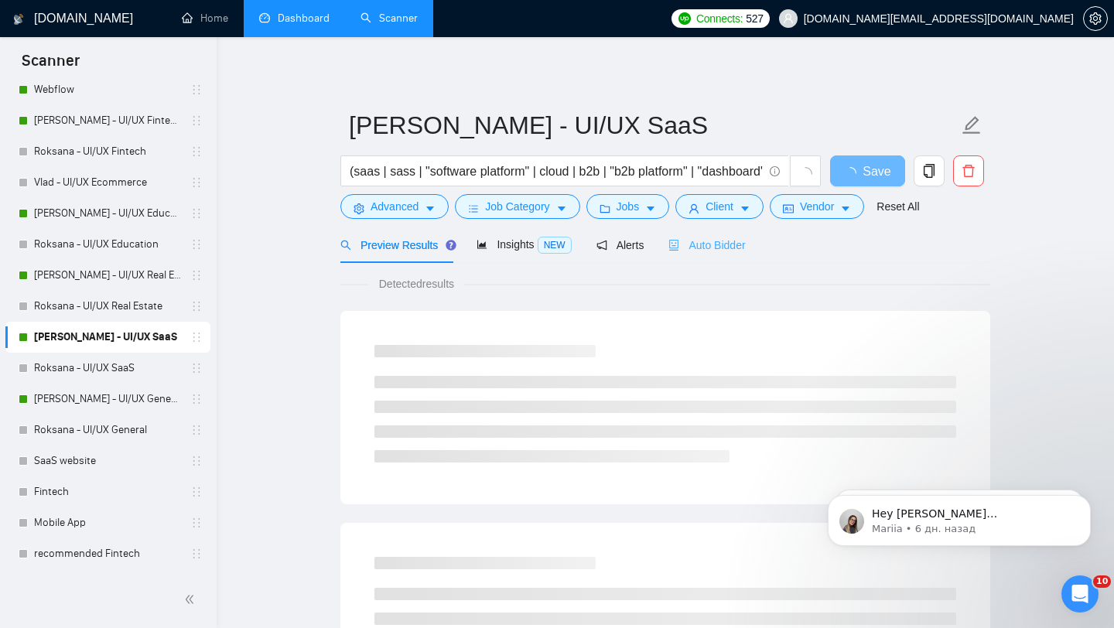
click at [711, 232] on div "Auto Bidder" at bounding box center [706, 245] width 77 height 36
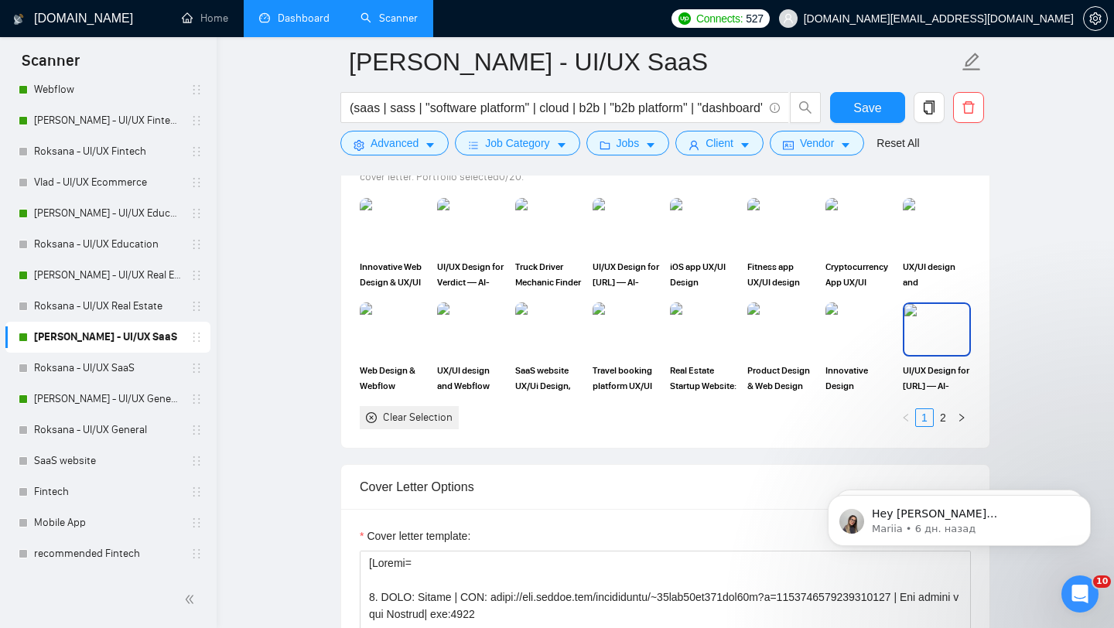
scroll to position [1527, 0]
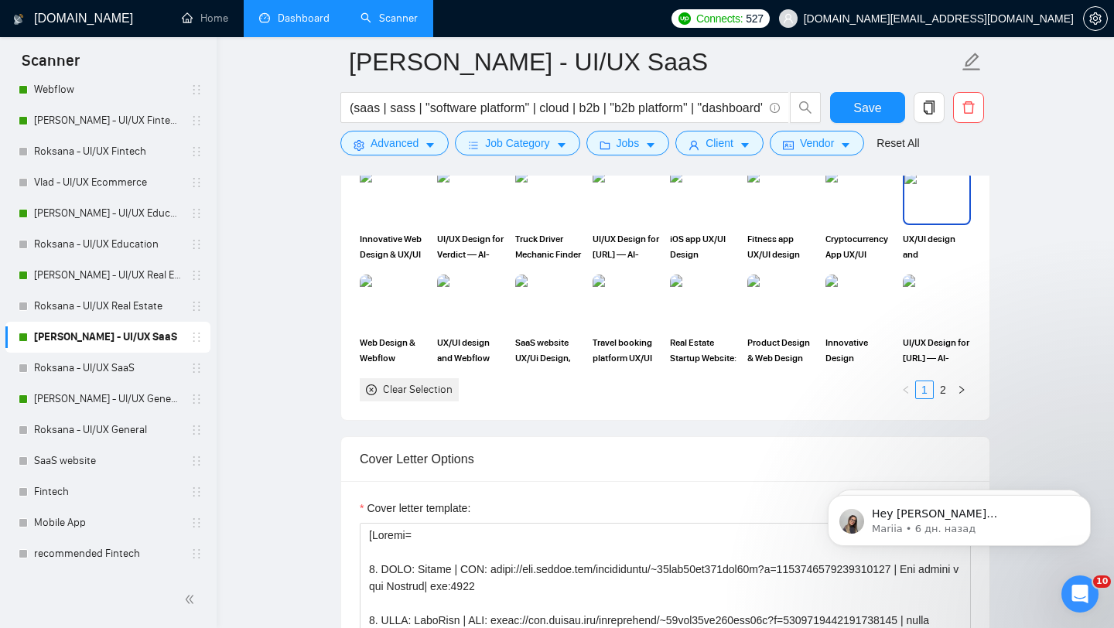
click at [933, 203] on img at bounding box center [936, 197] width 65 height 51
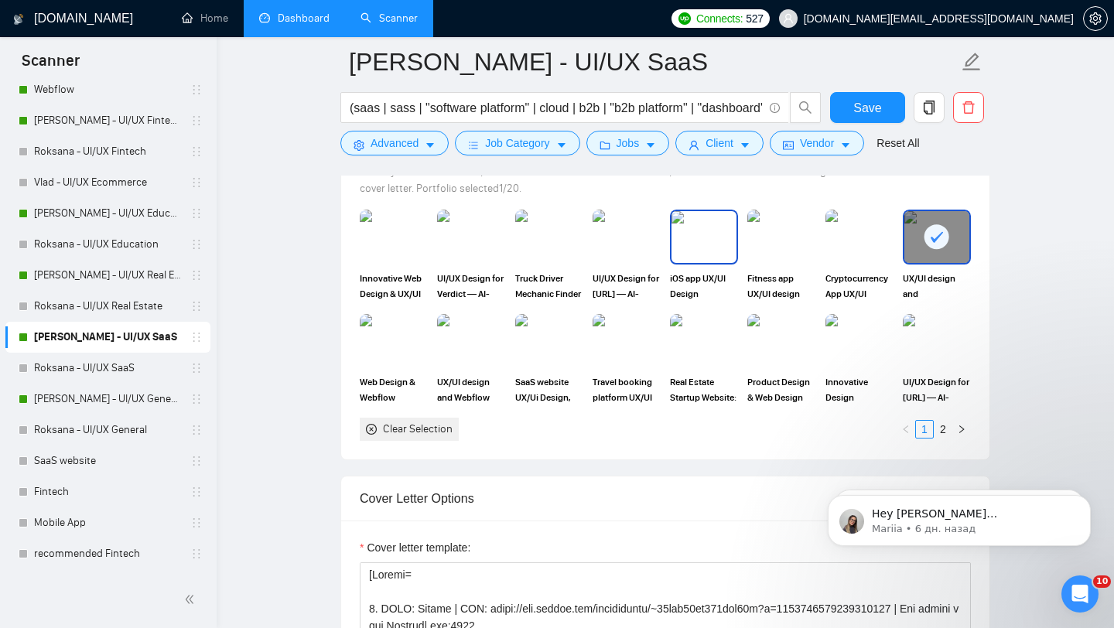
scroll to position [1475, 0]
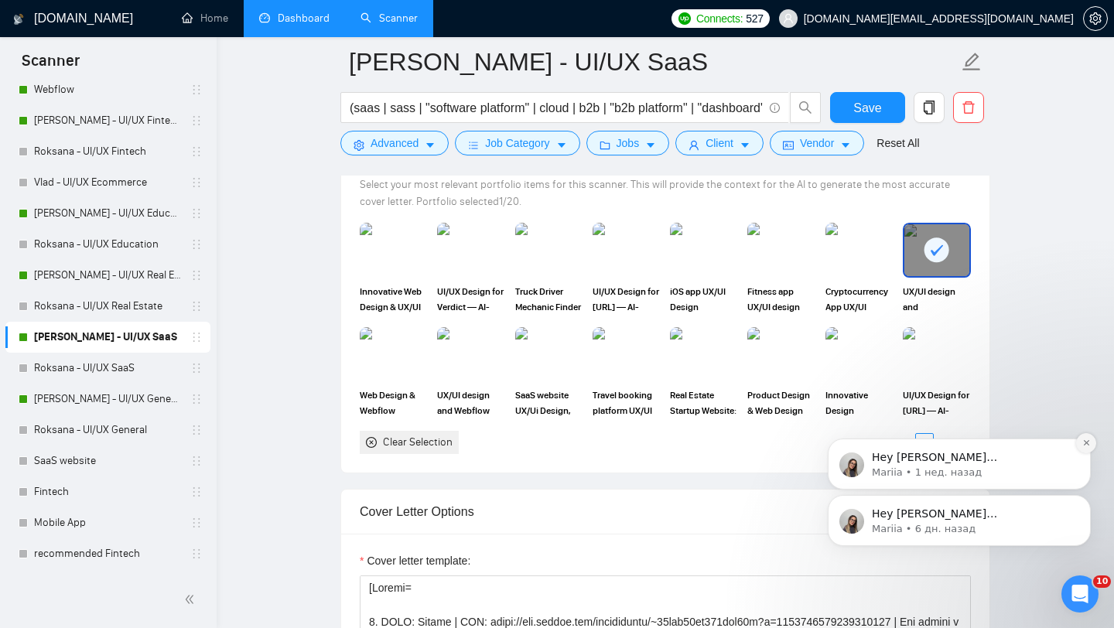
click at [1085, 442] on icon "Dismiss notification" at bounding box center [1085, 442] width 5 height 5
click at [1087, 493] on button "Dismiss notification" at bounding box center [1086, 499] width 20 height 20
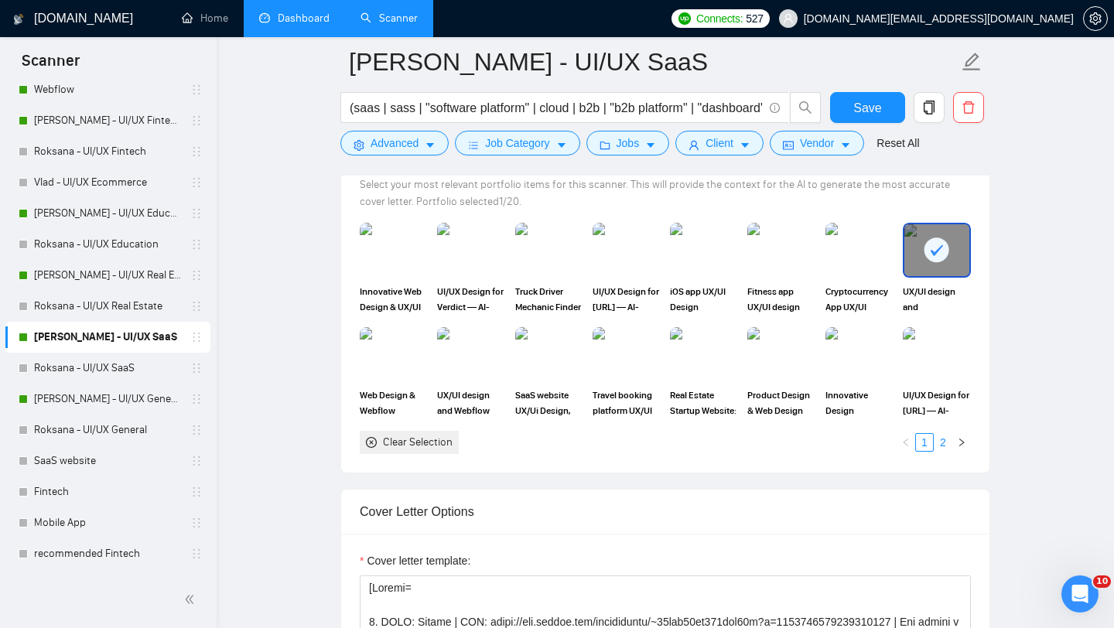
click at [946, 449] on link "2" at bounding box center [942, 442] width 17 height 17
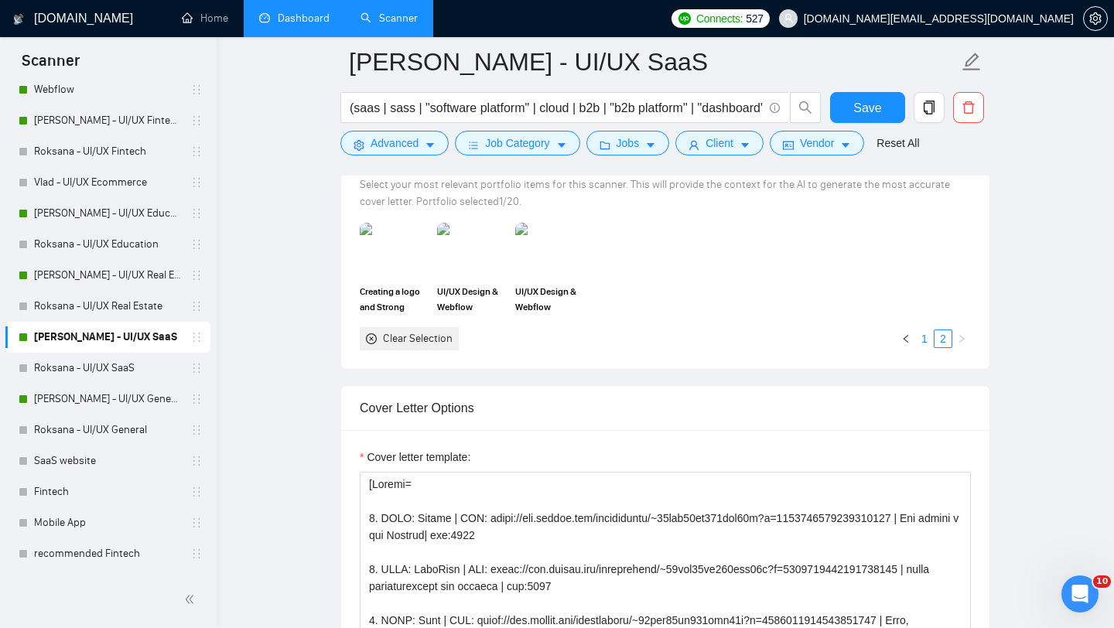
click at [930, 336] on link "1" at bounding box center [924, 338] width 17 height 17
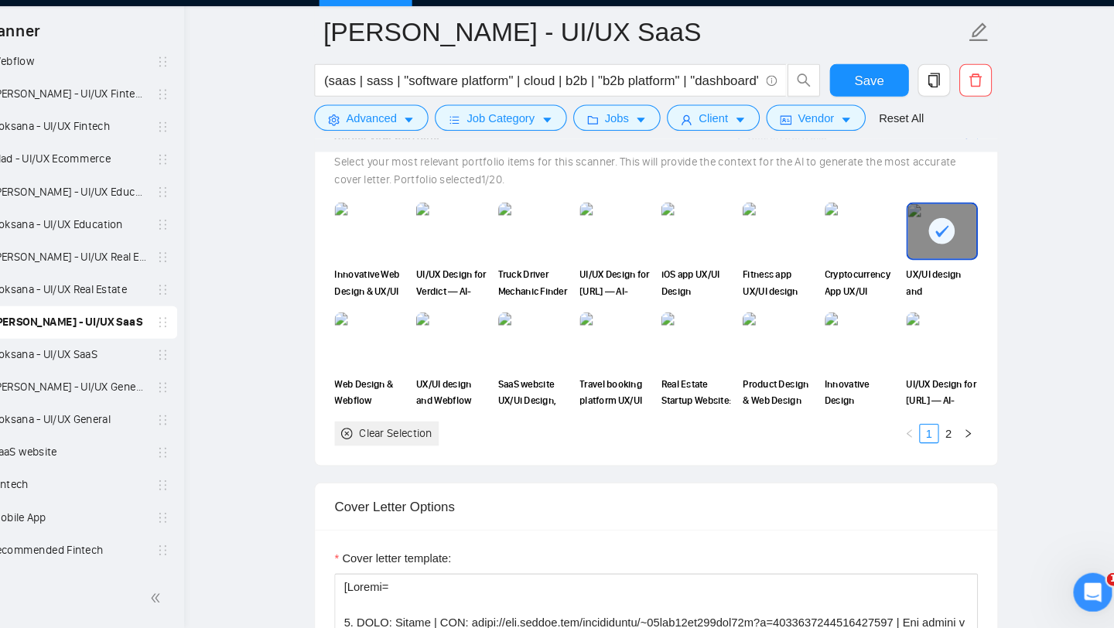
scroll to position [1474, 0]
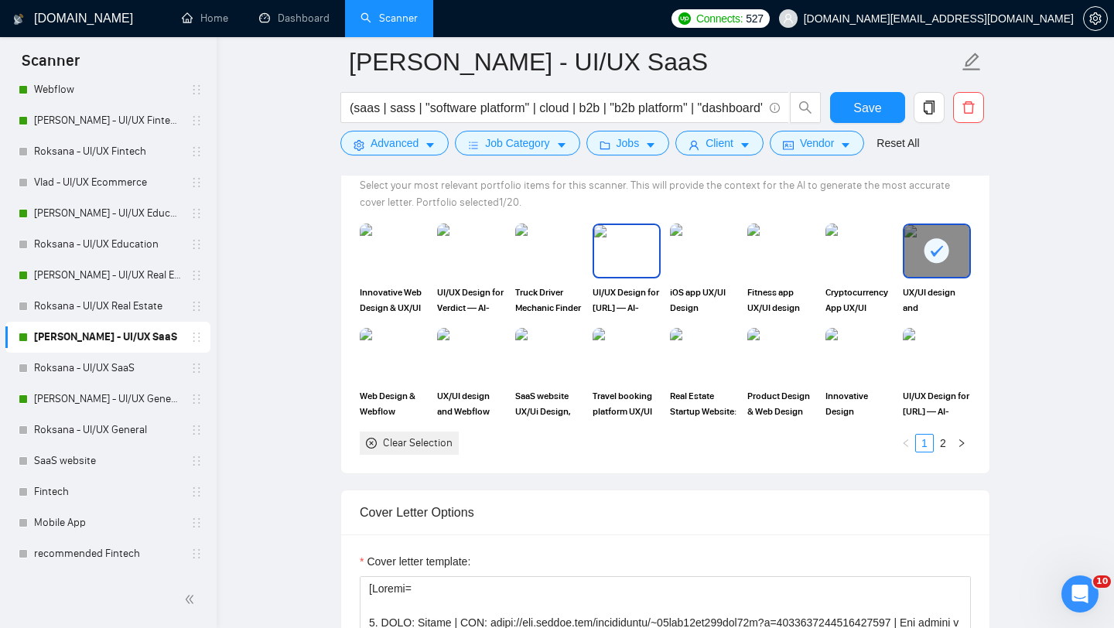
click at [612, 273] on img at bounding box center [626, 250] width 65 height 51
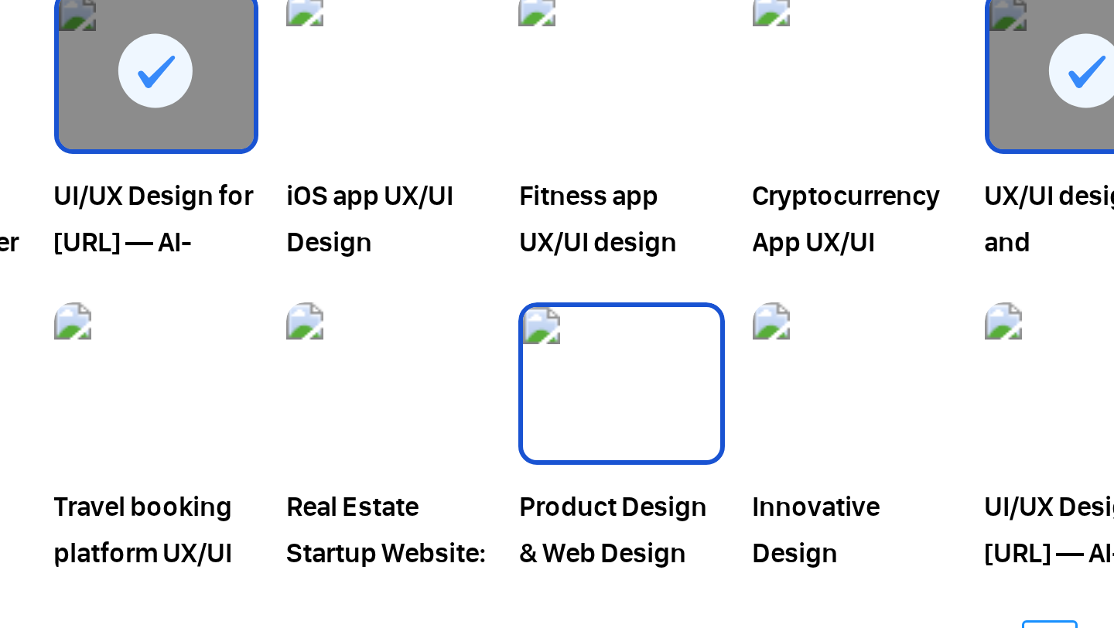
click at [796, 370] on img at bounding box center [781, 354] width 65 height 51
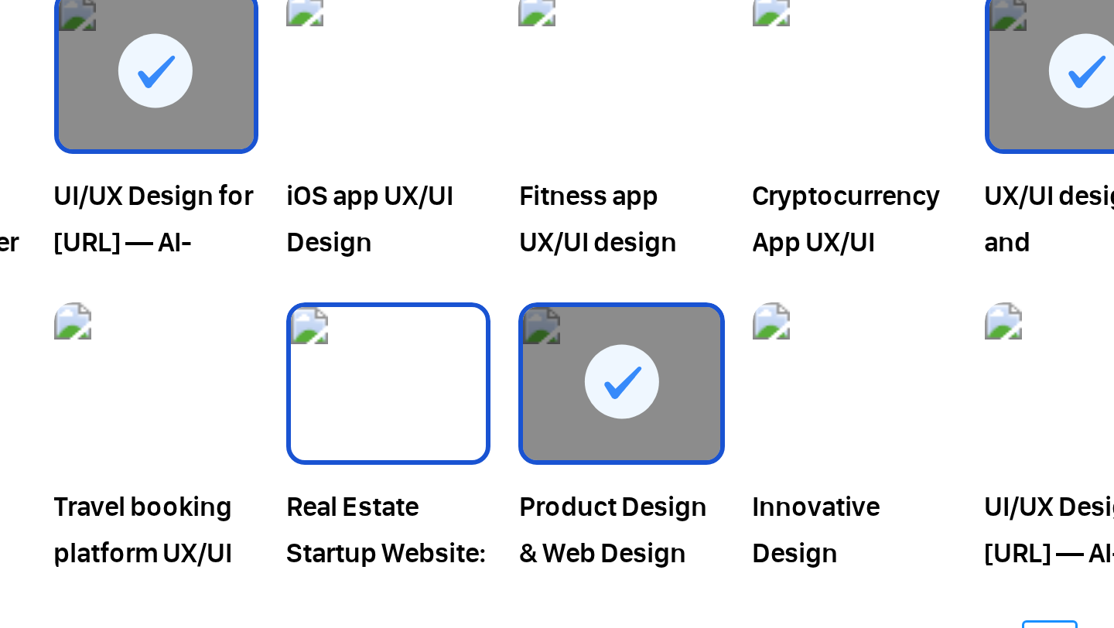
click at [716, 361] on img at bounding box center [703, 354] width 65 height 51
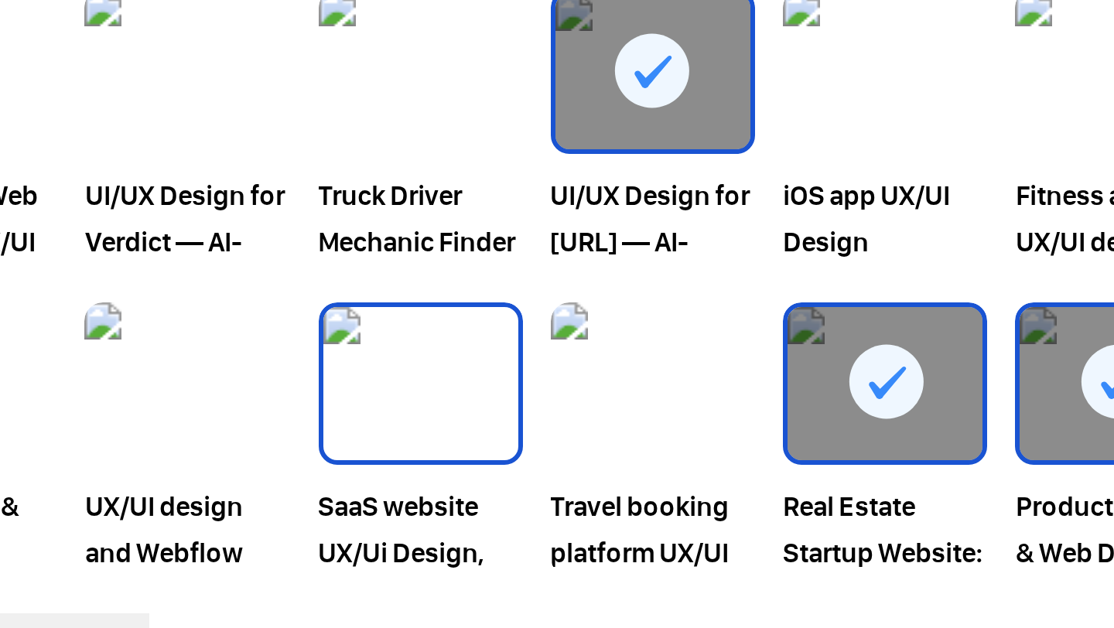
click at [537, 363] on img at bounding box center [549, 354] width 65 height 51
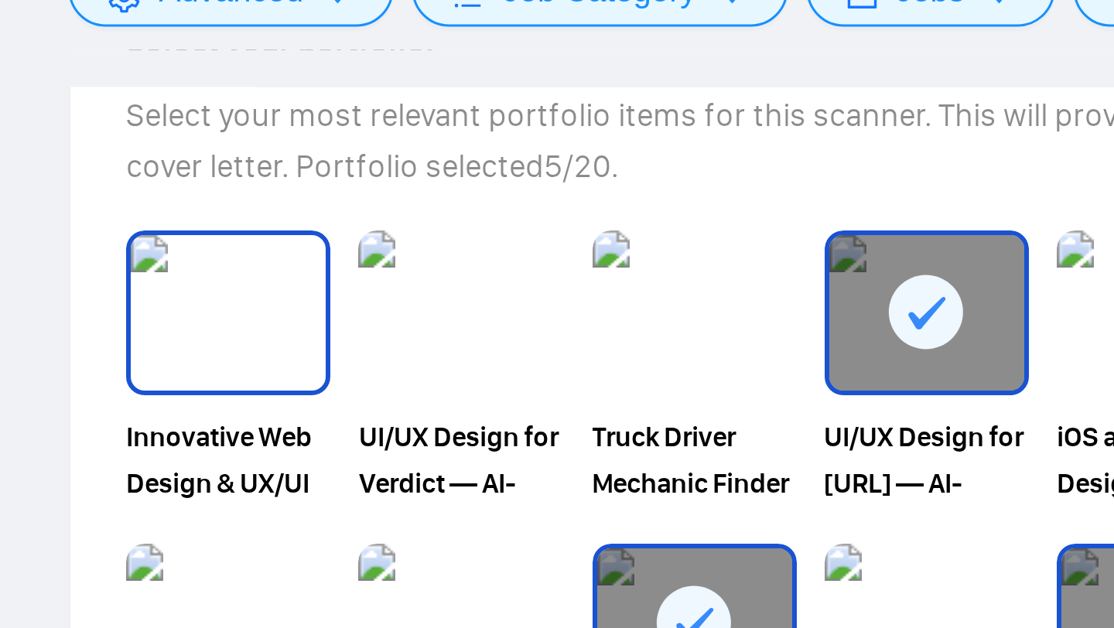
click at [409, 262] on img at bounding box center [393, 250] width 65 height 51
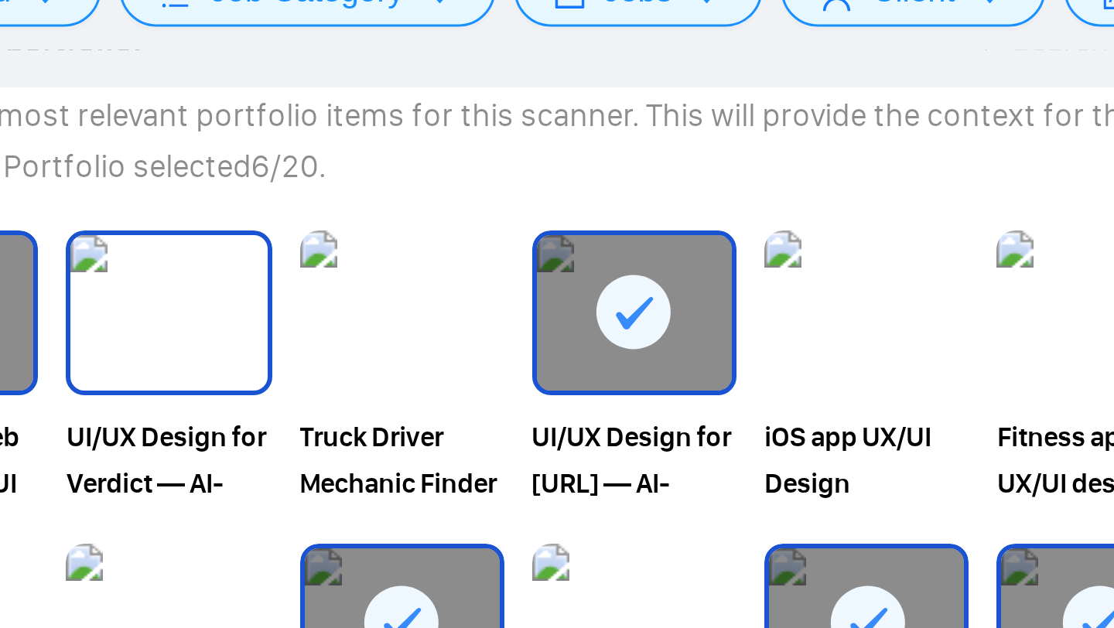
click at [477, 266] on img at bounding box center [470, 250] width 65 height 51
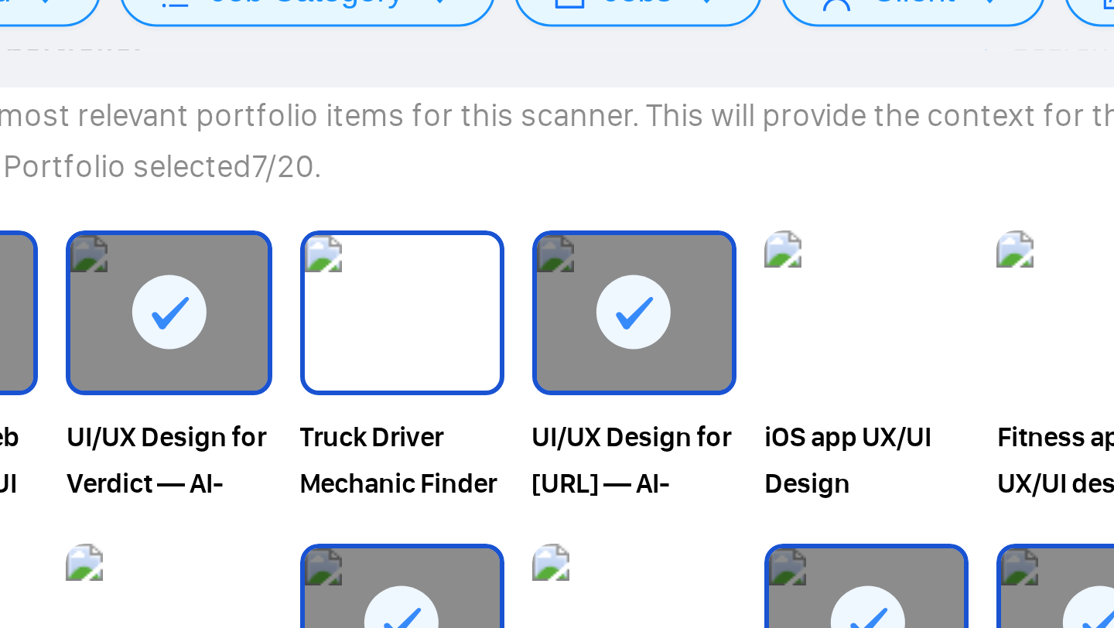
click at [572, 275] on img at bounding box center [549, 250] width 65 height 51
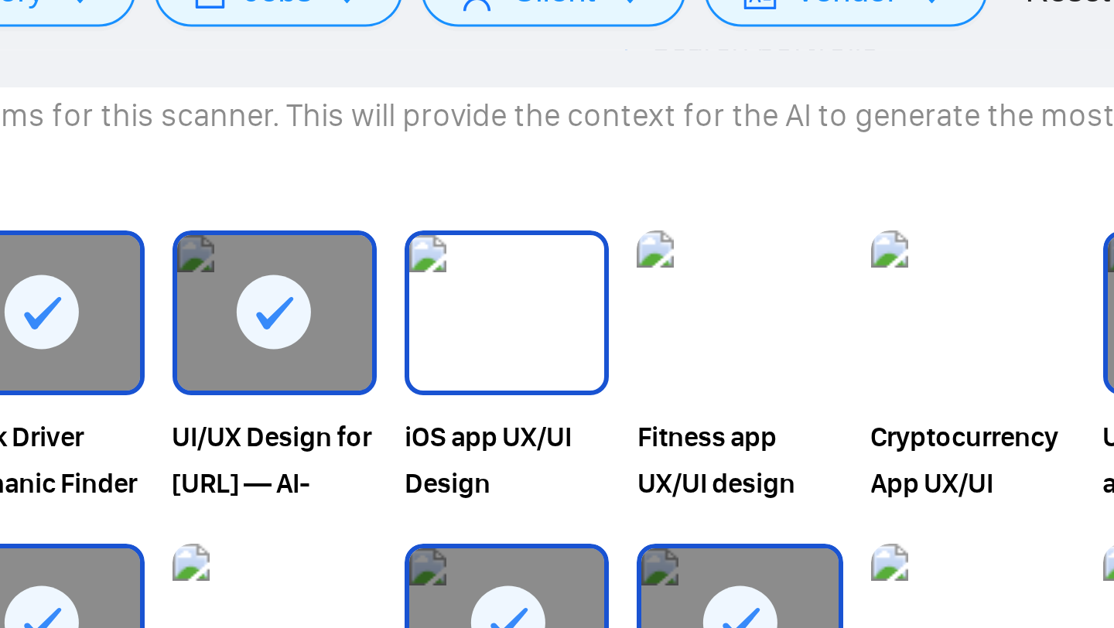
click at [710, 271] on img at bounding box center [703, 250] width 65 height 51
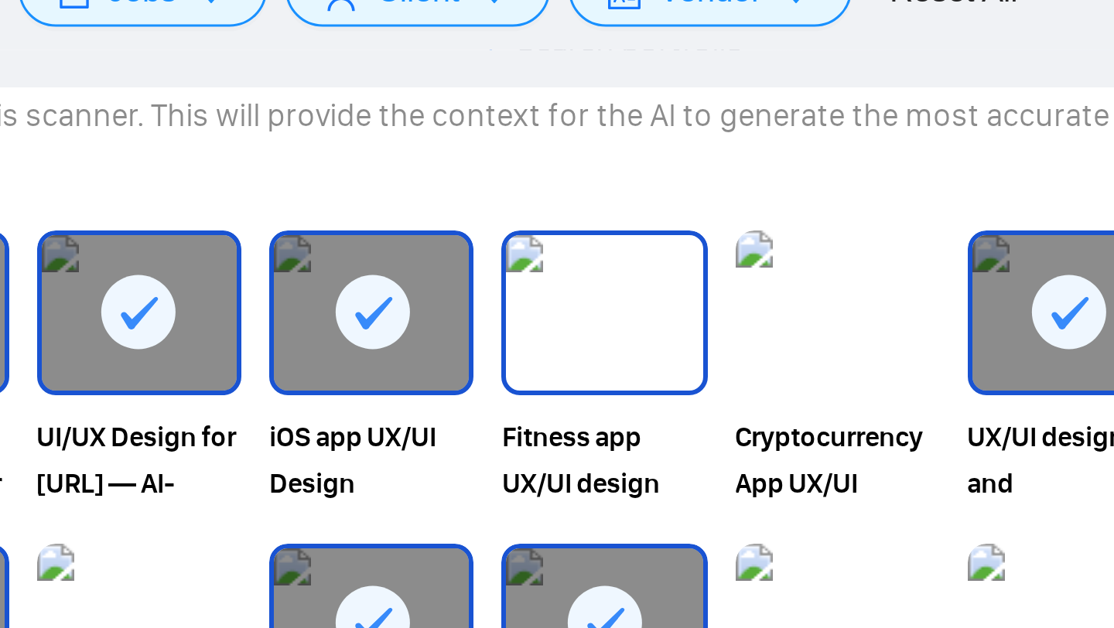
click at [790, 271] on img at bounding box center [781, 250] width 65 height 51
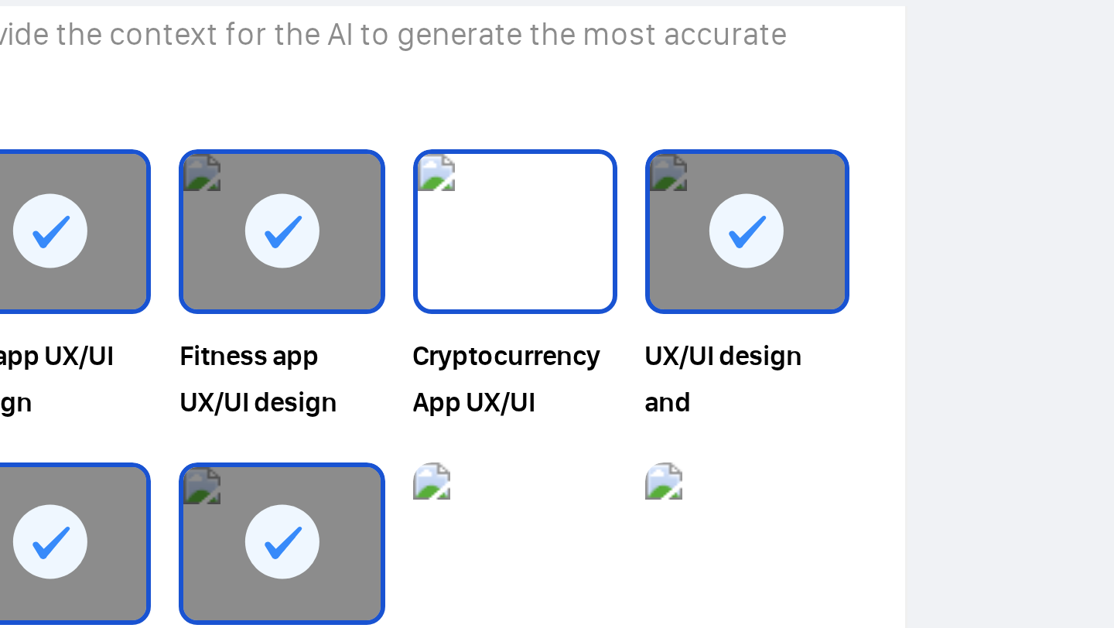
click at [854, 274] on img at bounding box center [859, 250] width 65 height 51
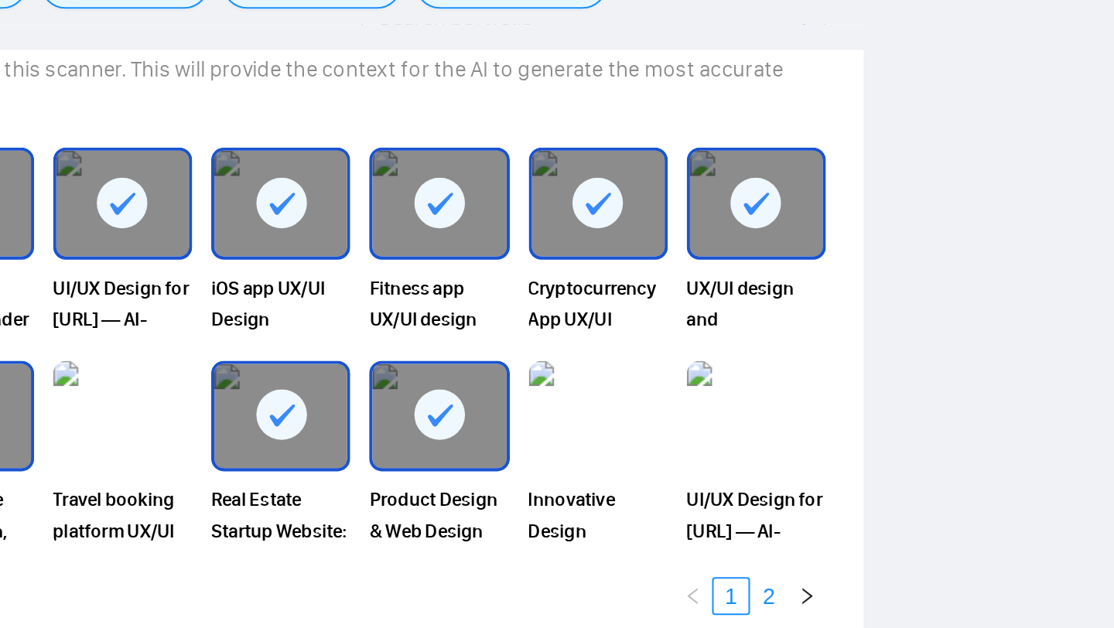
click at [942, 448] on link "2" at bounding box center [942, 443] width 17 height 17
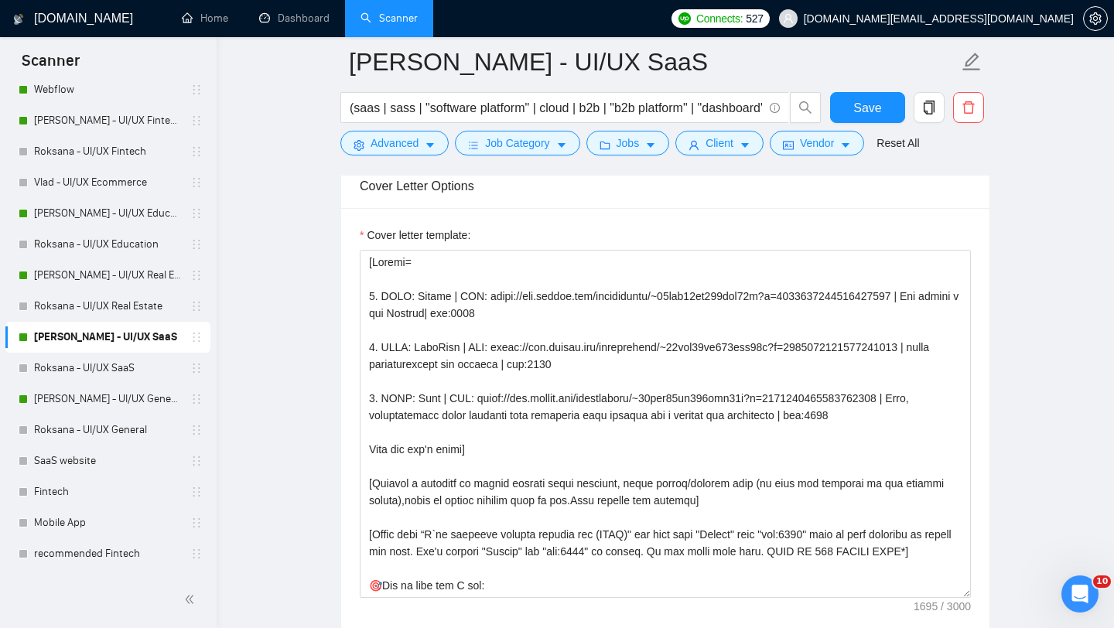
scroll to position [1700, 0]
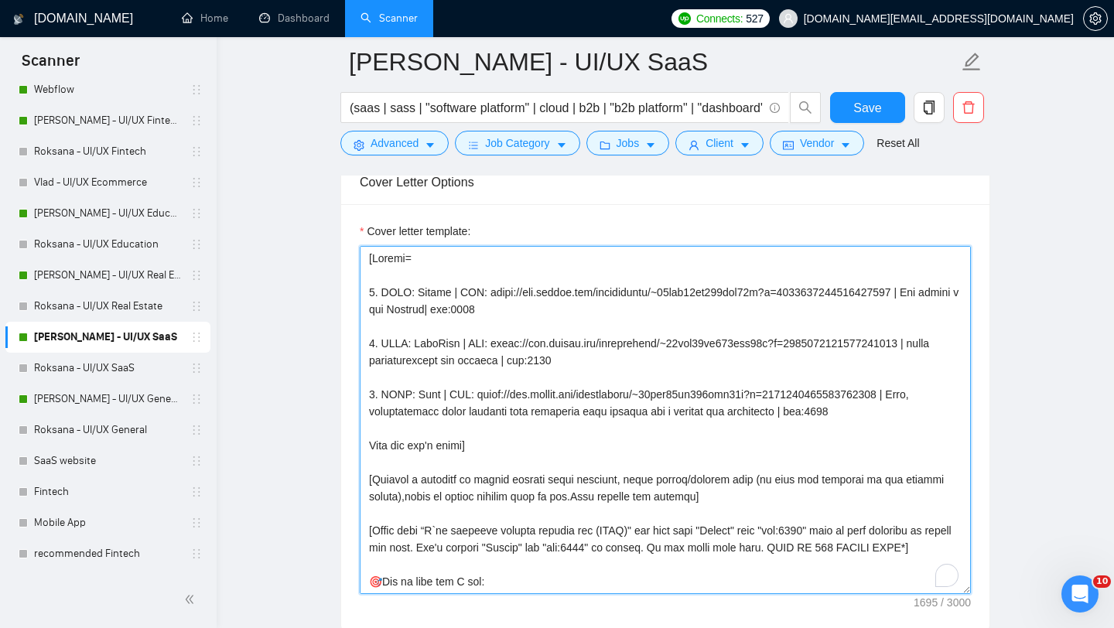
click at [543, 350] on textarea "Cover letter template:" at bounding box center [665, 420] width 611 height 348
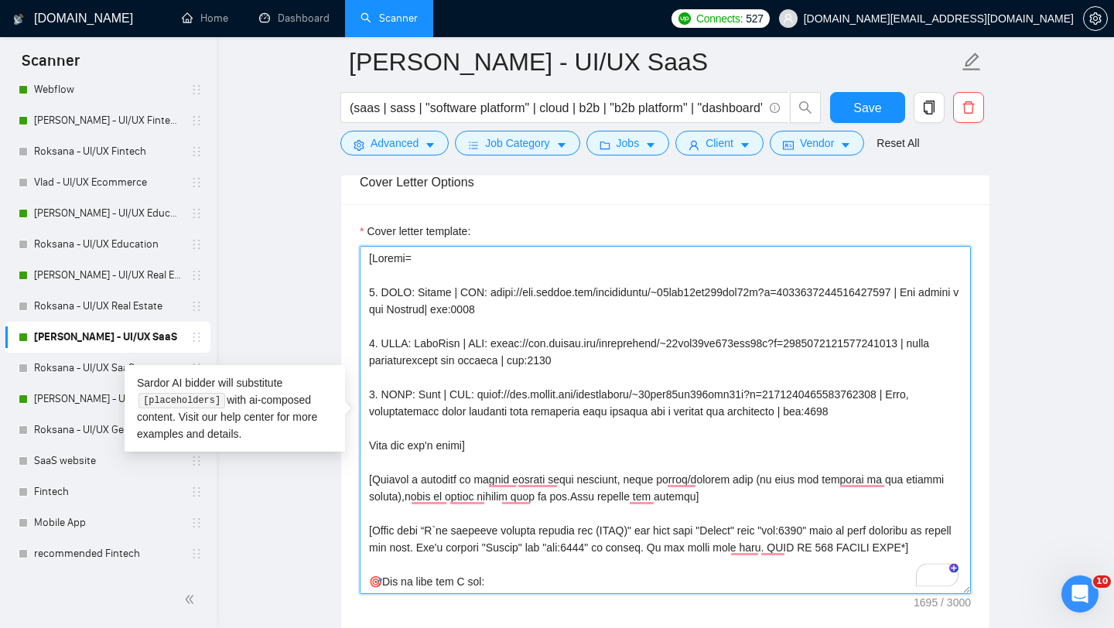
paste textarea "Hey, I've recently completed a similar project where I [accomplished a similar …"
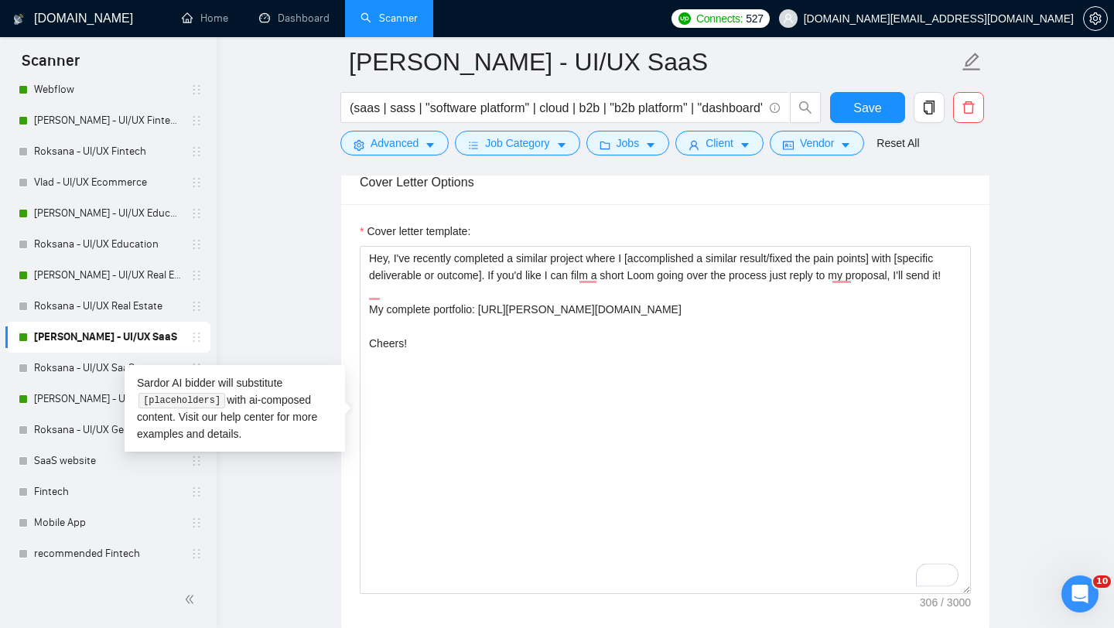
click at [568, 223] on div "Cover letter template:" at bounding box center [665, 234] width 611 height 23
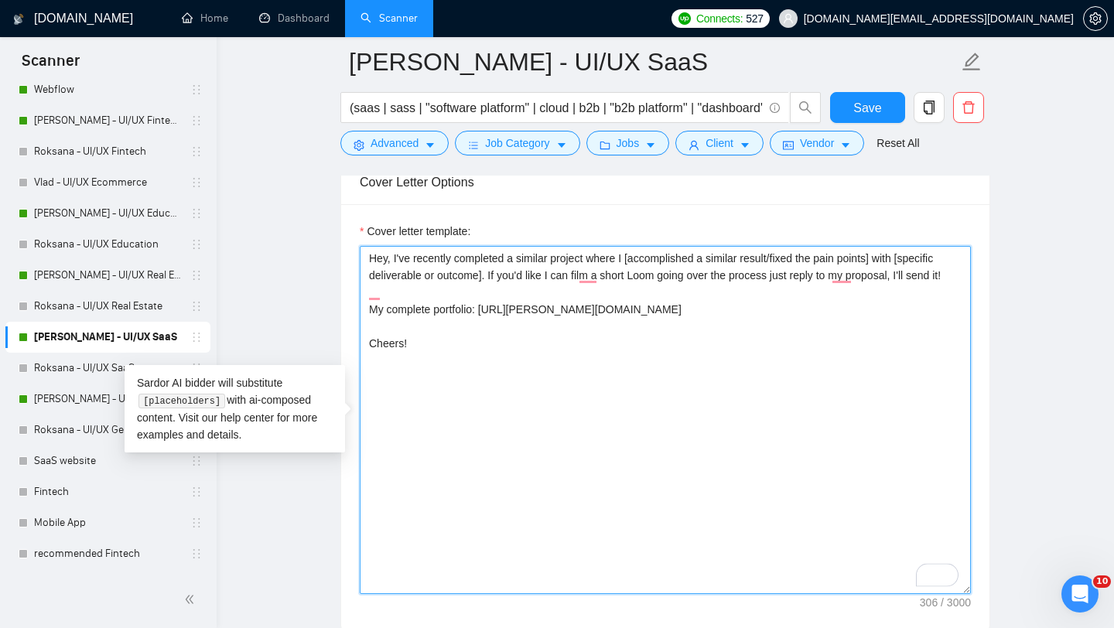
drag, startPoint x: 614, startPoint y: 331, endPoint x: 361, endPoint y: 327, distance: 252.9
click at [362, 326] on textarea "Hey, I've recently completed a similar project where I [accomplished a similar …" at bounding box center [665, 420] width 611 height 348
drag, startPoint x: 463, startPoint y: 328, endPoint x: 295, endPoint y: 227, distance: 196.7
click at [294, 227] on main "Vlad - UI/UX SaaS (saas | sass | "software platform" | cloud | b2b | "b2b platf…" at bounding box center [665, 592] width 848 height 4463
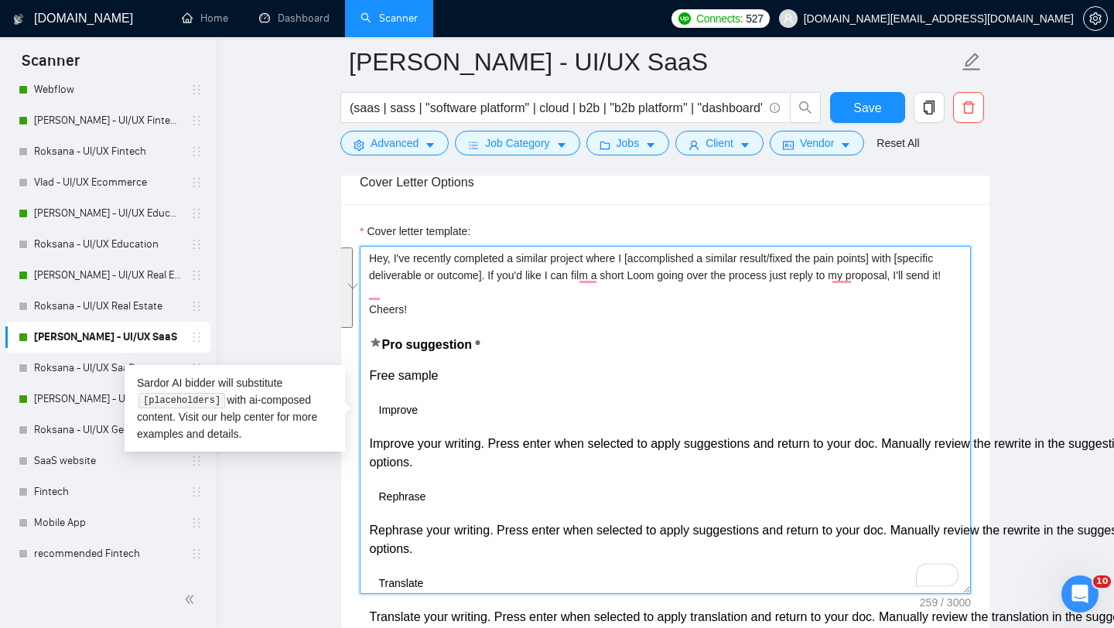
type textarea "Hey, I've recently completed a similar project where I [accomplished a similar …"
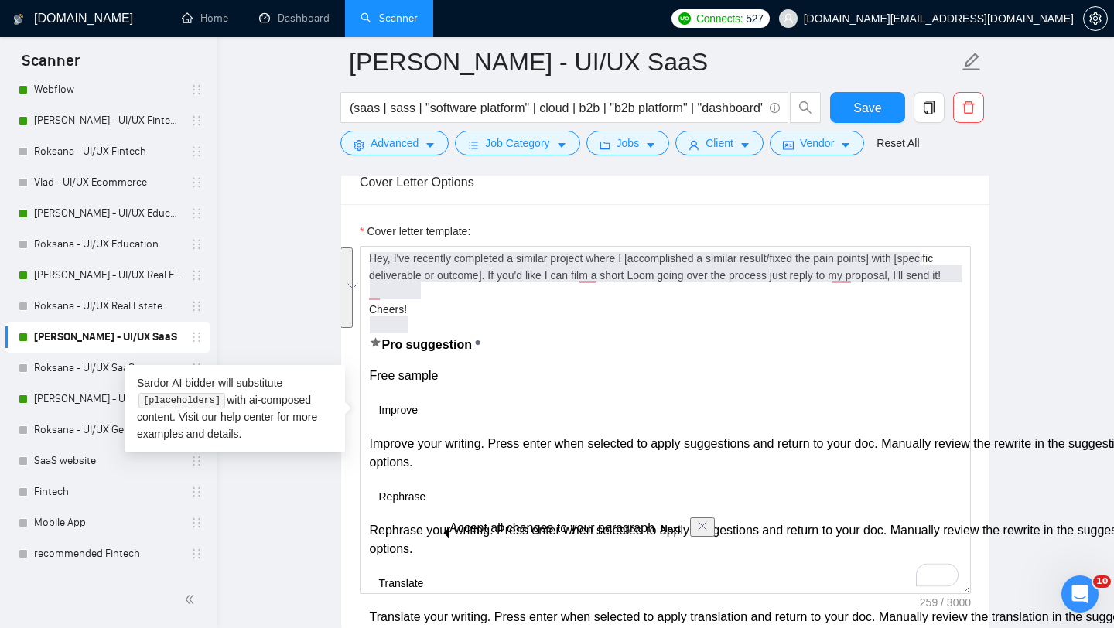
click at [418, 206] on div "Cover letter template: Hey, I've recently completed a similar project where I […" at bounding box center [665, 417] width 648 height 427
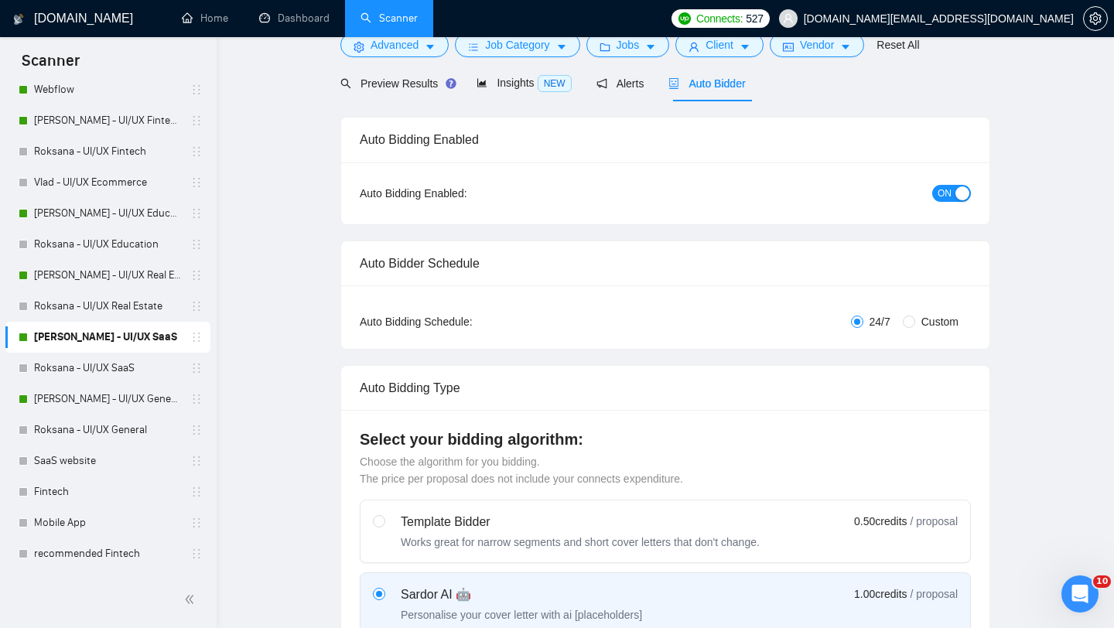
scroll to position [0, 0]
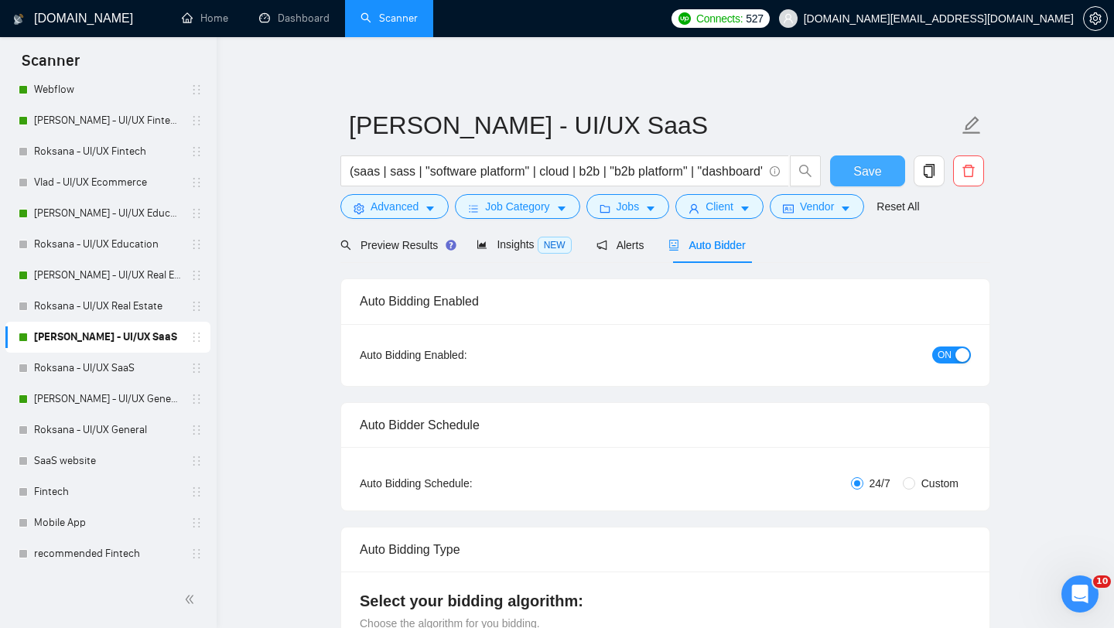
click at [877, 174] on span "Save" at bounding box center [867, 171] width 28 height 19
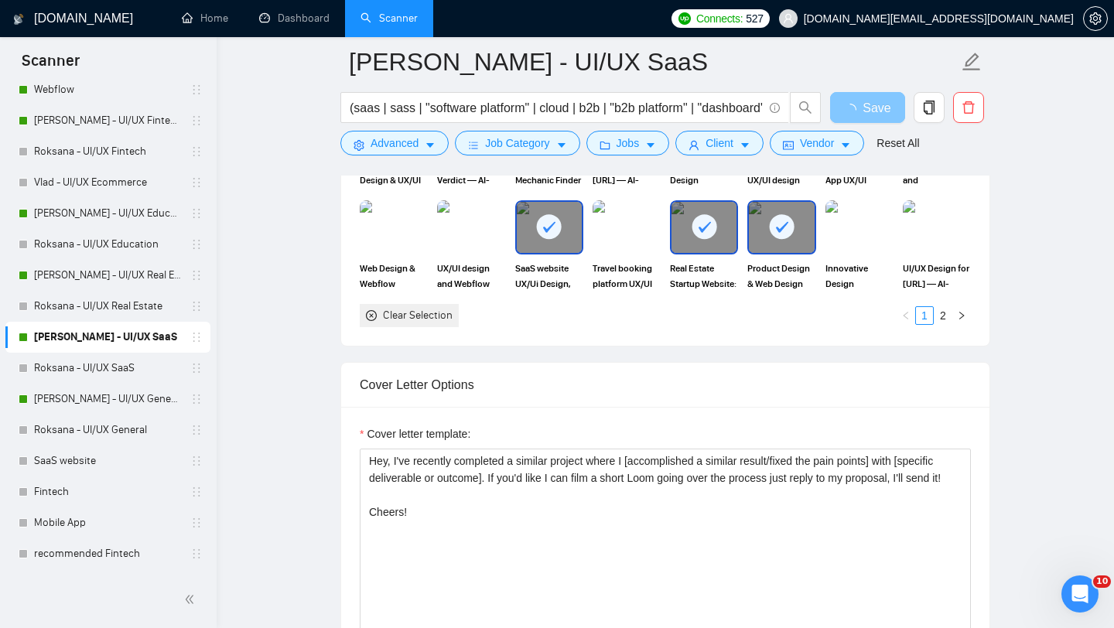
scroll to position [1397, 0]
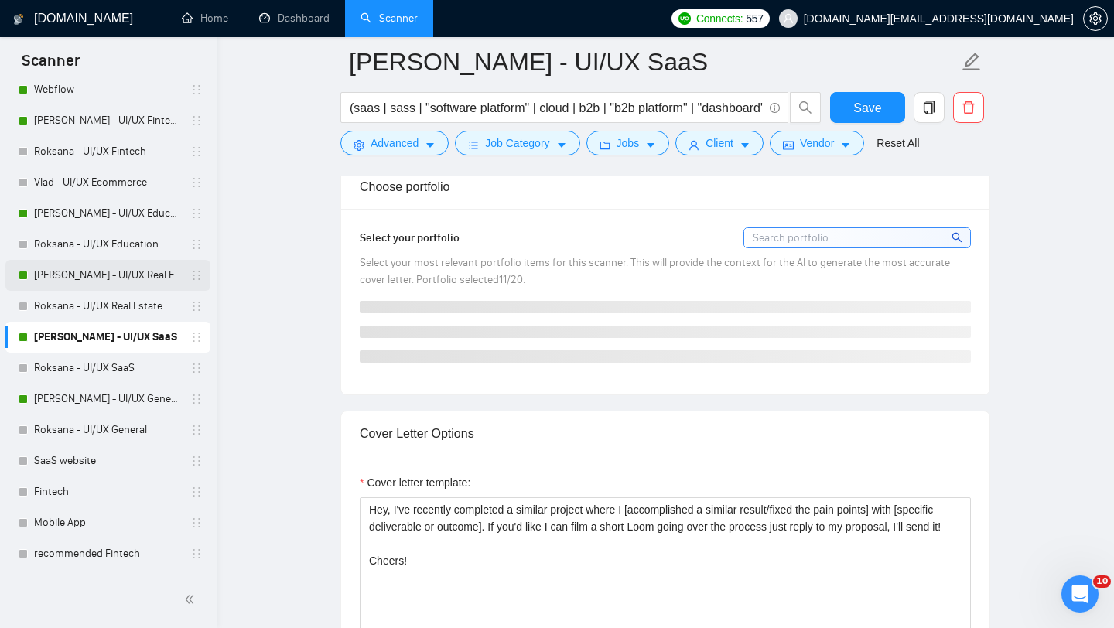
click at [133, 285] on link "[PERSON_NAME] - UI/UX Real Estate" at bounding box center [107, 275] width 147 height 31
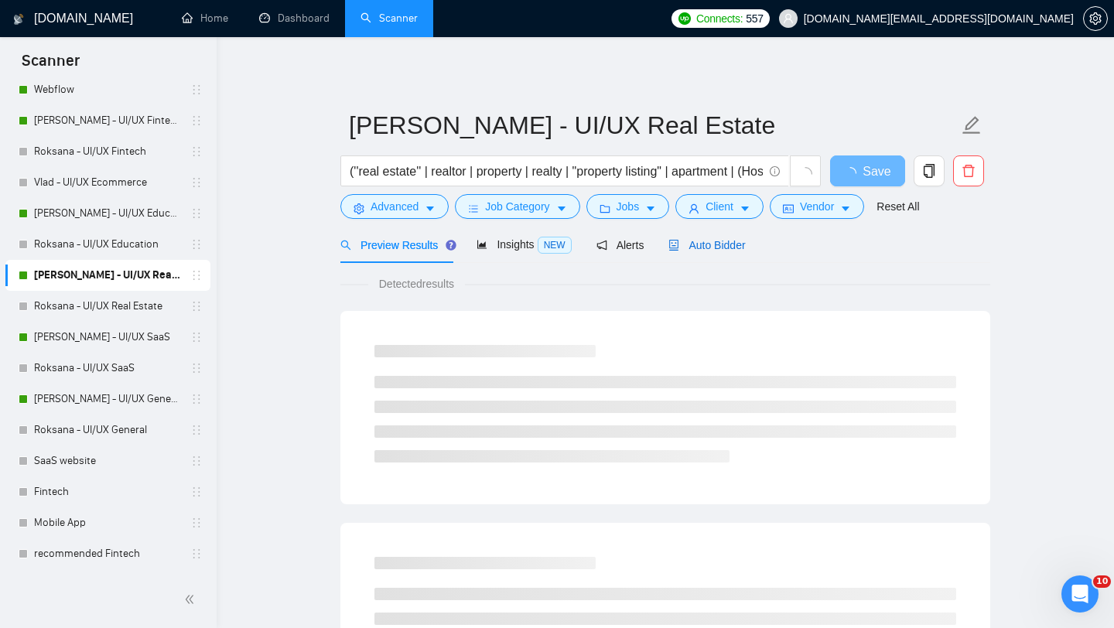
click at [693, 246] on span "Auto Bidder" at bounding box center [706, 245] width 77 height 12
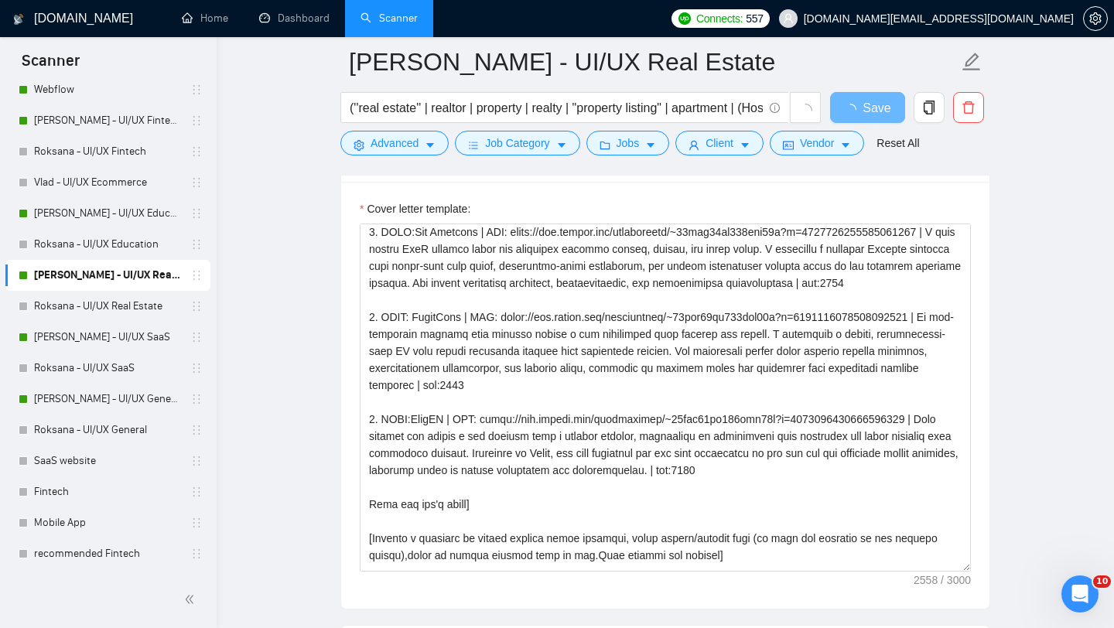
scroll to position [49, 0]
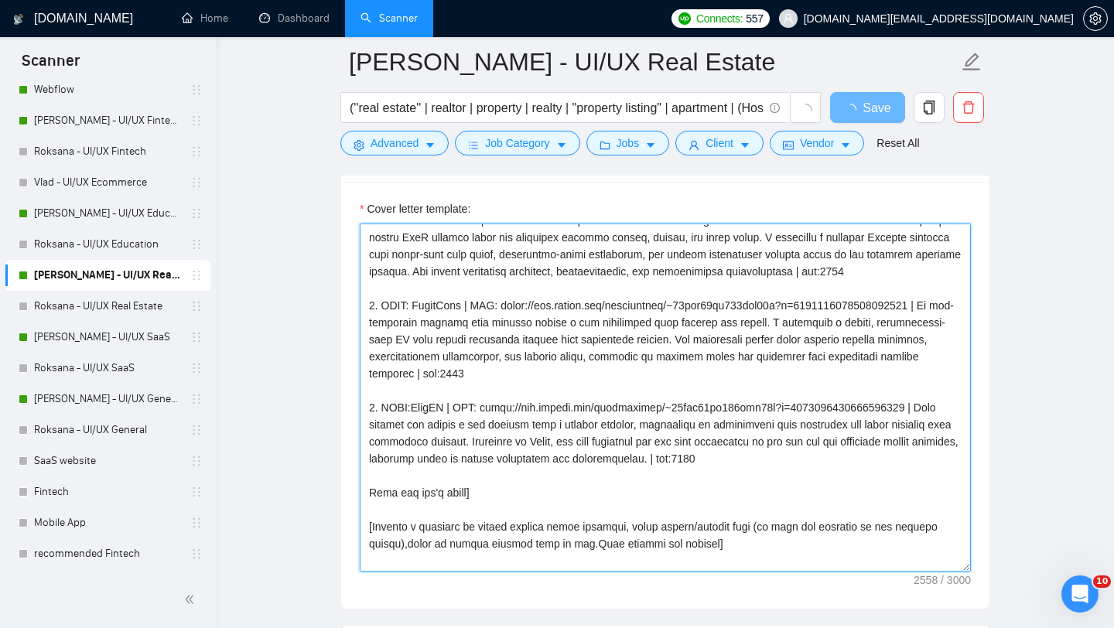
click at [555, 367] on textarea "Cover letter template:" at bounding box center [665, 397] width 611 height 348
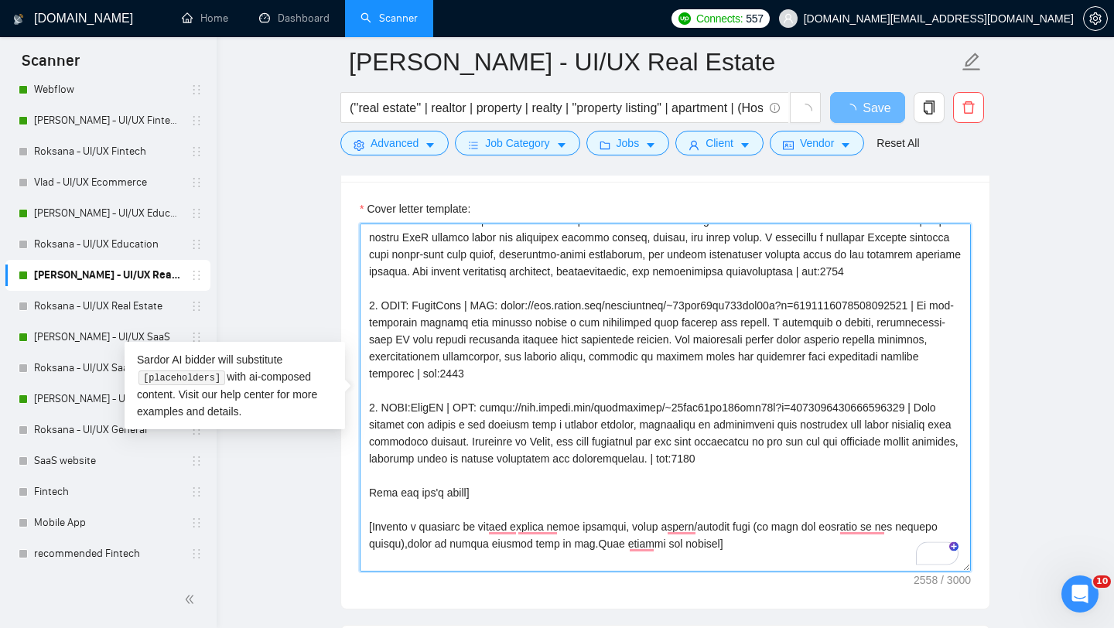
paste textarea "Hey, I've recently completed a similar project where I [accomplished a similar …"
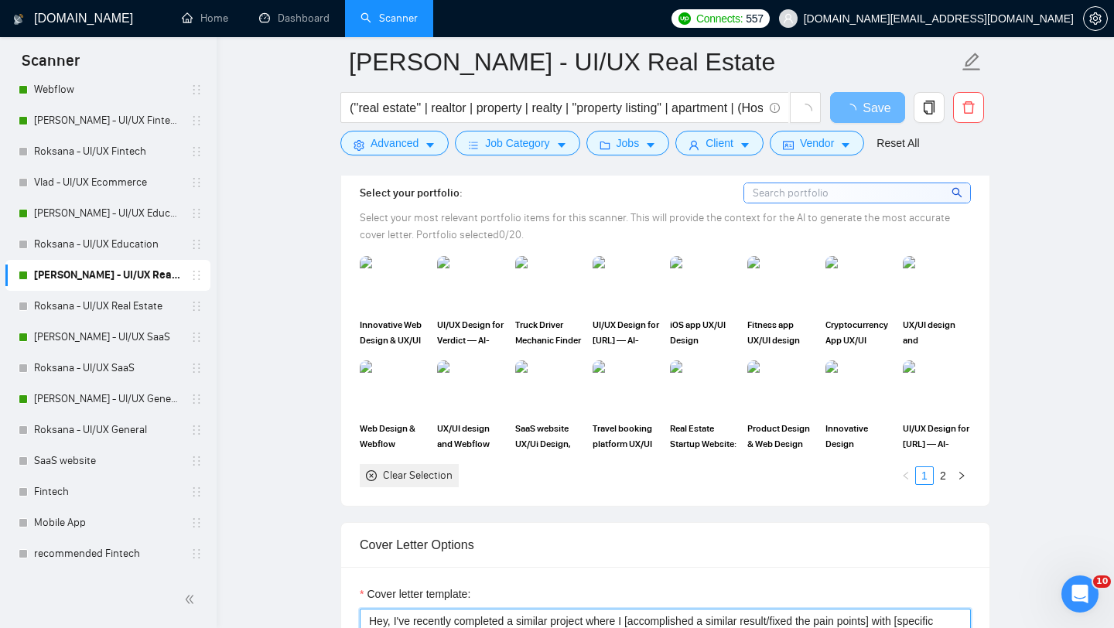
scroll to position [1411, 0]
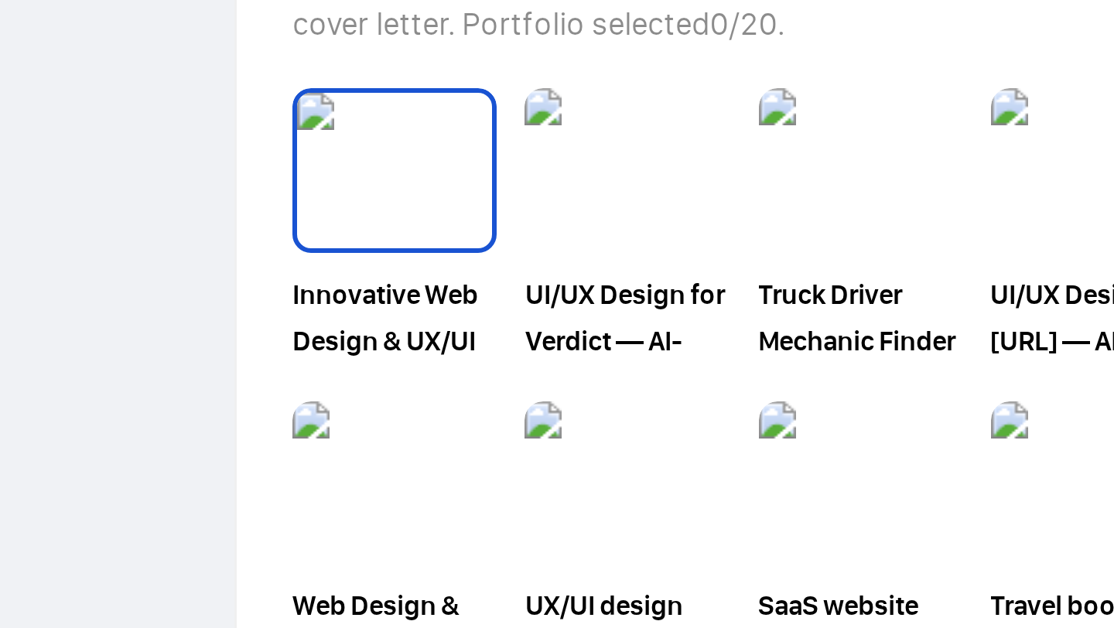
type textarea "Hey, I've recently completed a similar project where I [accomplished a similar …"
click at [402, 317] on img at bounding box center [393, 313] width 65 height 51
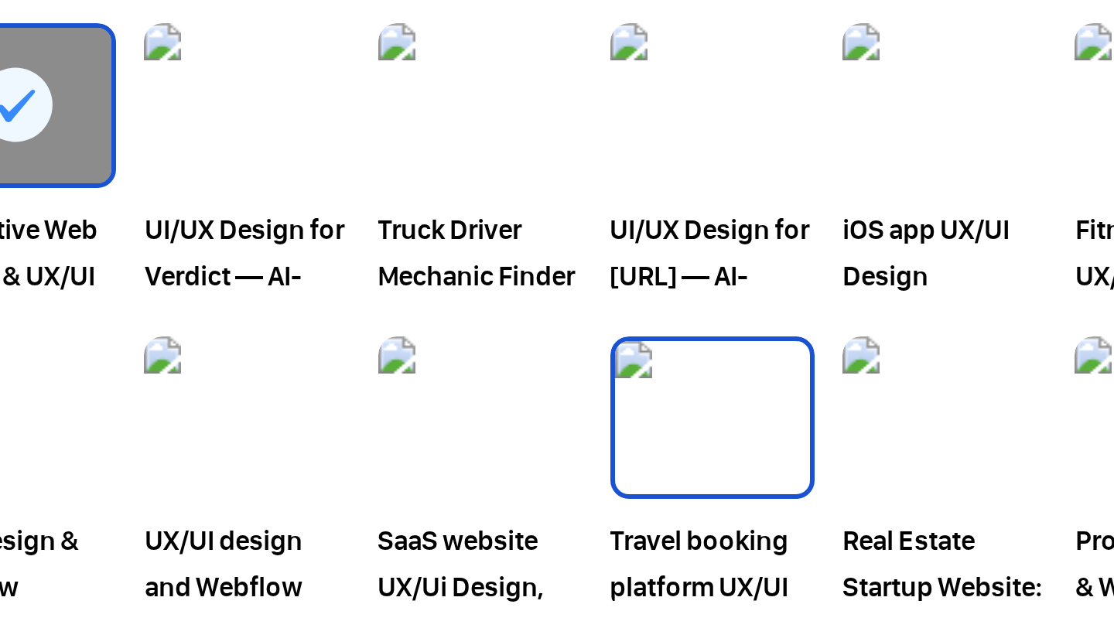
click at [622, 427] on img at bounding box center [626, 417] width 65 height 51
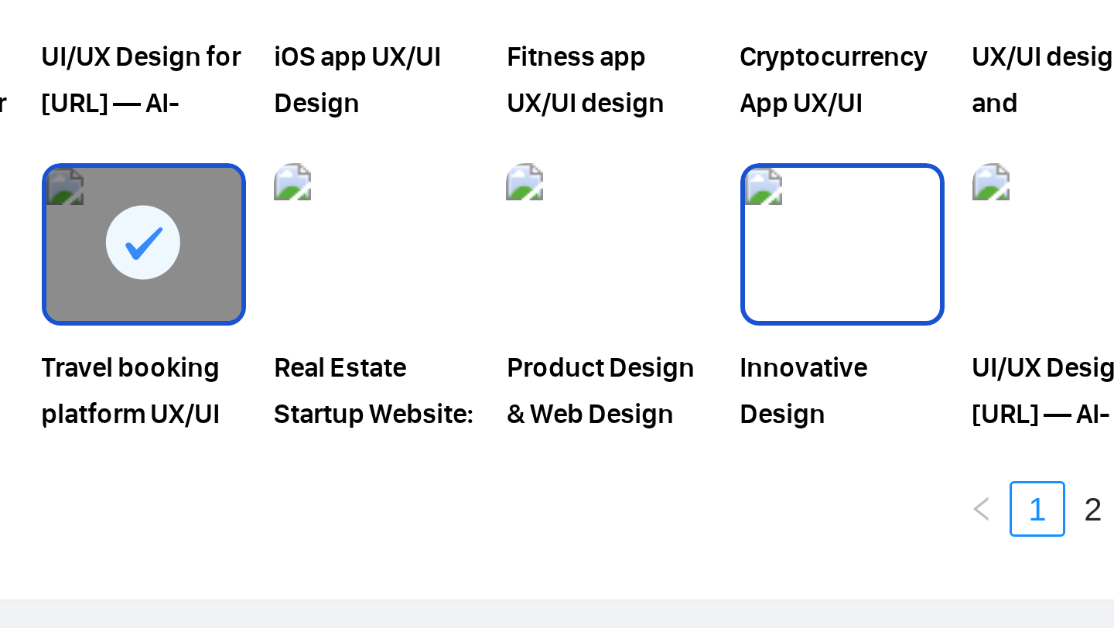
click at [844, 424] on img at bounding box center [859, 417] width 65 height 51
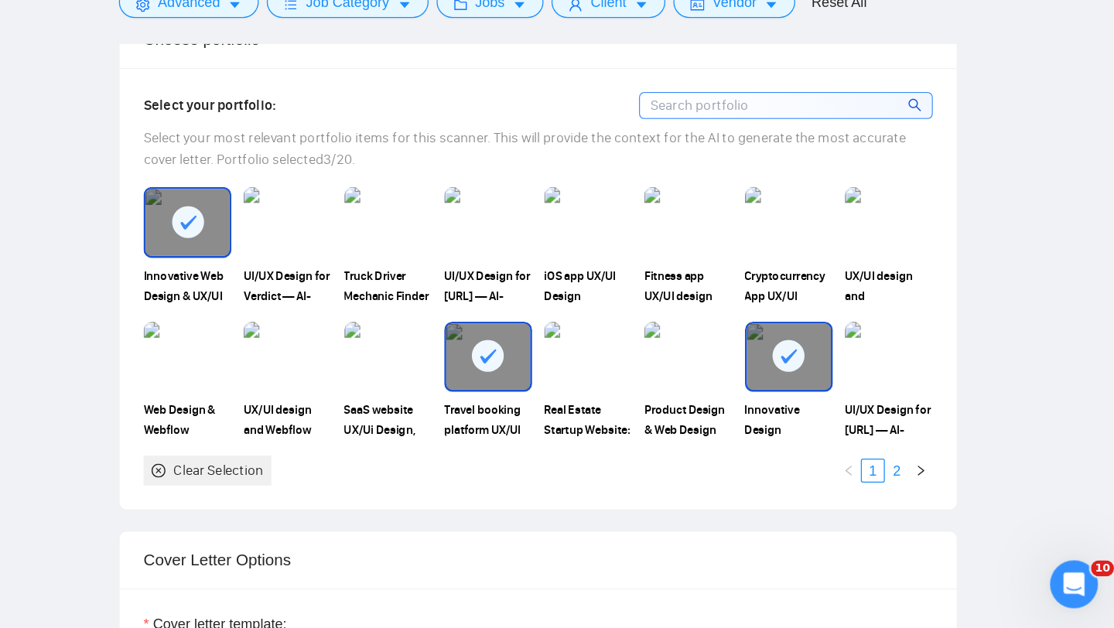
click at [948, 503] on link "2" at bounding box center [942, 505] width 17 height 17
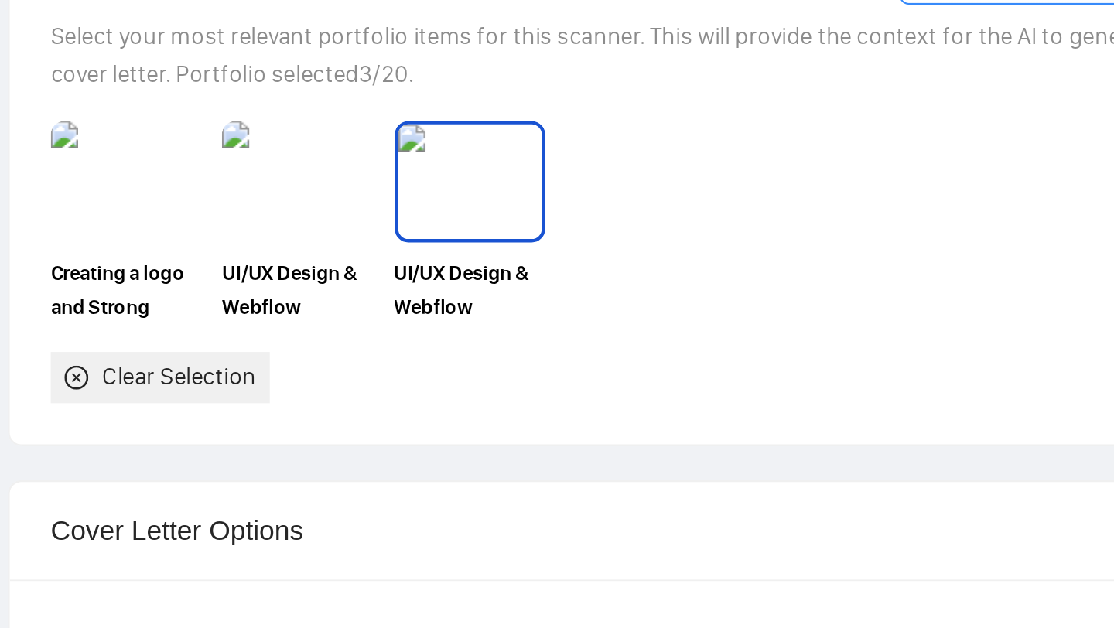
click at [541, 329] on img at bounding box center [549, 313] width 65 height 51
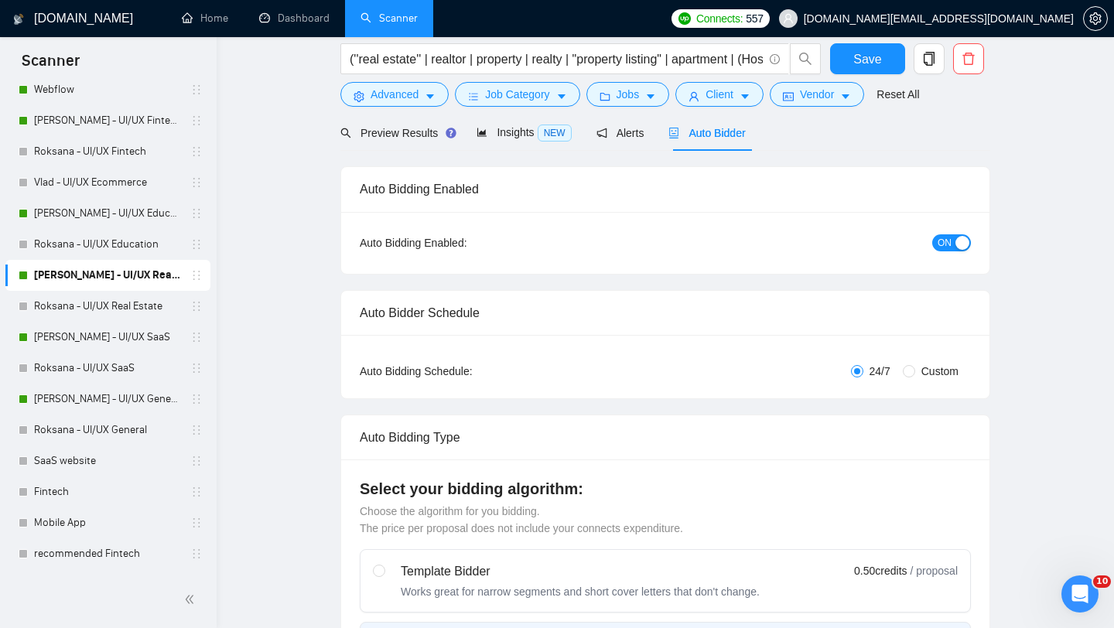
scroll to position [0, 0]
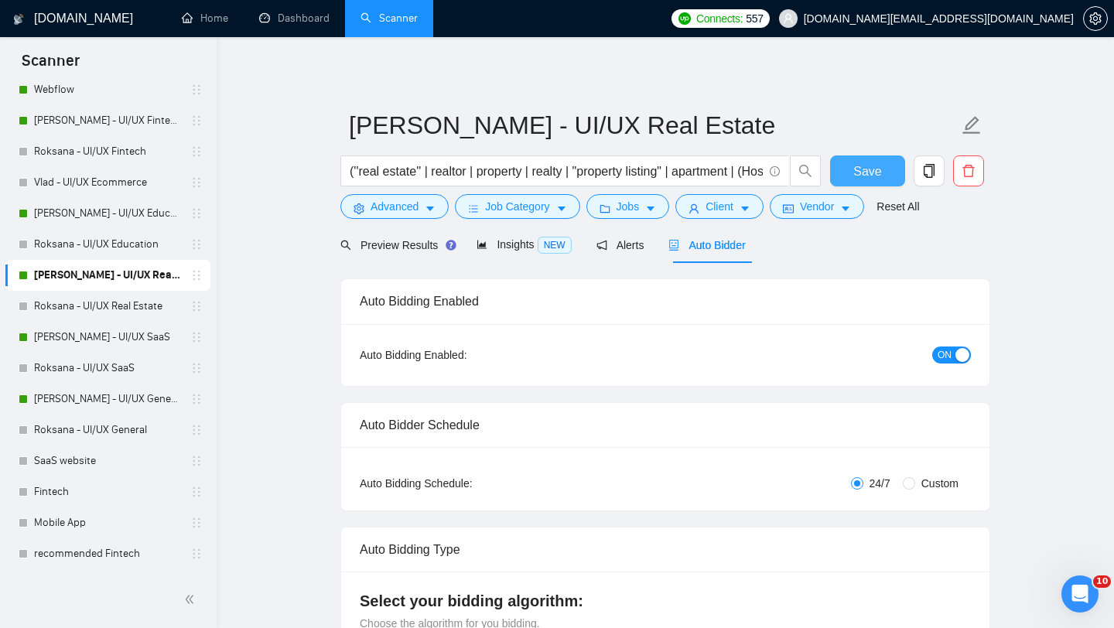
click at [871, 160] on button "Save" at bounding box center [867, 170] width 75 height 31
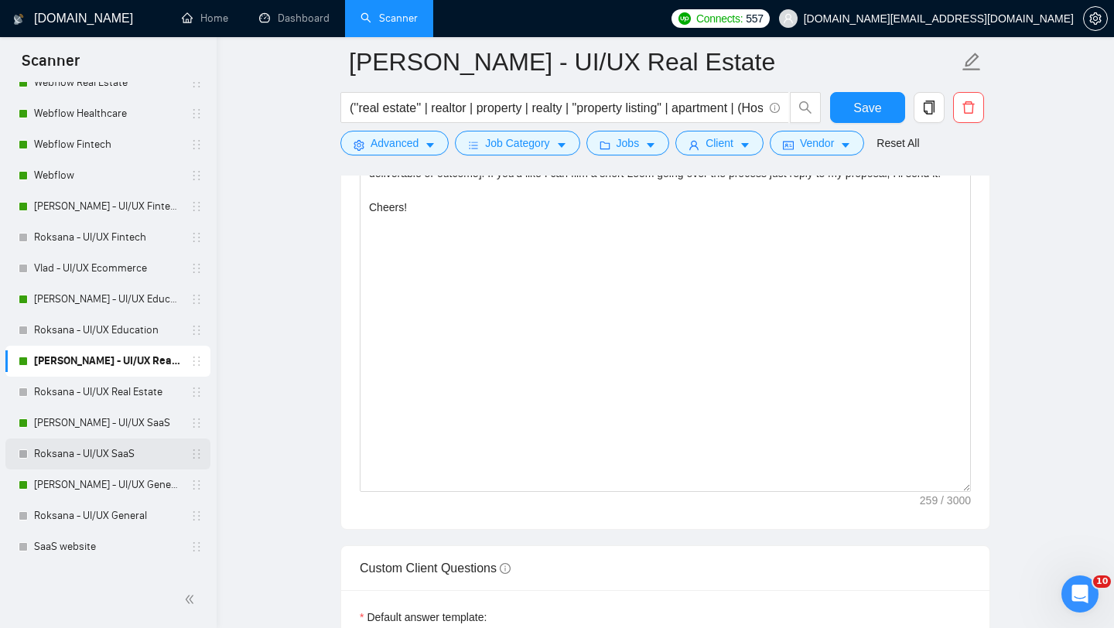
scroll to position [226, 0]
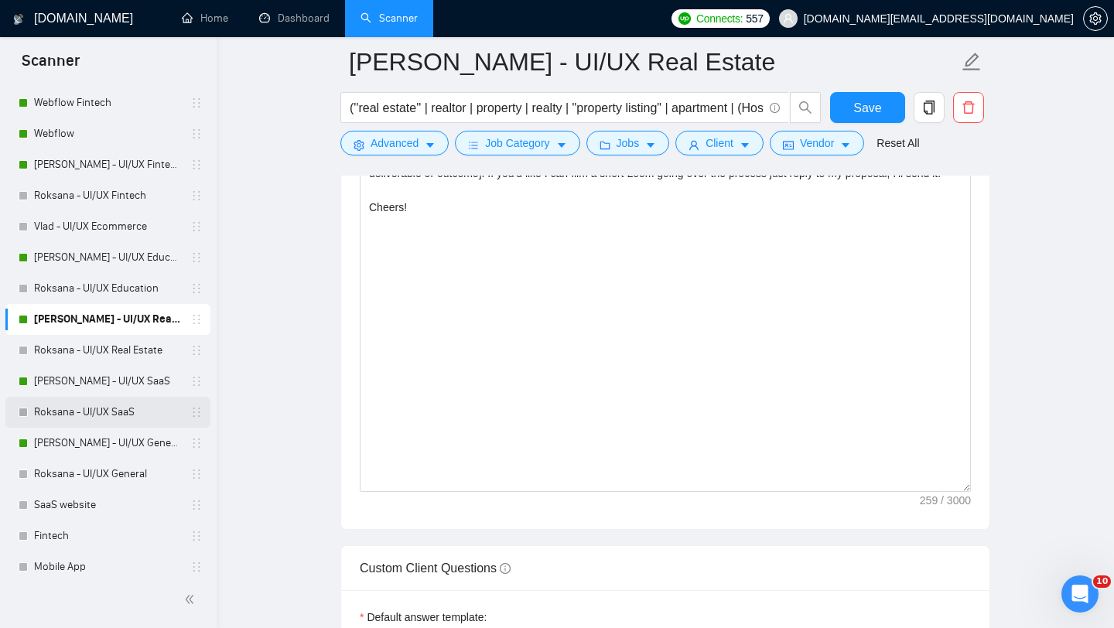
click at [116, 438] on link "[PERSON_NAME] - UI/UX General" at bounding box center [107, 443] width 147 height 31
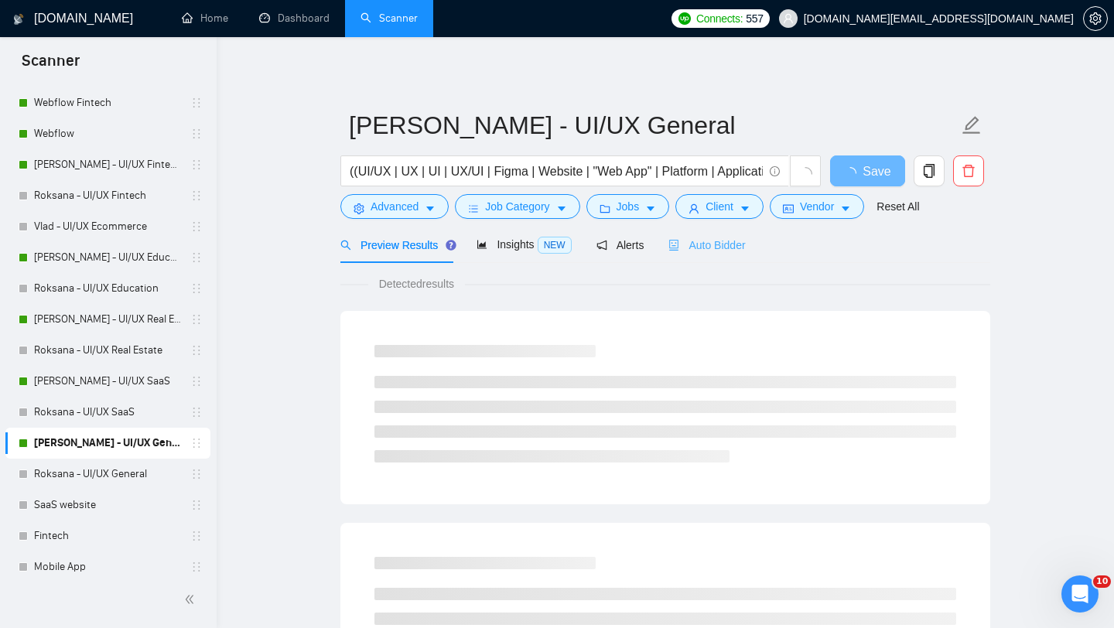
click at [721, 235] on div "Auto Bidder" at bounding box center [706, 245] width 77 height 36
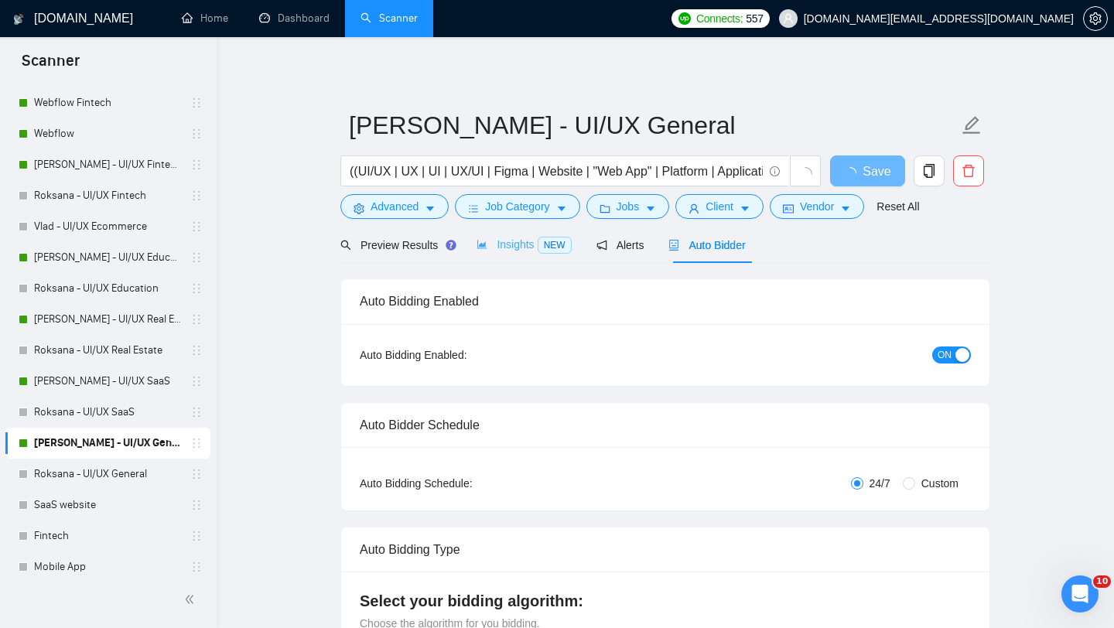
click at [531, 235] on div "Insights NEW" at bounding box center [523, 245] width 94 height 36
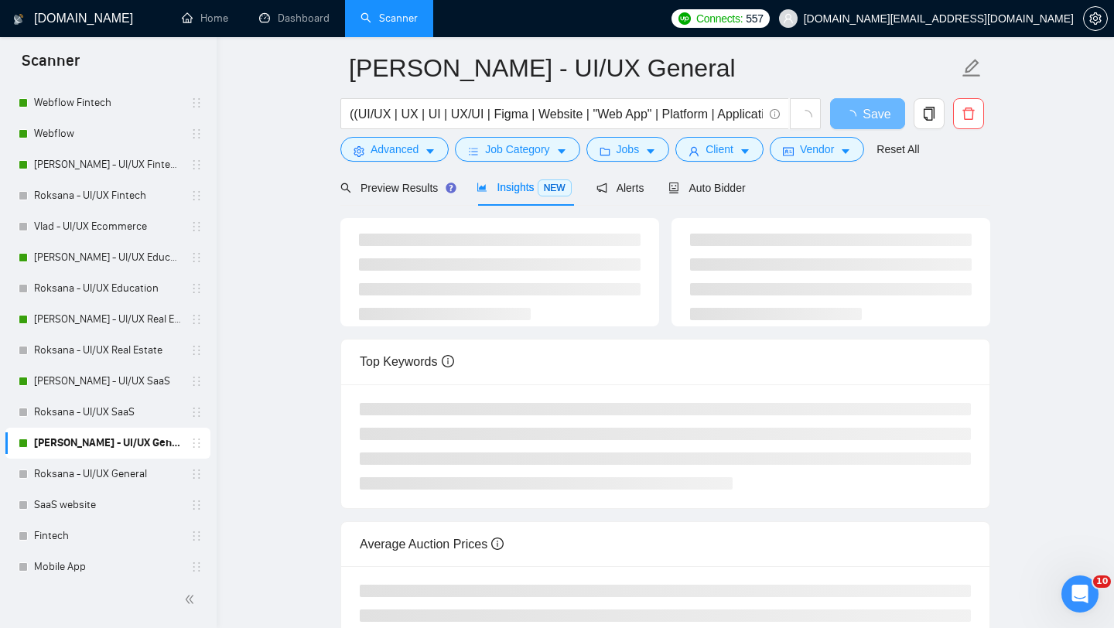
scroll to position [64, 0]
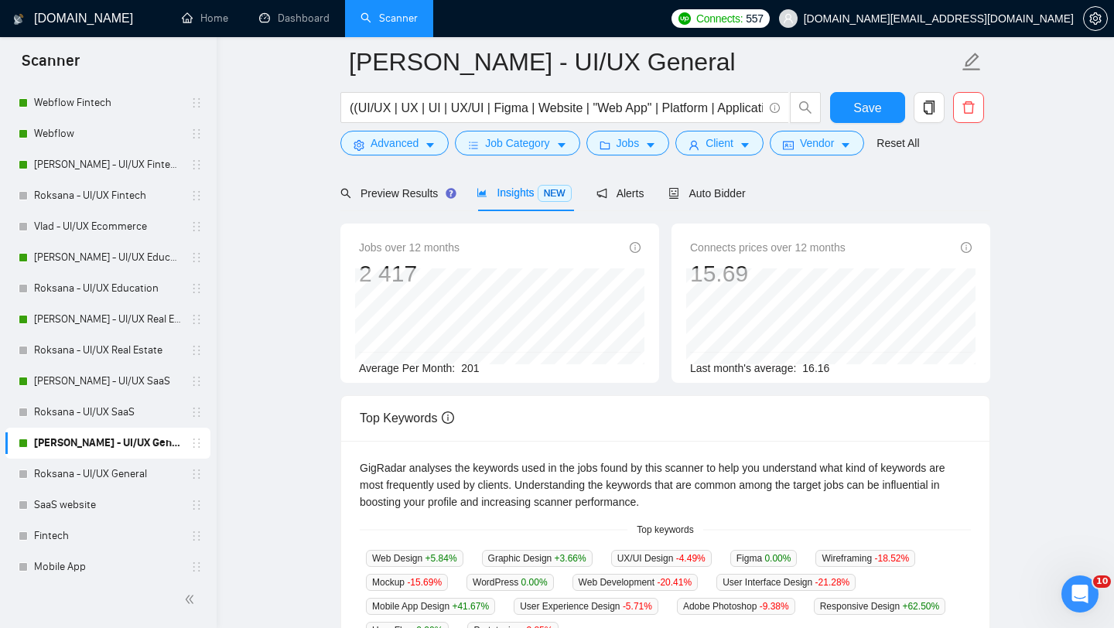
click at [474, 367] on span "201" at bounding box center [470, 368] width 18 height 12
